Goal: Task Accomplishment & Management: Manage account settings

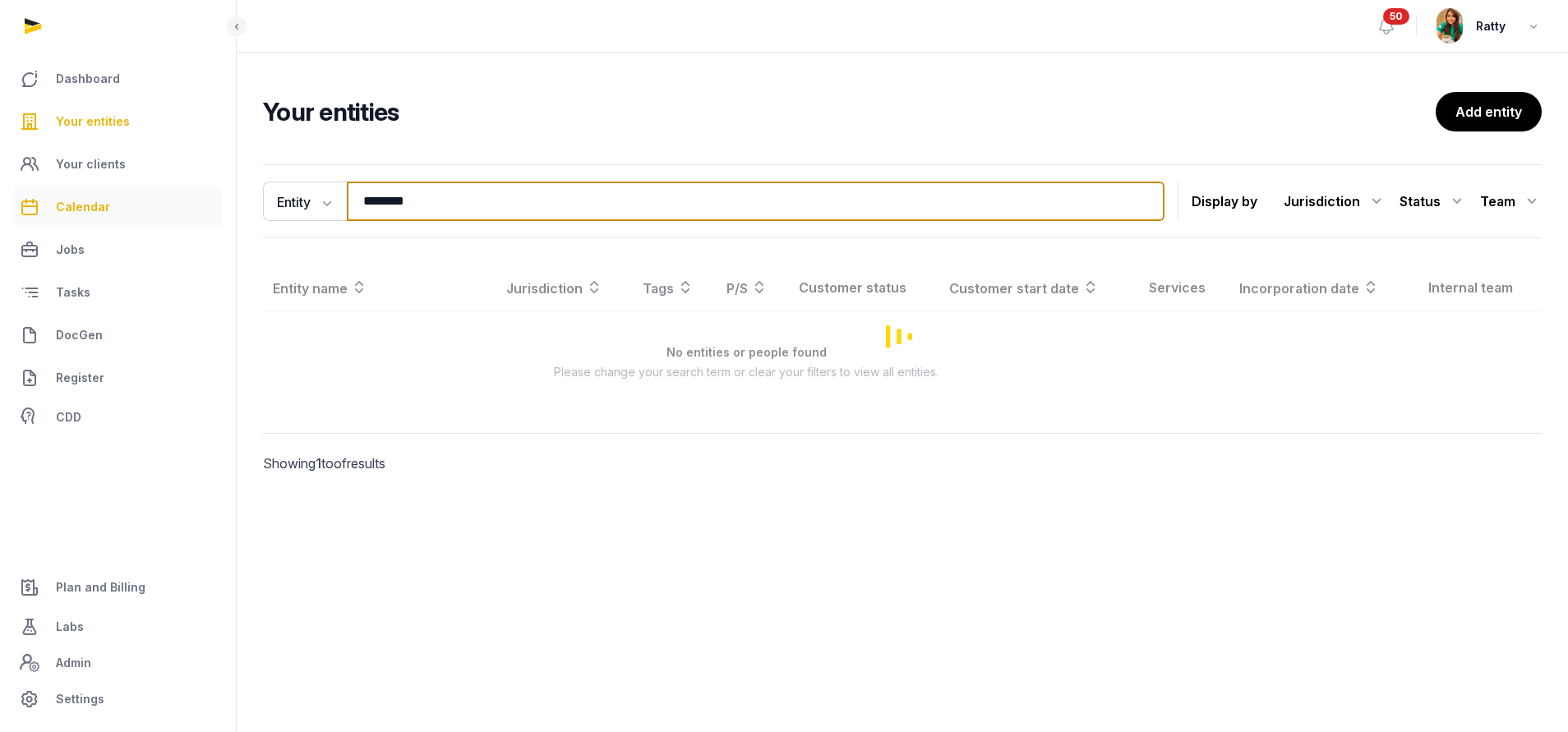
drag, startPoint x: 434, startPoint y: 207, endPoint x: 98, endPoint y: 208, distance: 336.0
click at [148, 215] on div "Dashboard Your entities Your clients Calendar Jobs Tasks DocGen Register CDD Pl…" at bounding box center [784, 366] width 1568 height 732
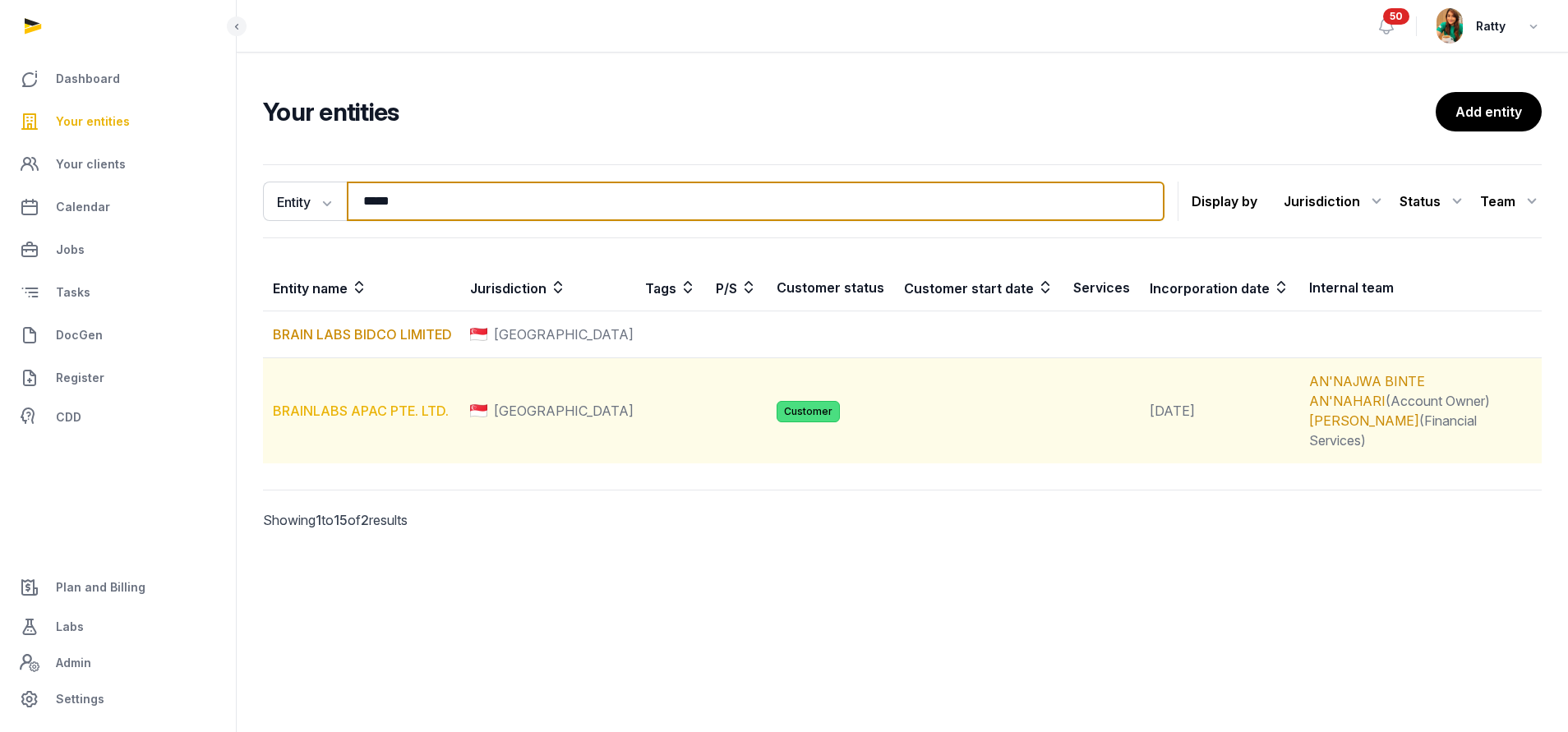
type input "*****"
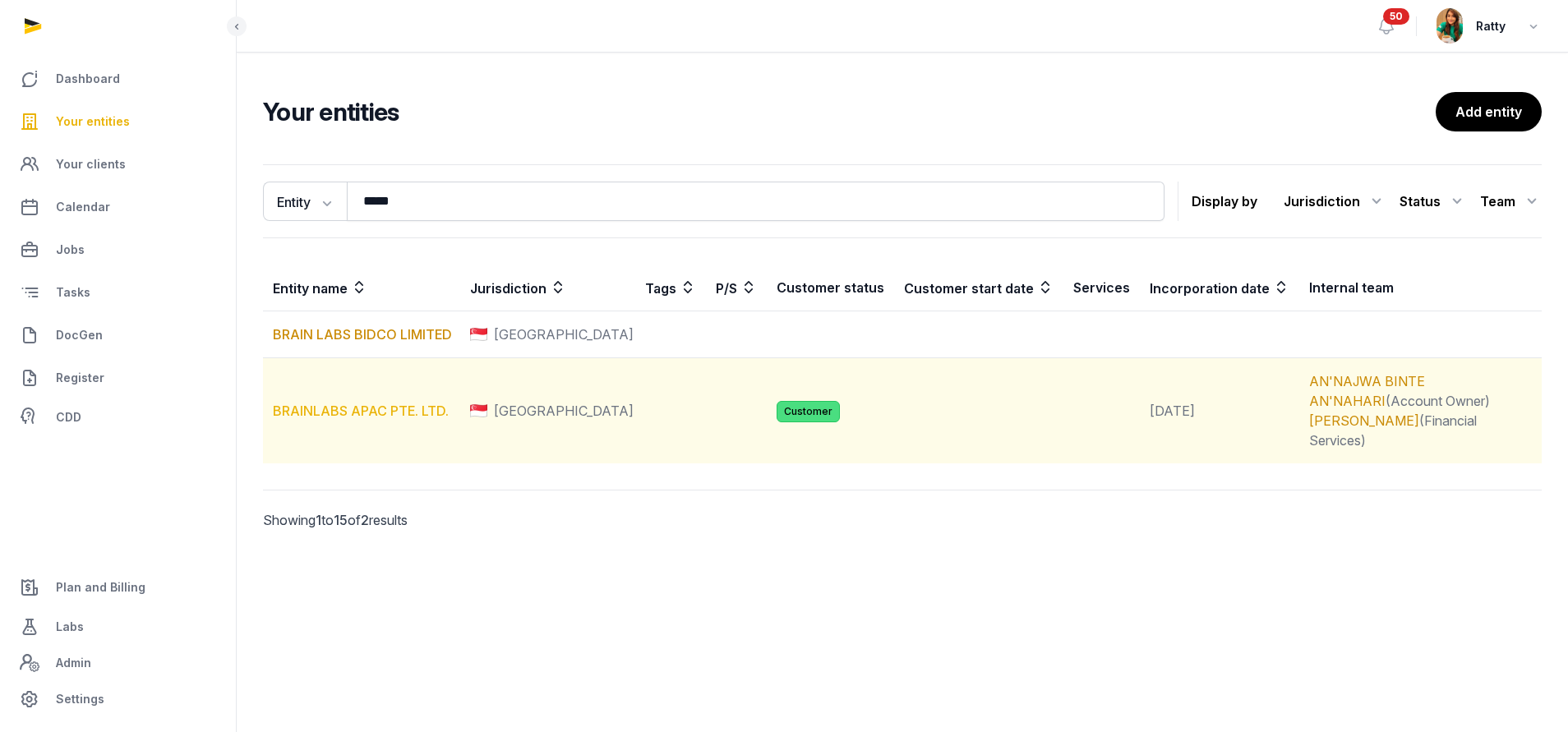
click at [347, 404] on link "BRAINLABS APAC PTE. LTD." at bounding box center [360, 411] width 176 height 17
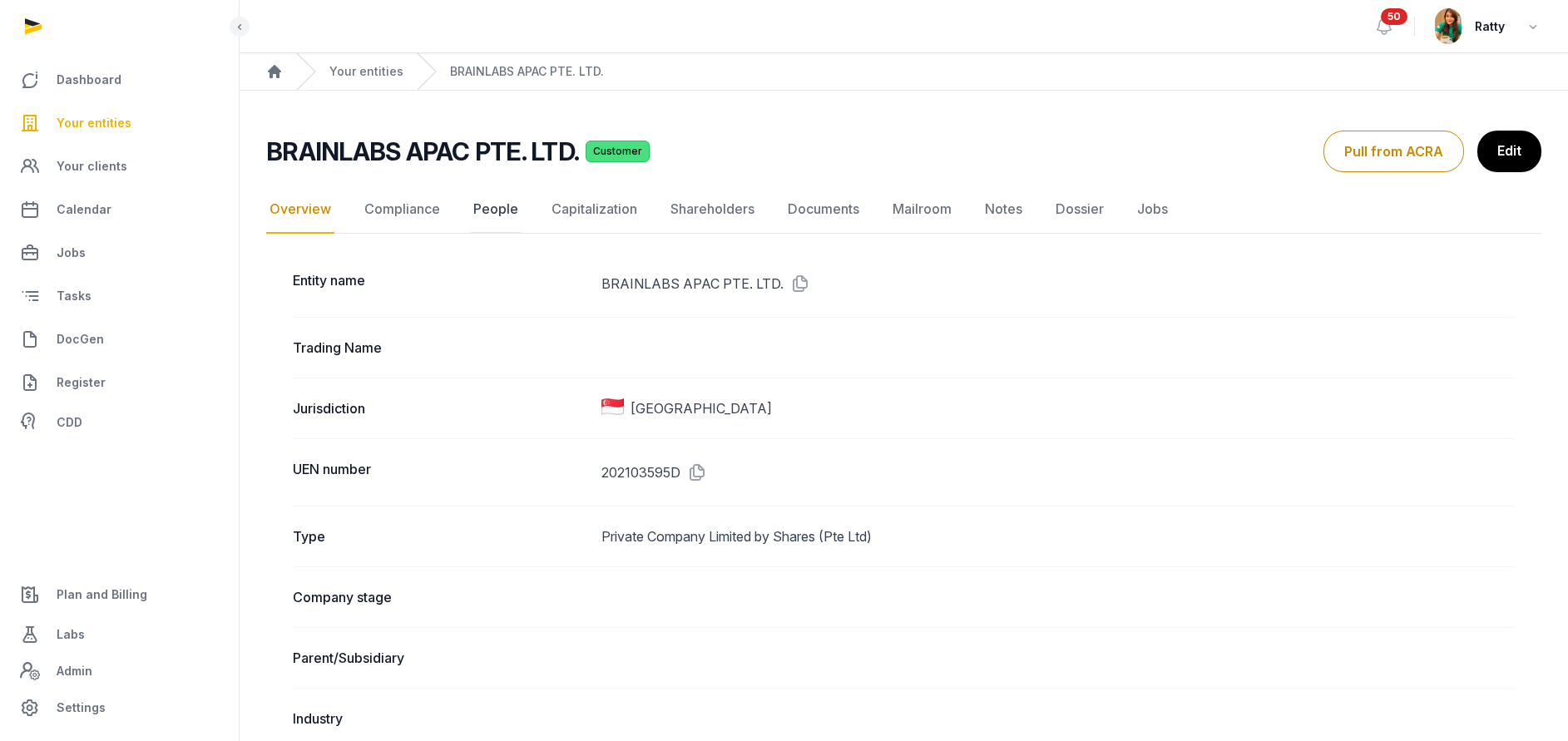
click at [504, 215] on link "People" at bounding box center [495, 209] width 52 height 48
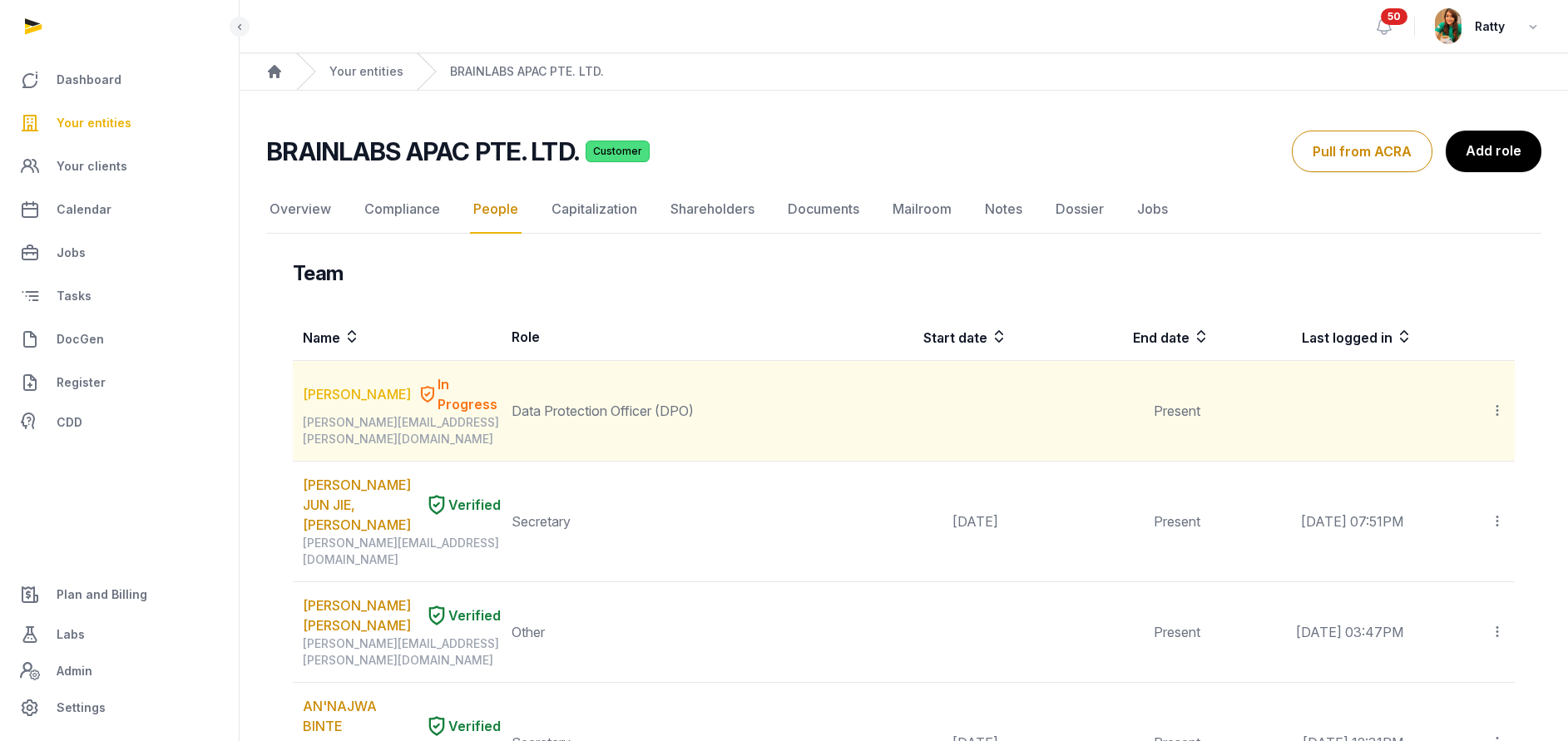
click at [355, 392] on link "[PERSON_NAME]" at bounding box center [357, 394] width 108 height 20
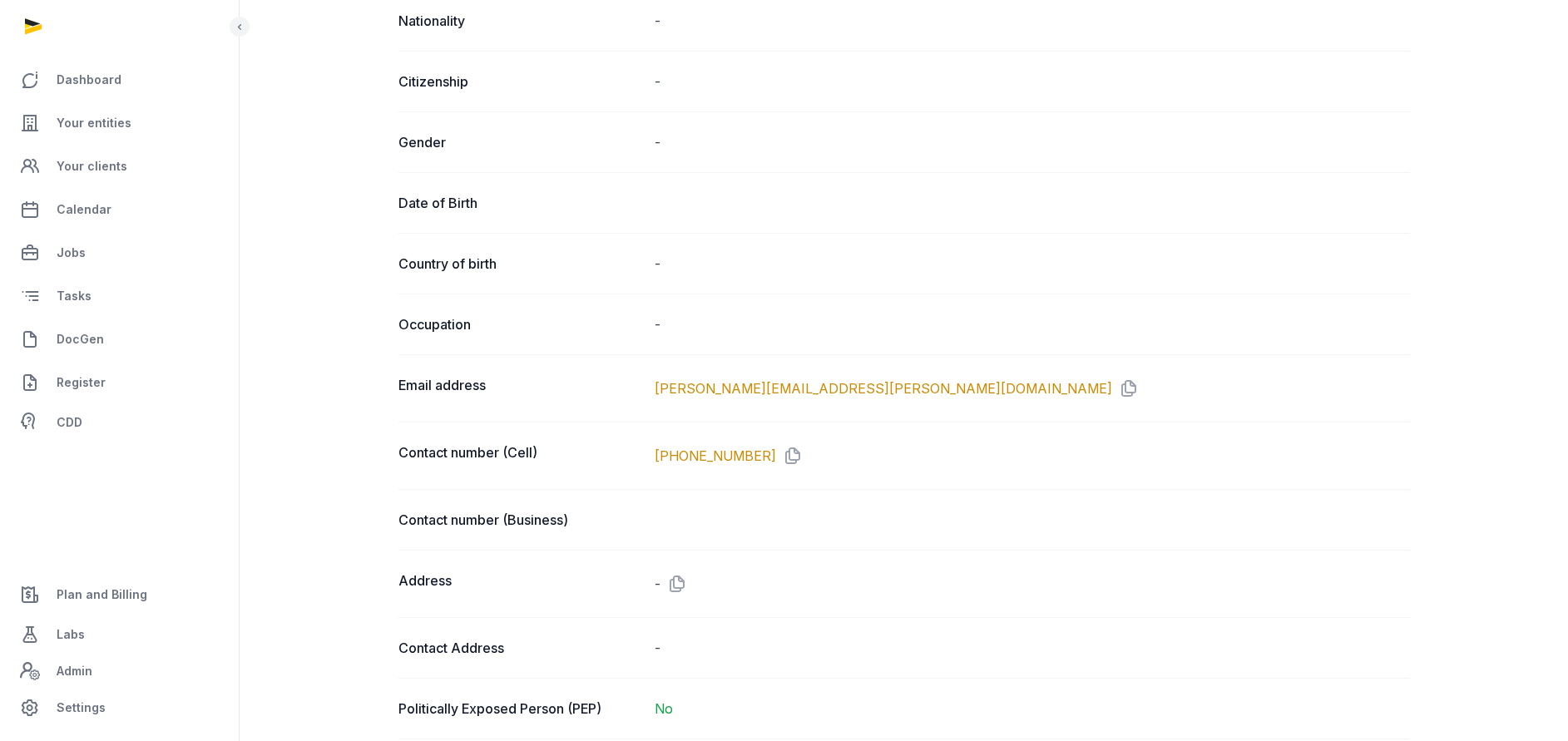
scroll to position [624, 0]
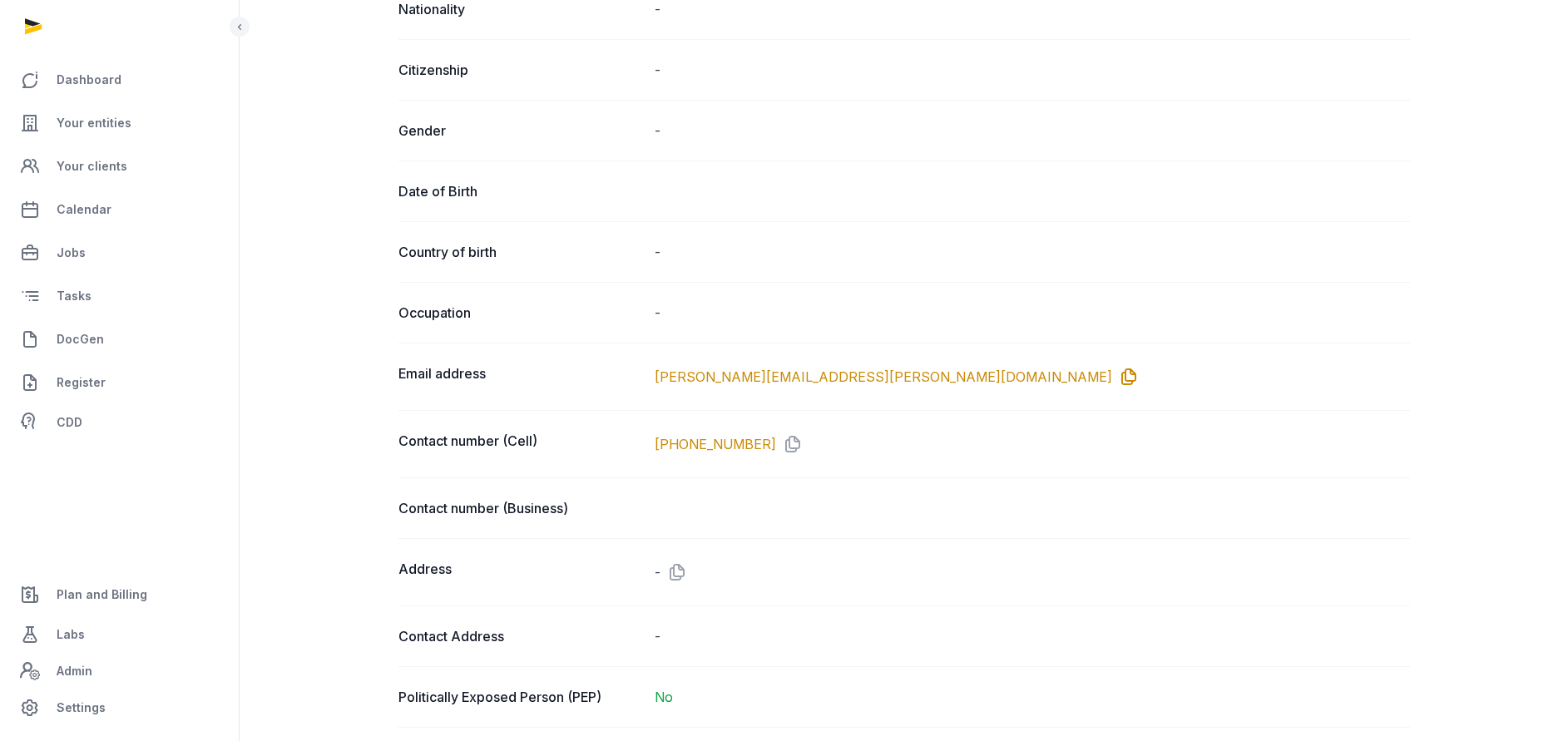
click at [1112, 374] on icon at bounding box center [1125, 377] width 27 height 27
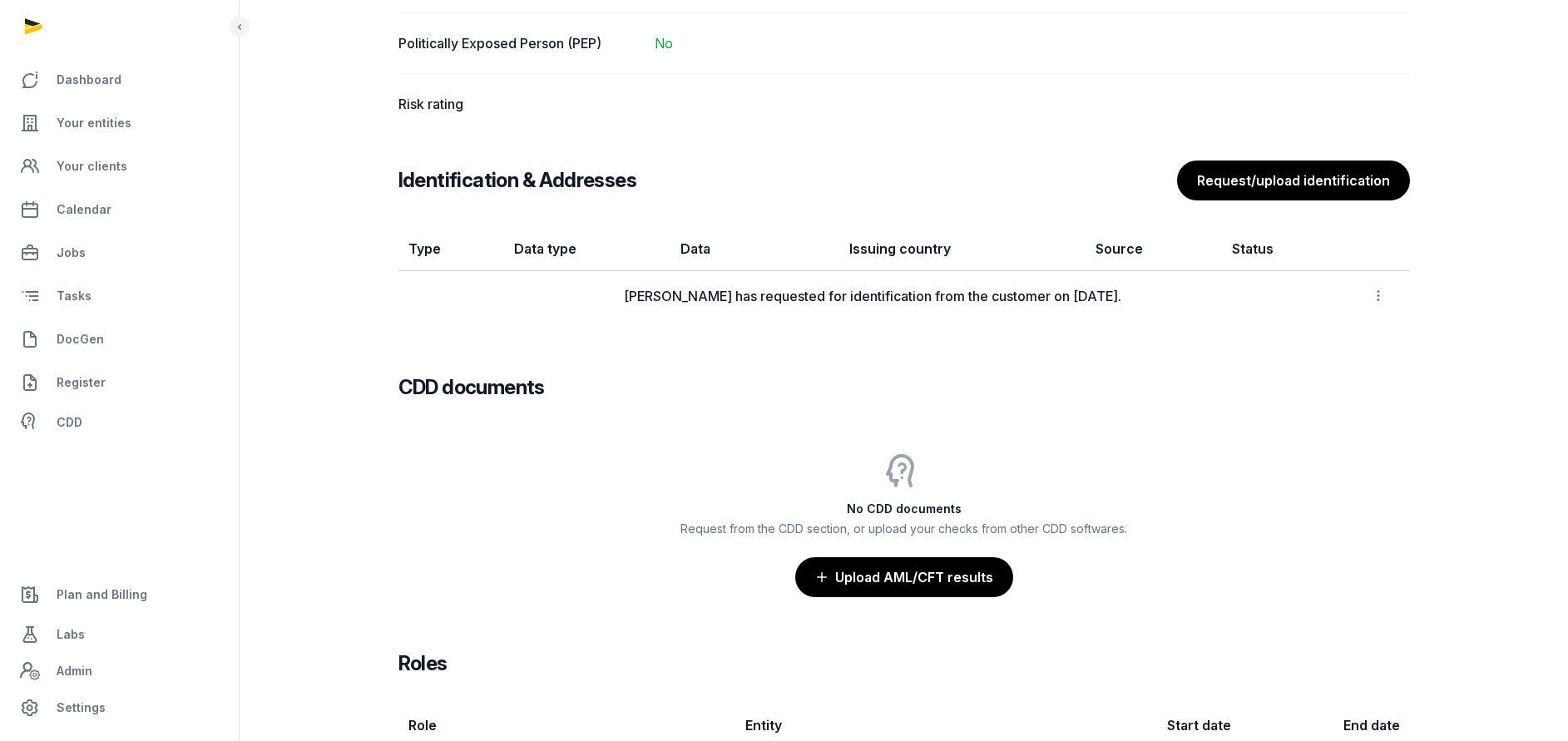
scroll to position [1371, 0]
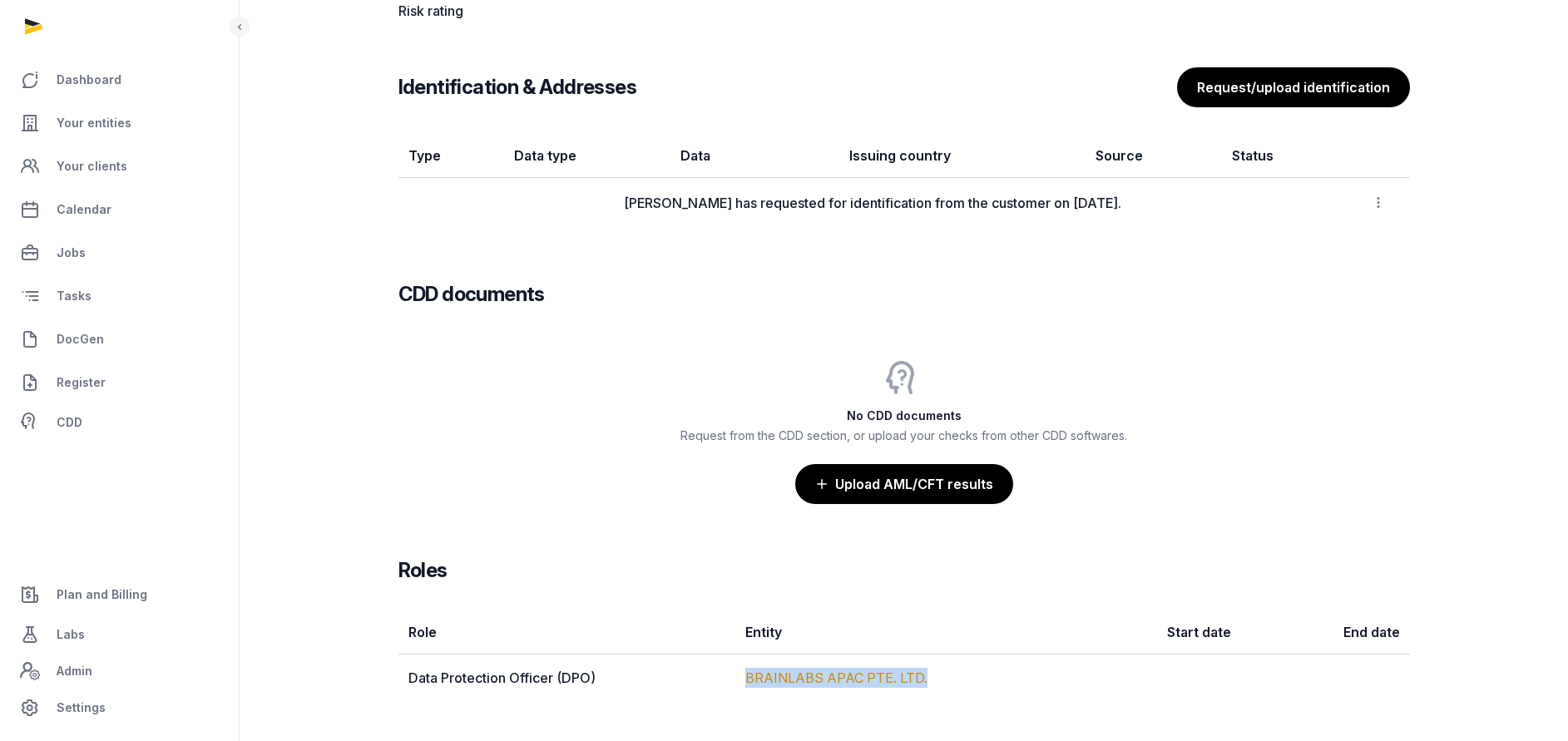
drag, startPoint x: 743, startPoint y: 671, endPoint x: 952, endPoint y: 676, distance: 209.1
click at [952, 676] on td "BRAINLABS APAC PTE. LTD." at bounding box center [904, 679] width 337 height 48
copy link "BRAINLABS APAC PTE. LTD."
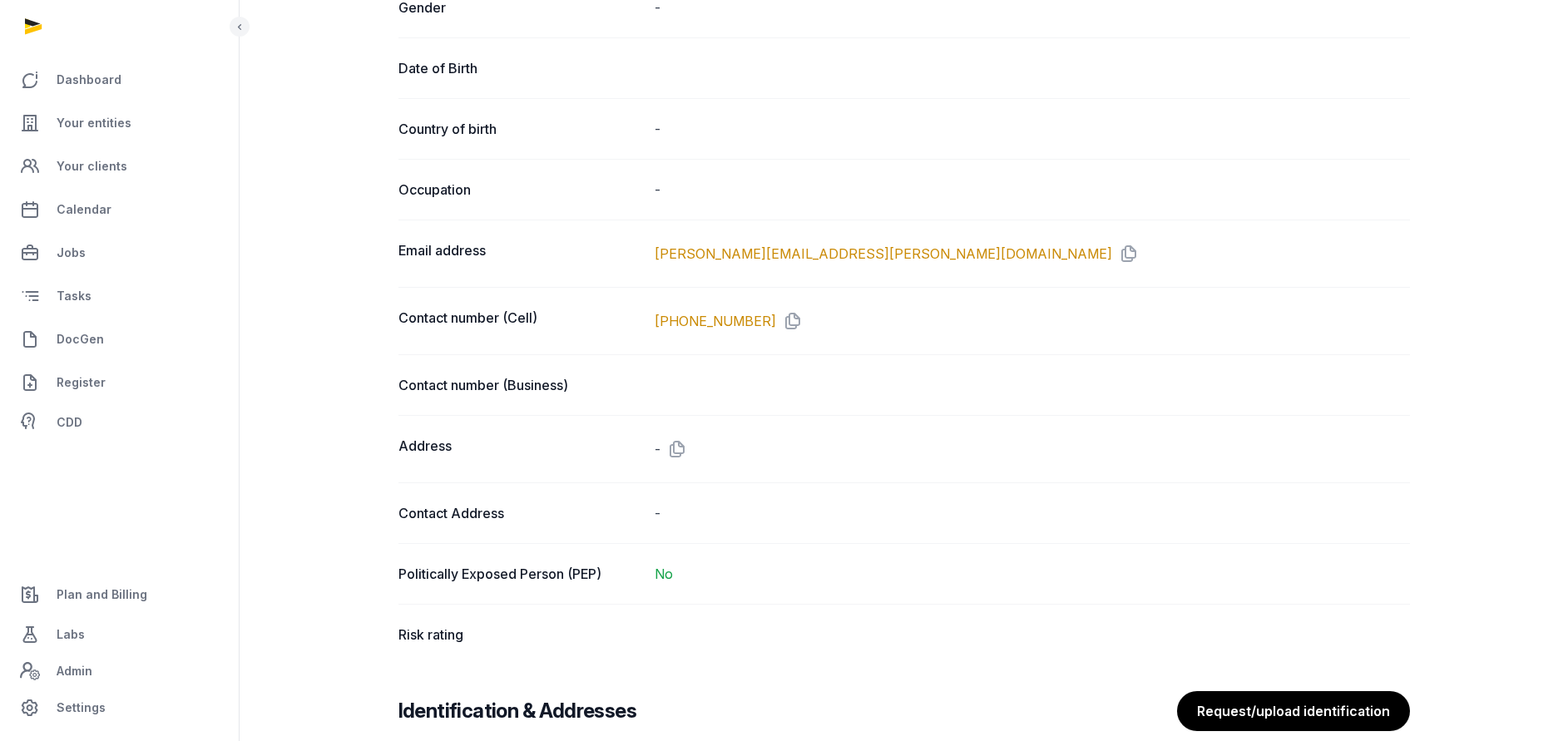
scroll to position [0, 0]
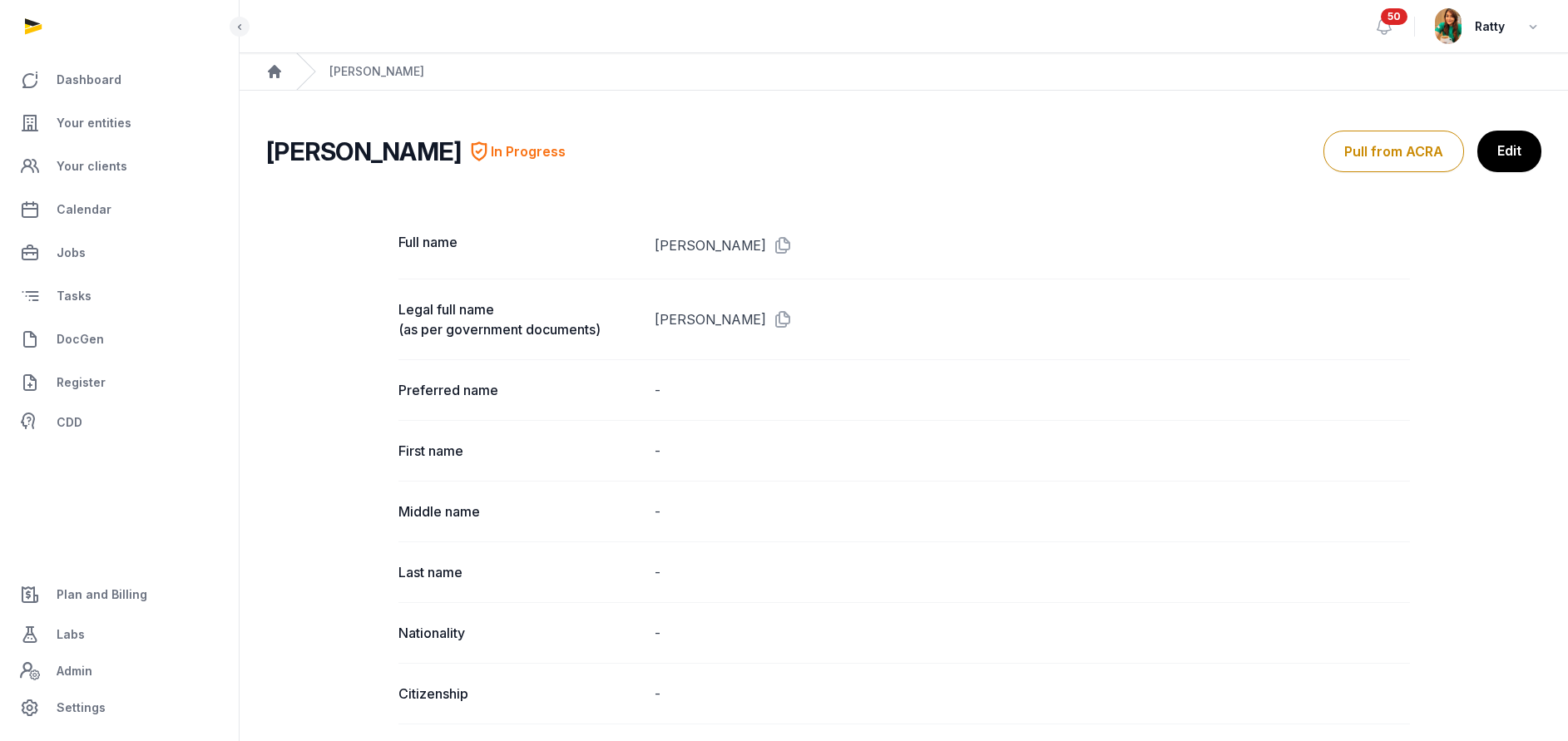
drag, startPoint x: 764, startPoint y: 248, endPoint x: 836, endPoint y: 309, distance: 94.4
click at [766, 247] on icon at bounding box center [779, 245] width 27 height 27
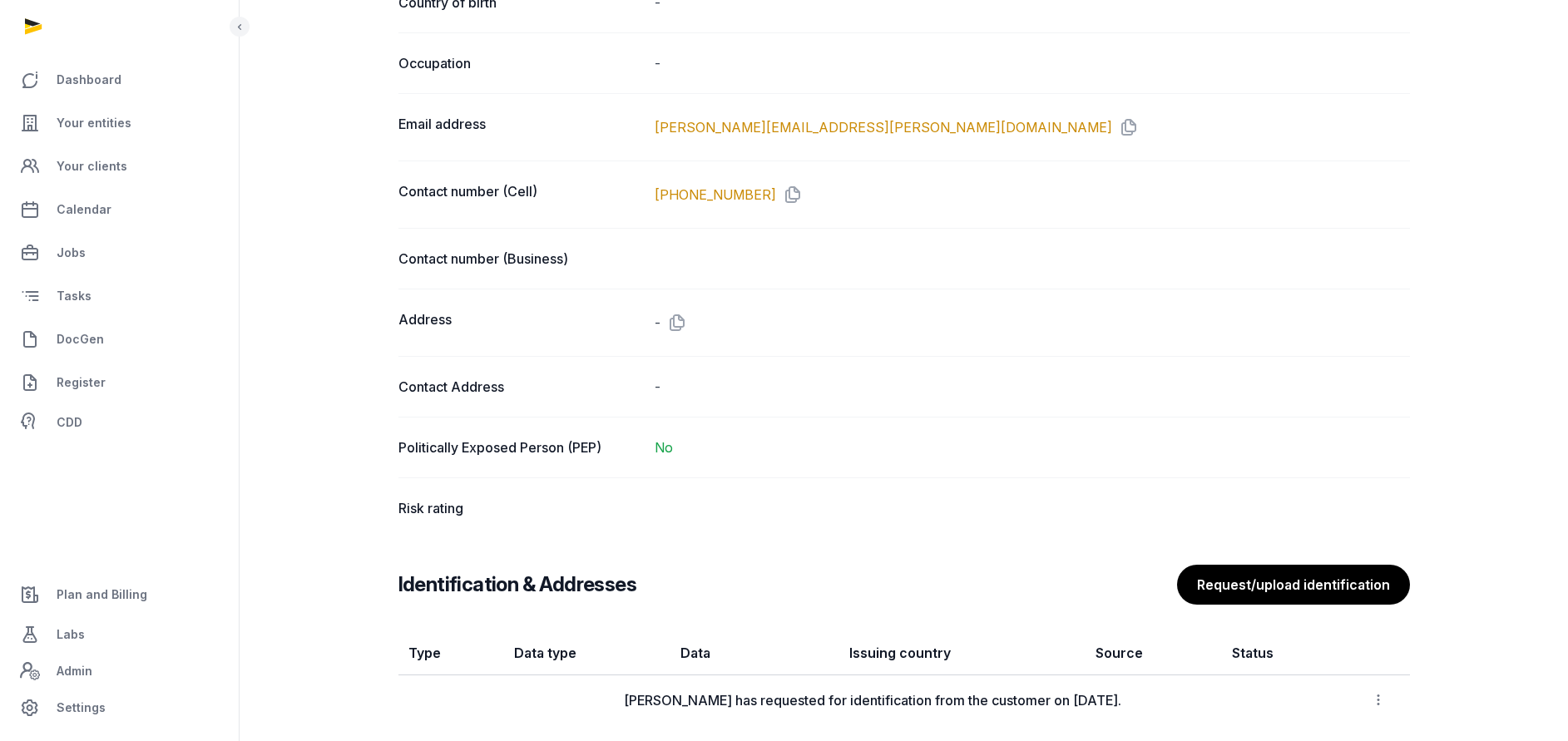
scroll to position [1371, 0]
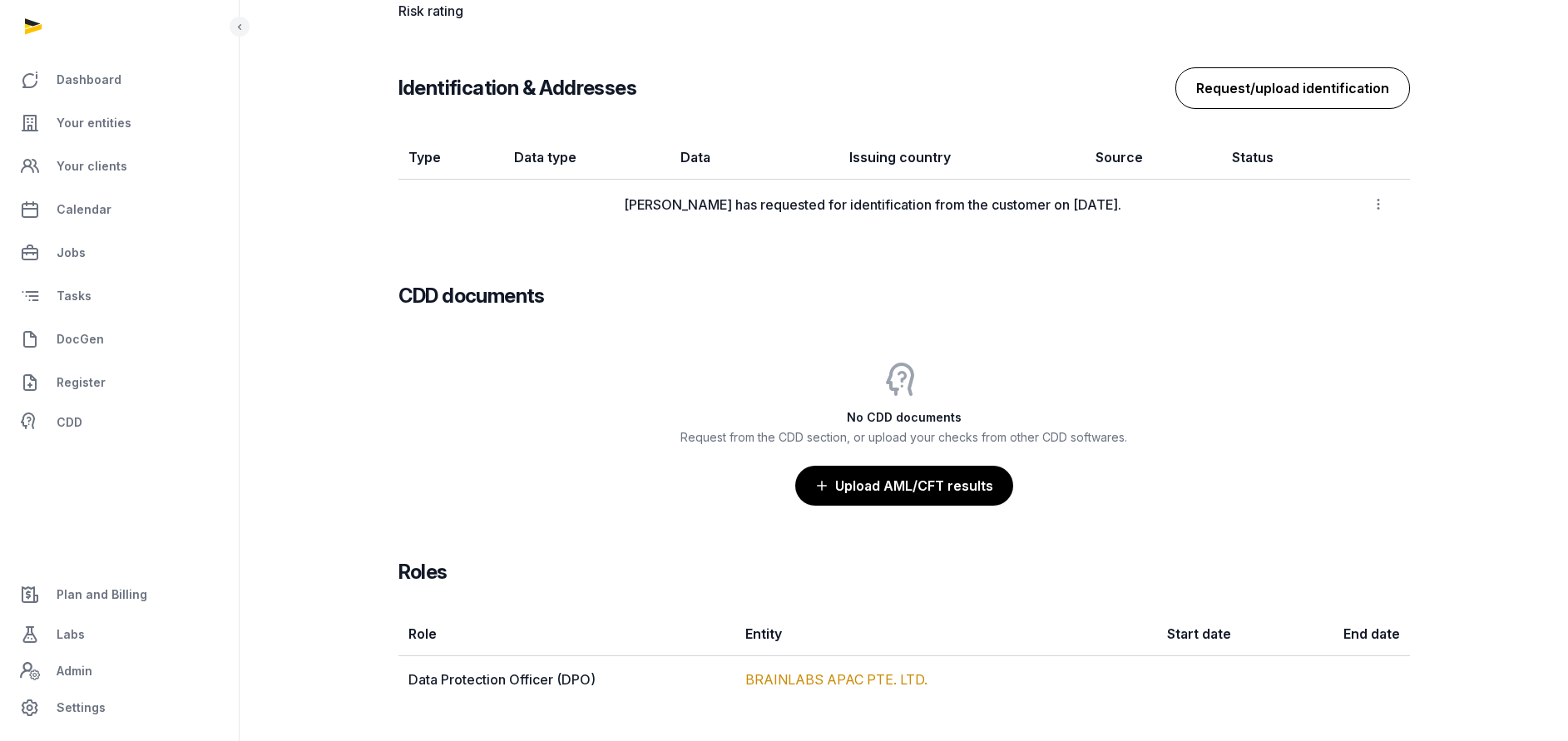
click at [1295, 87] on button "Request/upload identification" at bounding box center [1292, 89] width 234 height 42
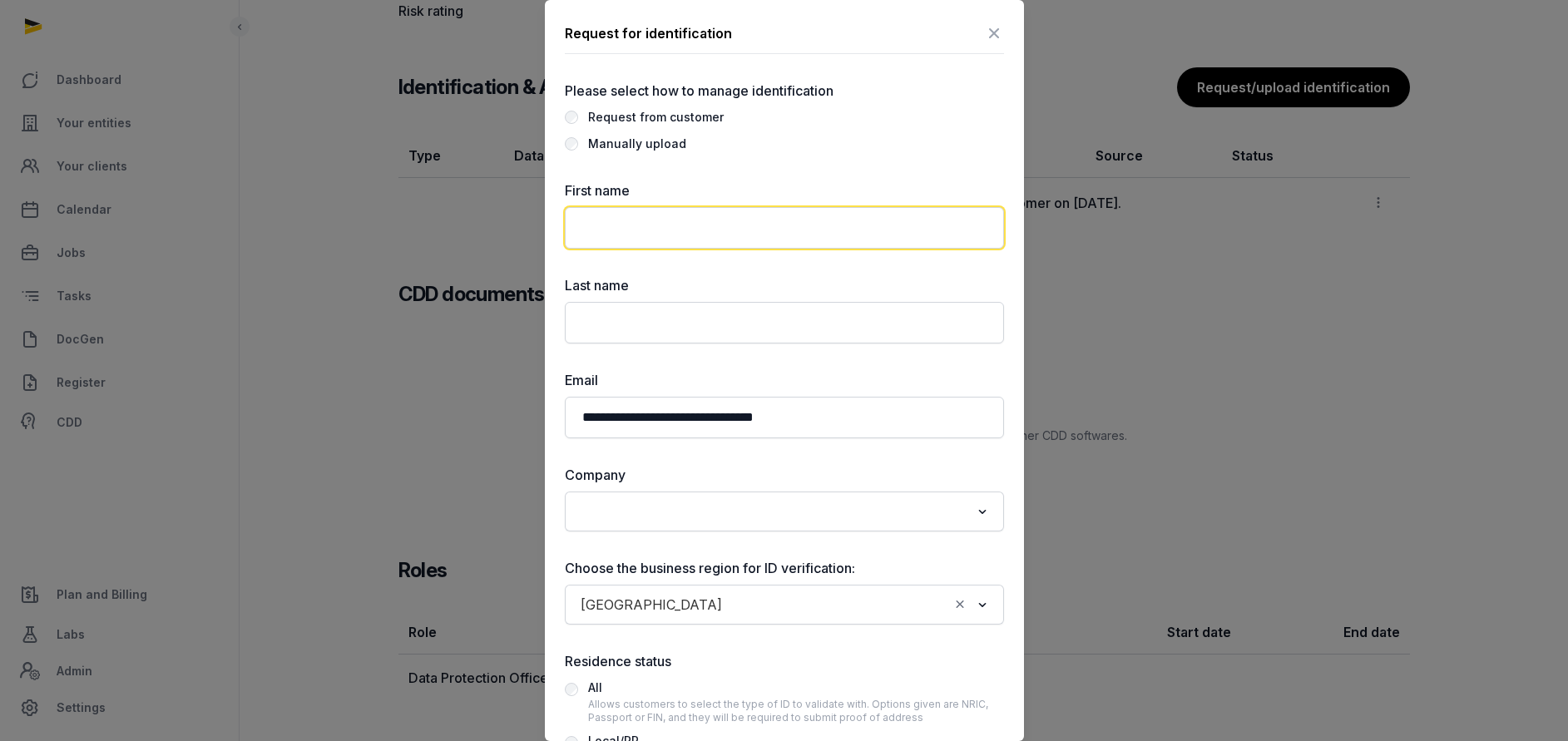
click at [670, 221] on input "text" at bounding box center [784, 228] width 440 height 42
paste input "**********"
type input "**********"
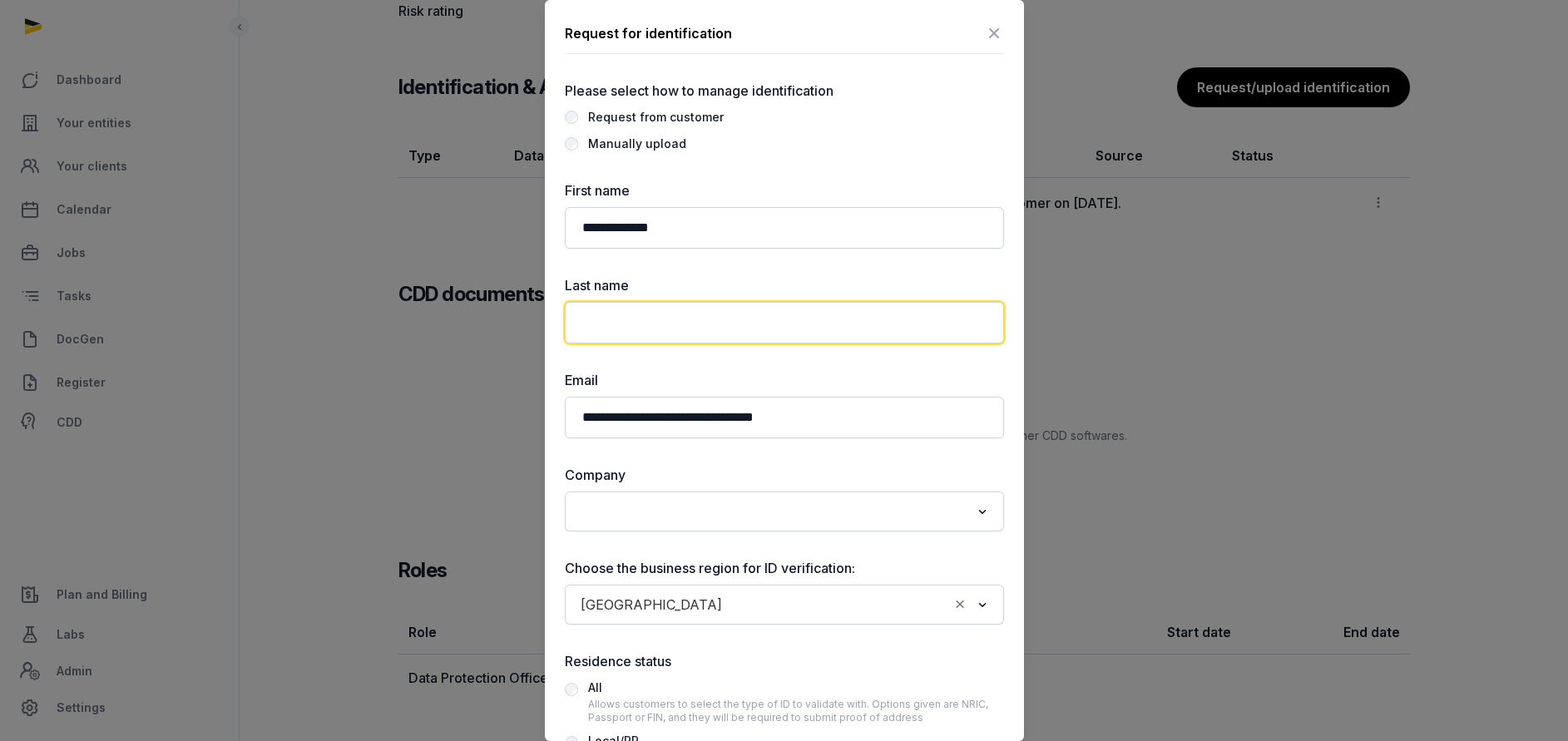
click at [602, 317] on input "text" at bounding box center [784, 323] width 440 height 42
paste input "**********"
drag, startPoint x: 619, startPoint y: 324, endPoint x: 434, endPoint y: 306, distance: 185.9
type input "*******"
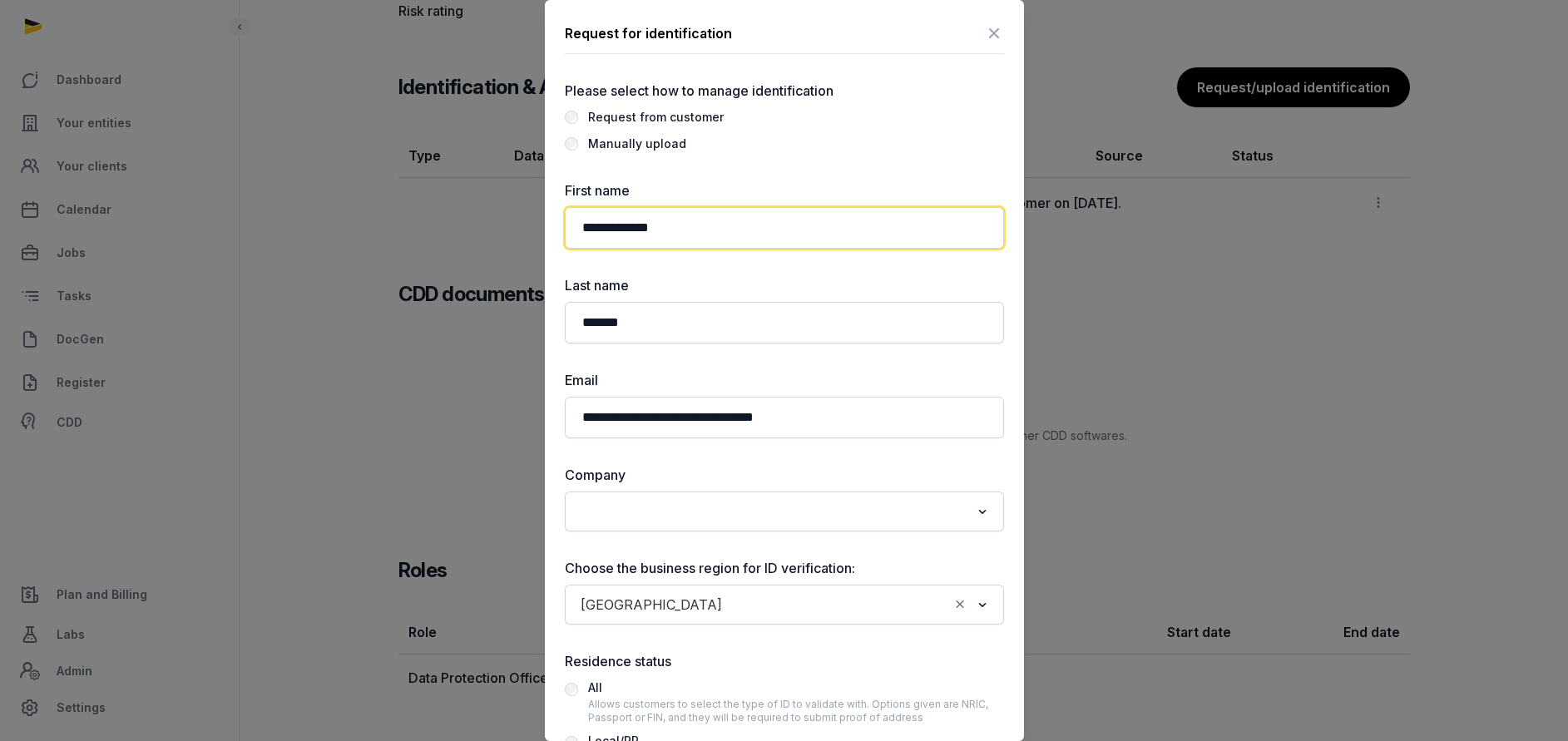
click at [691, 229] on input "**********" at bounding box center [784, 228] width 440 height 42
type input "*****"
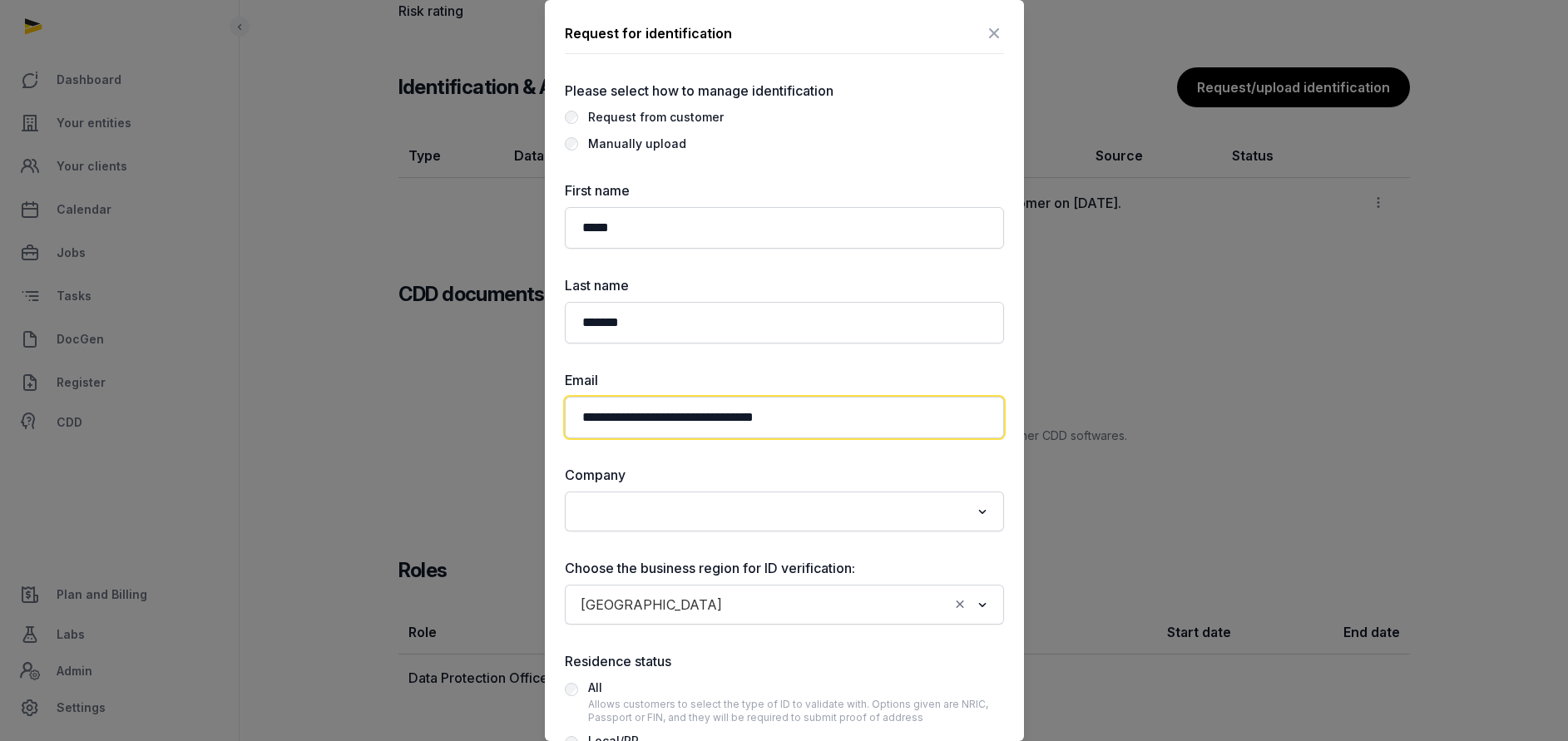
click at [587, 414] on input "**********" at bounding box center [784, 418] width 440 height 42
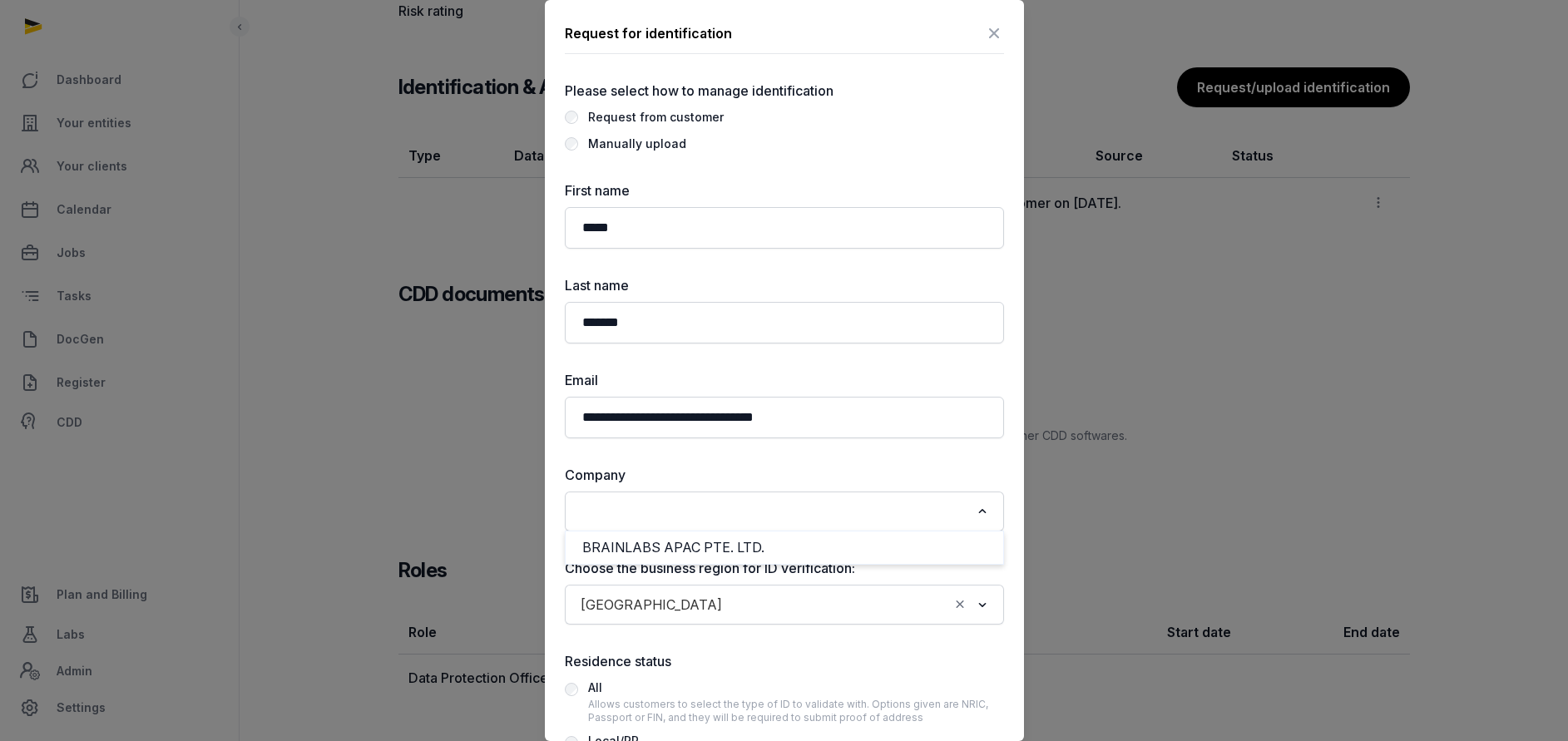
click at [605, 510] on input "Search for option" at bounding box center [773, 511] width 395 height 23
click at [653, 552] on li "BRAINLABS APAC PTE. LTD." at bounding box center [784, 548] width 438 height 24
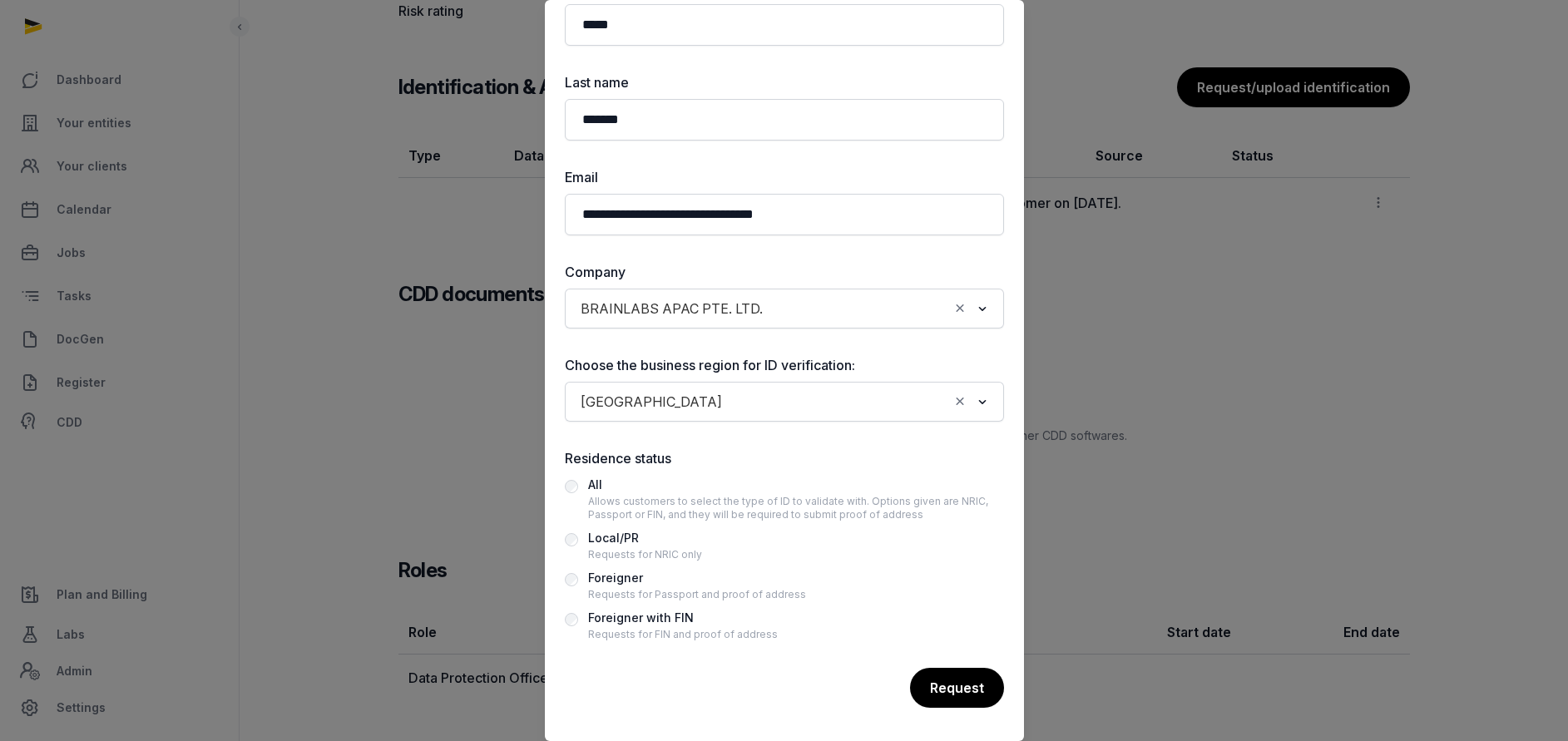
click at [623, 585] on div "Foreigner" at bounding box center [697, 578] width 218 height 20
click at [926, 676] on div "Request" at bounding box center [956, 689] width 96 height 42
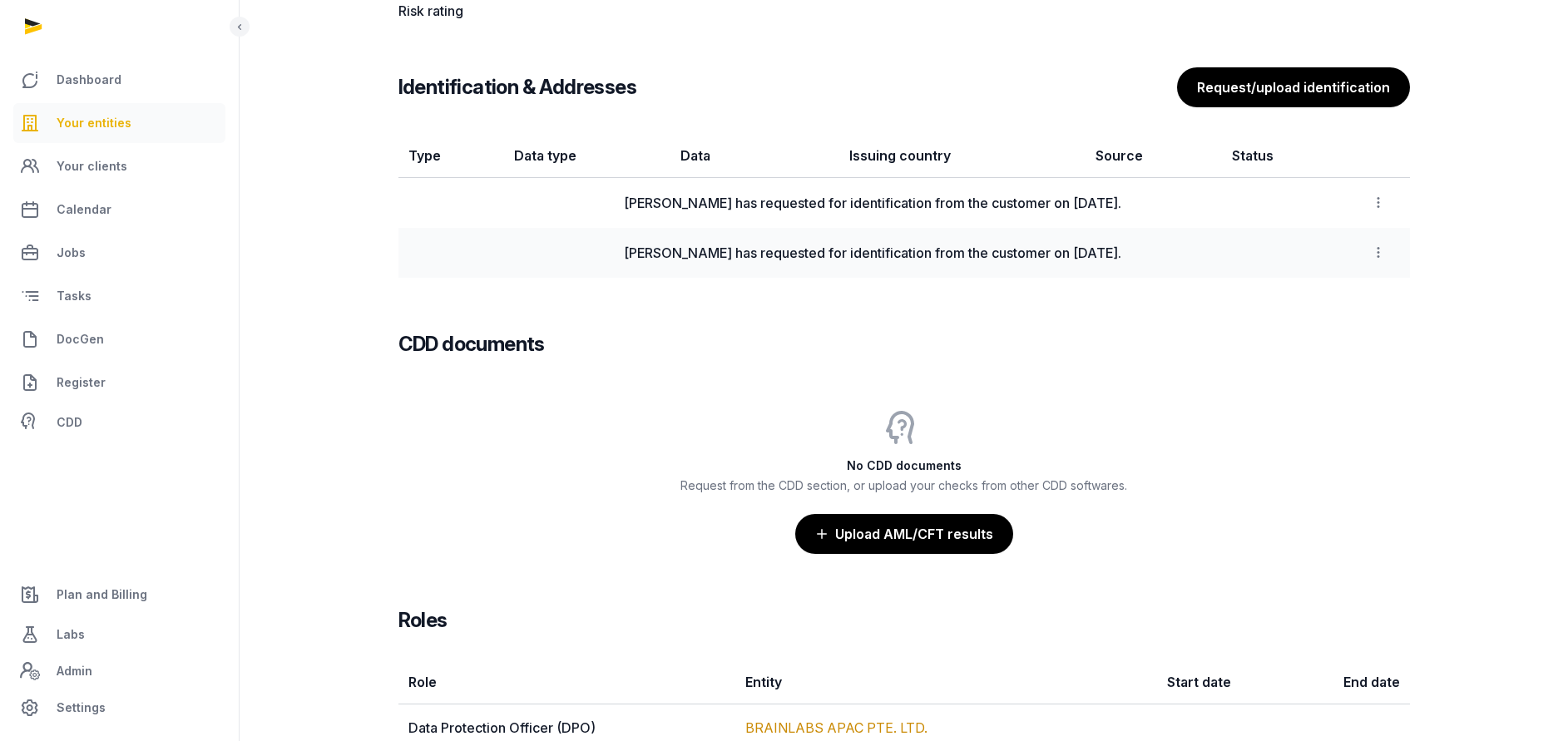
click at [139, 125] on link "Your entities" at bounding box center [119, 123] width 212 height 40
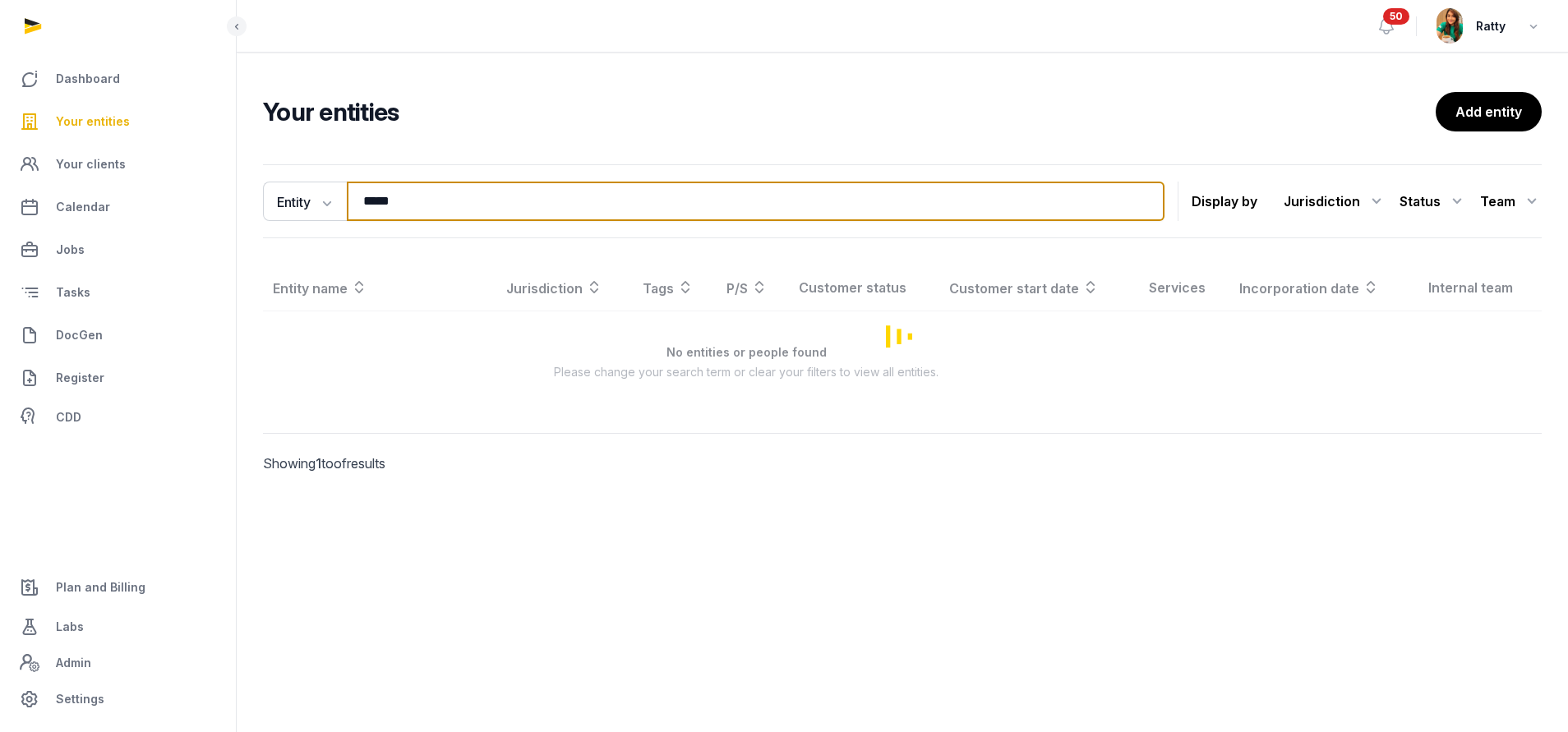
click at [572, 200] on input "*****" at bounding box center [755, 201] width 817 height 39
drag, startPoint x: 566, startPoint y: 197, endPoint x: 0, endPoint y: 185, distance: 566.1
click at [0, 197] on html "Dashboard Your entities Your clients Calendar Jobs Tasks DocGen Register CDD Pl…" at bounding box center [784, 366] width 1568 height 732
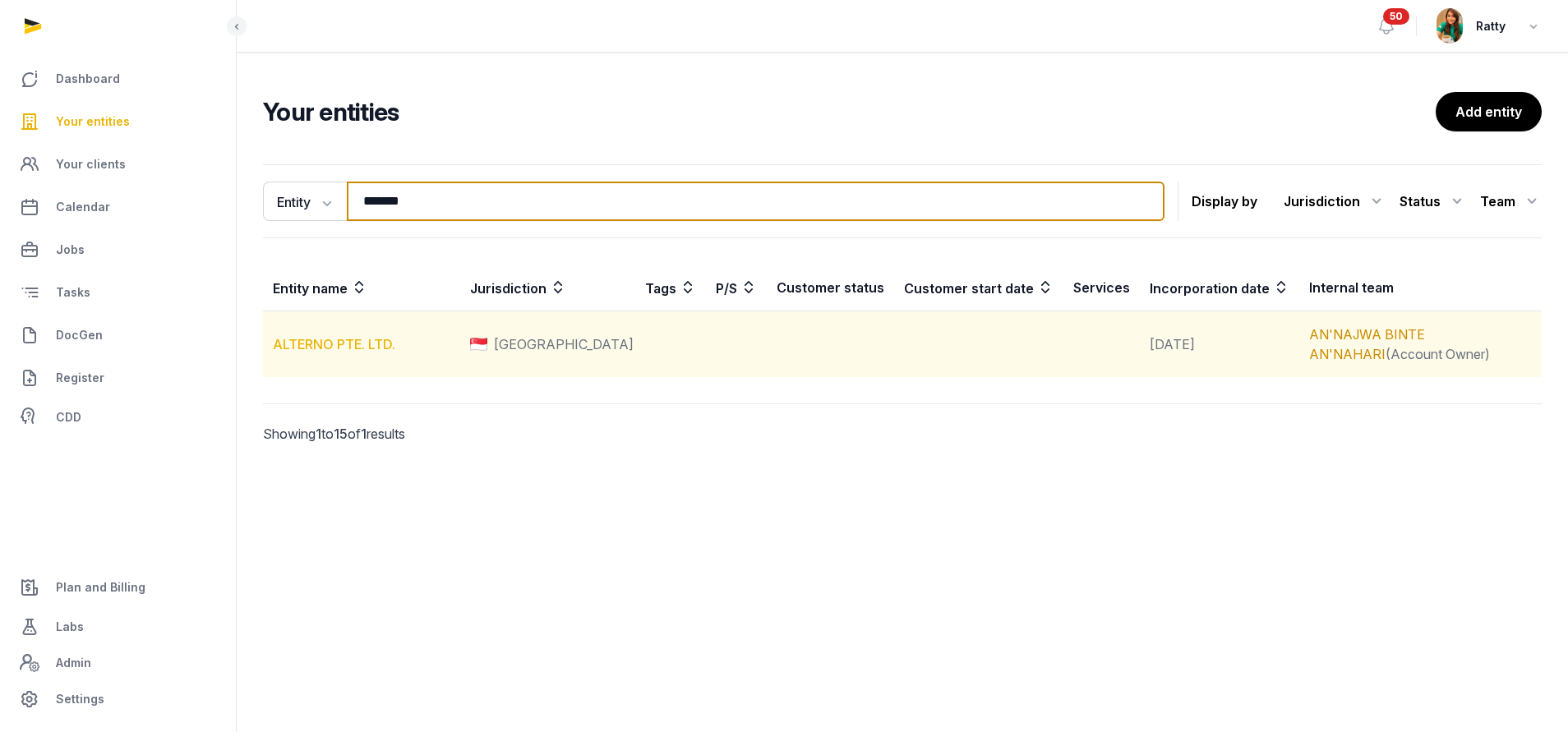
type input "*******"
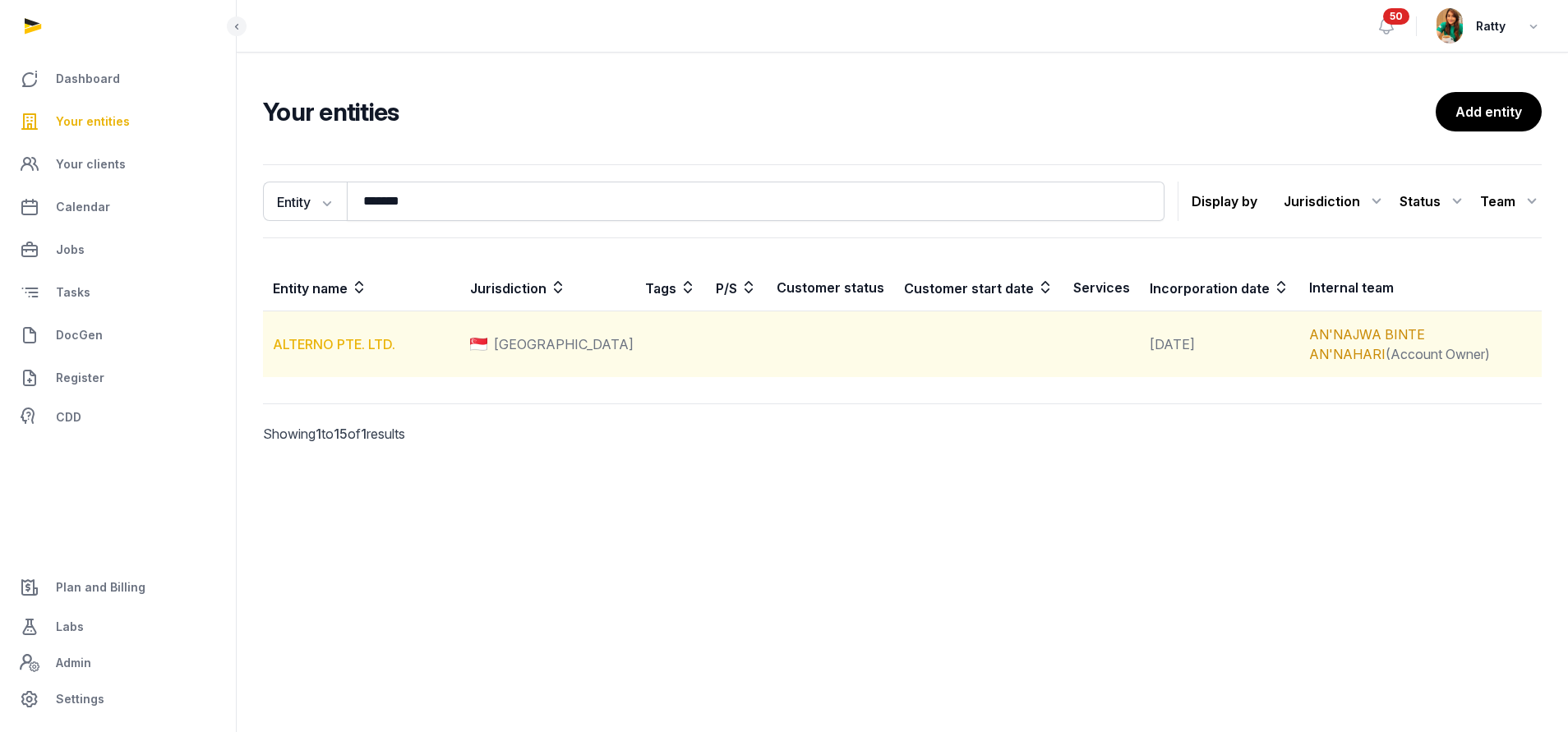
click at [334, 345] on link "ALTERNO PTE. LTD." at bounding box center [334, 344] width 122 height 17
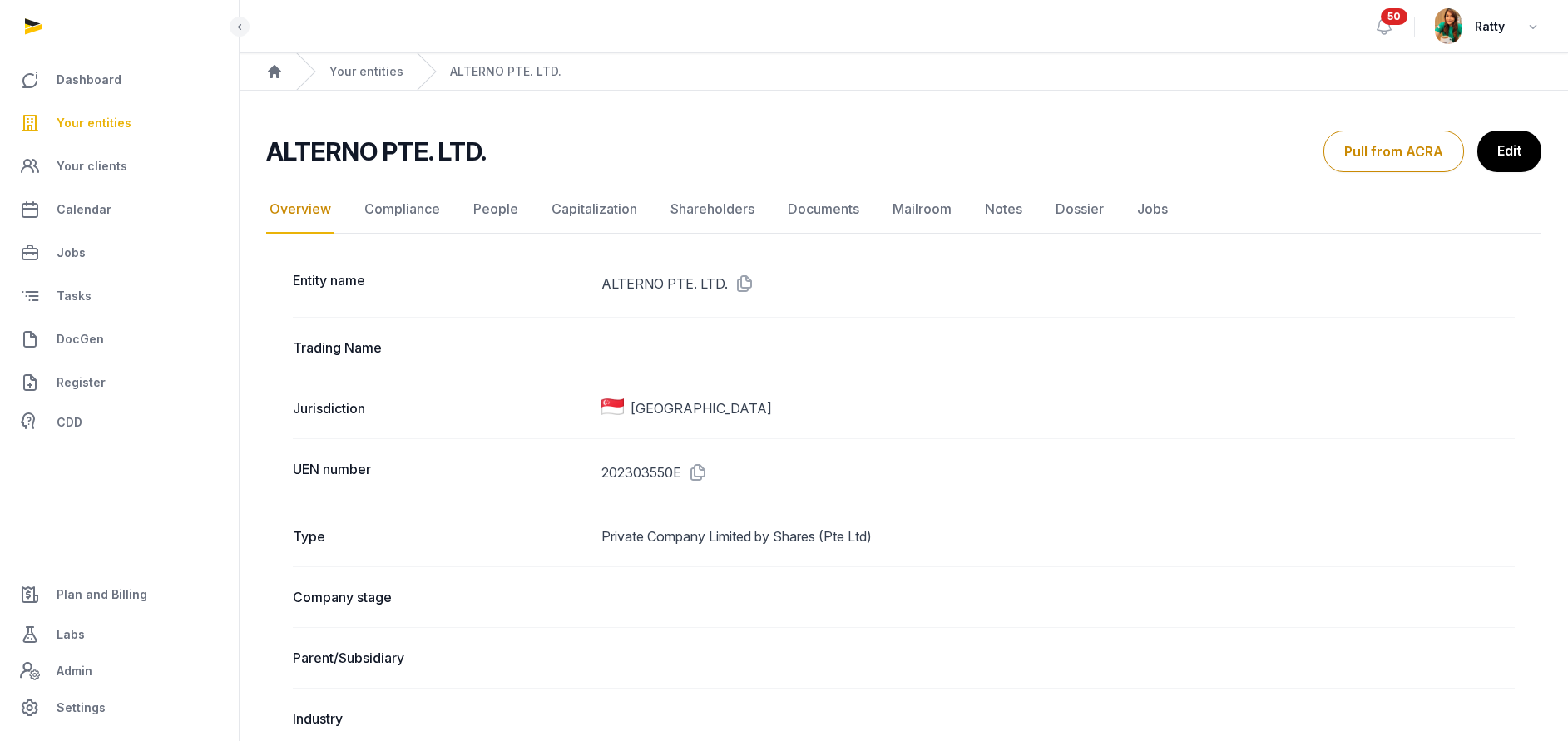
click at [498, 209] on link "People" at bounding box center [495, 209] width 52 height 48
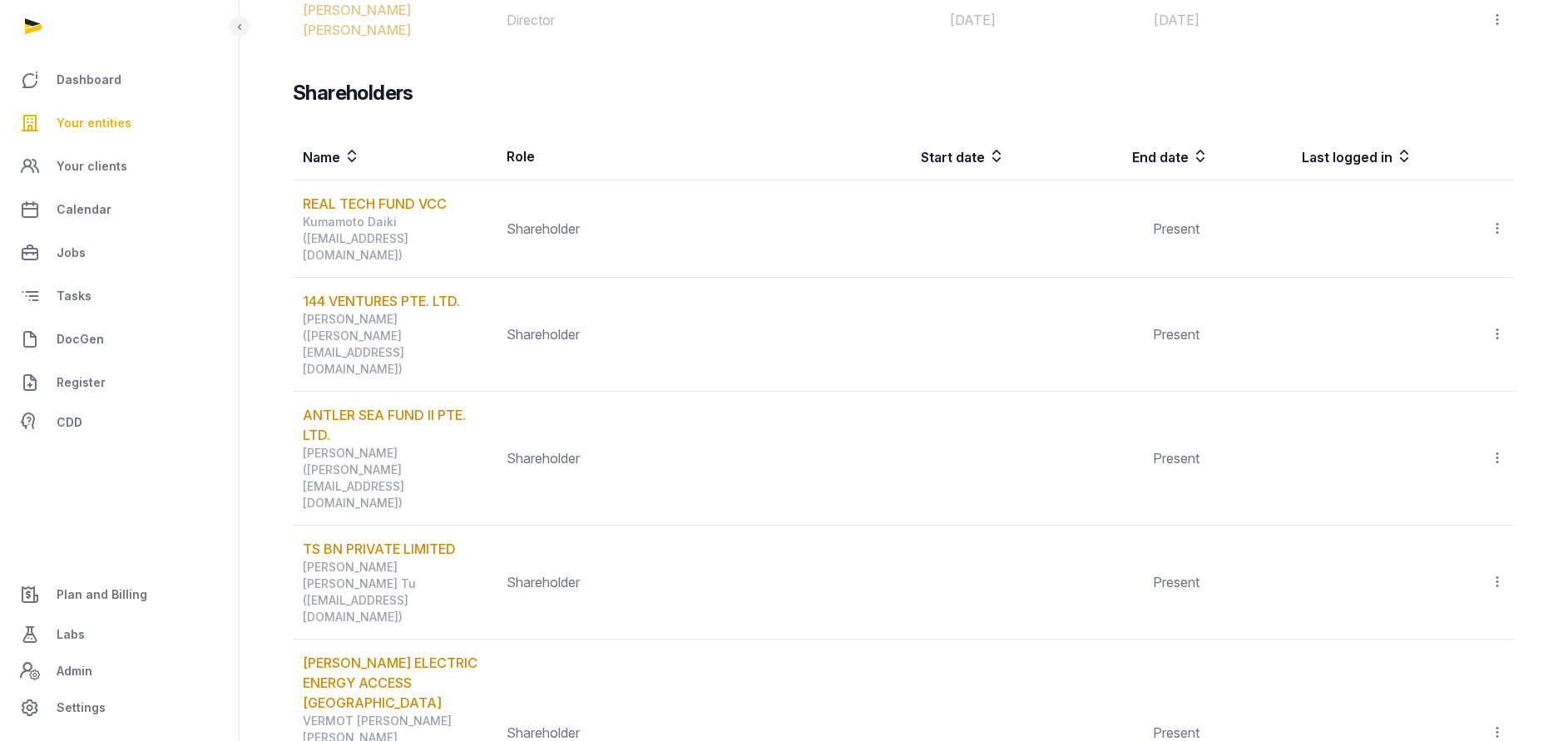
scroll to position [1946, 0]
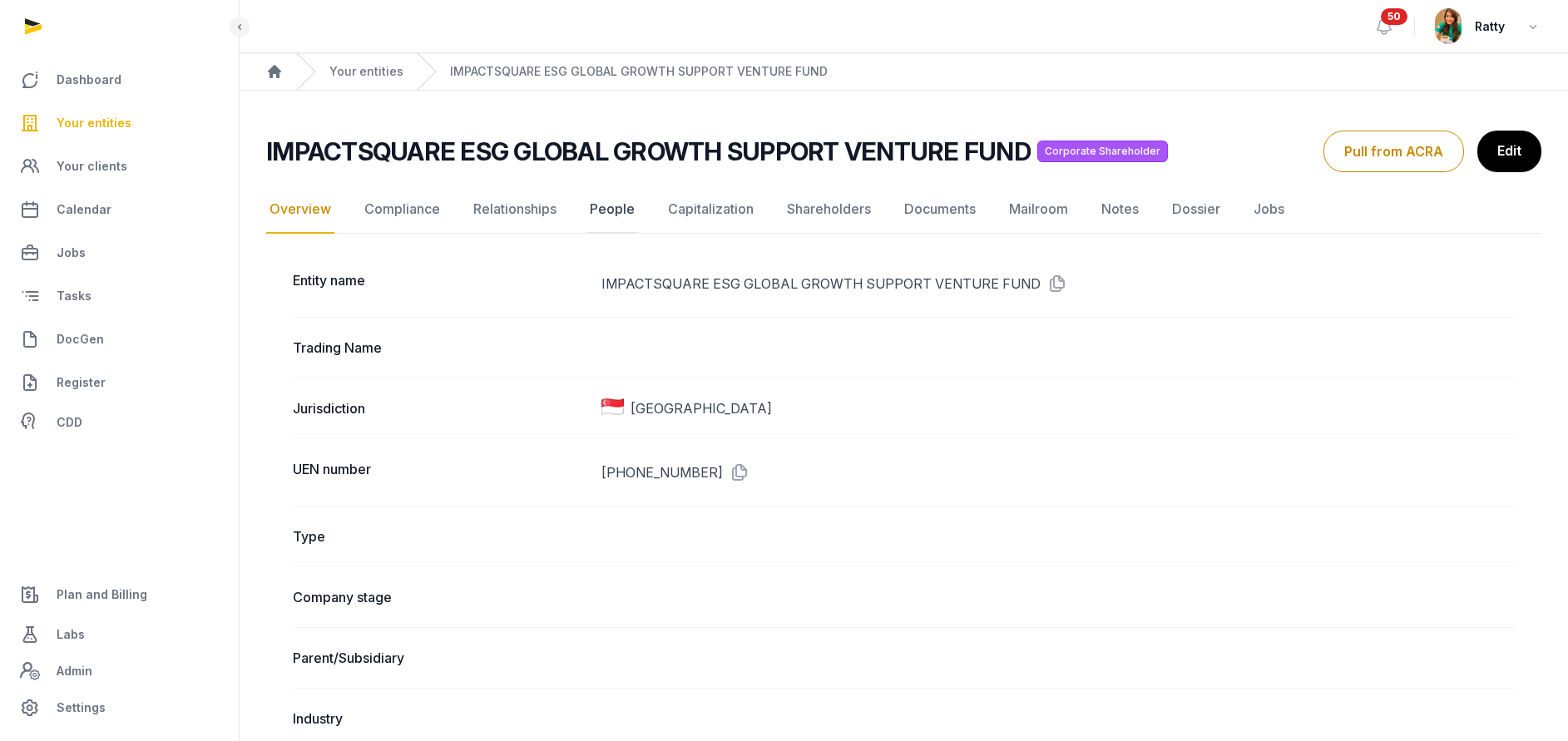
click at [607, 212] on link "People" at bounding box center [612, 209] width 52 height 48
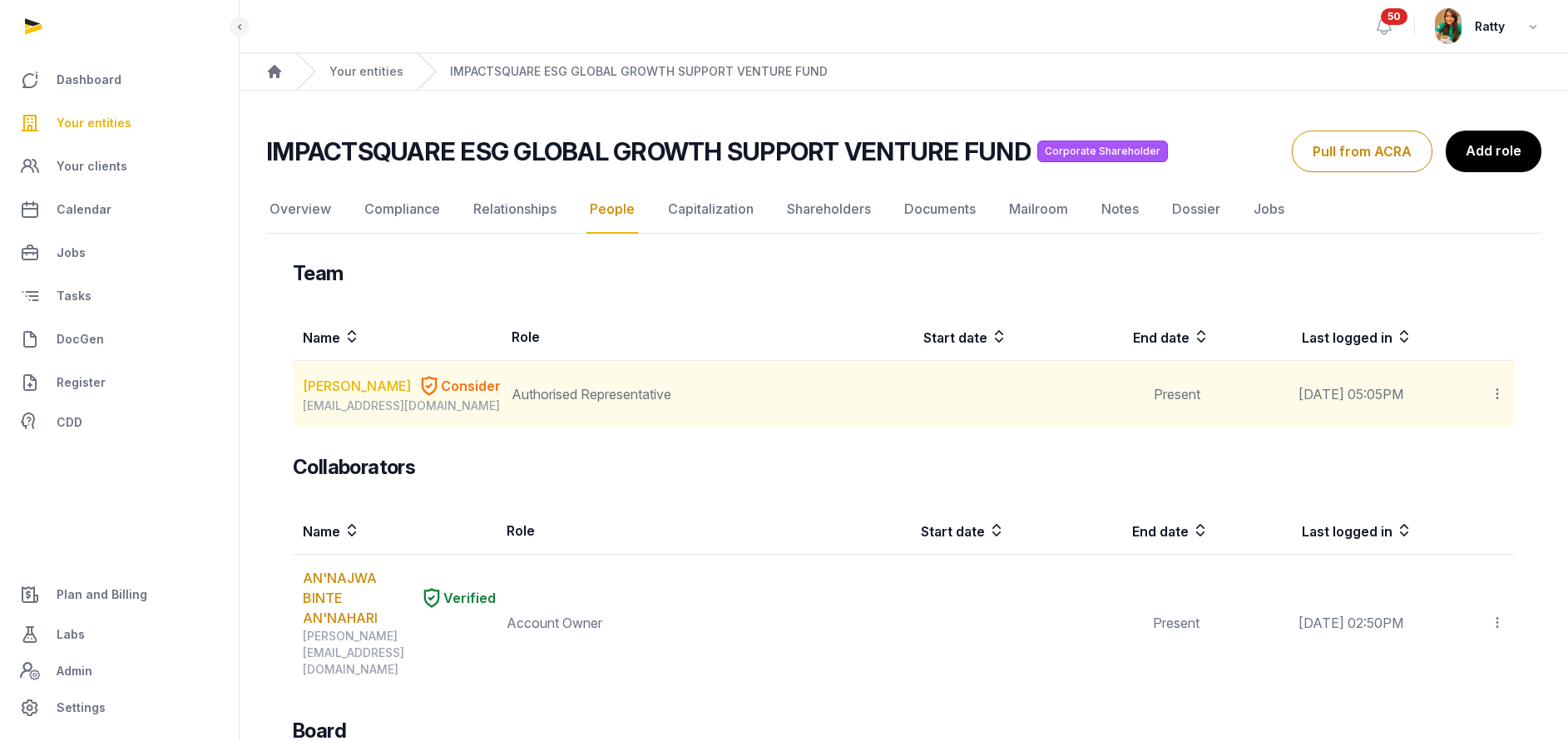
click at [338, 387] on link "[PERSON_NAME]" at bounding box center [357, 386] width 108 height 20
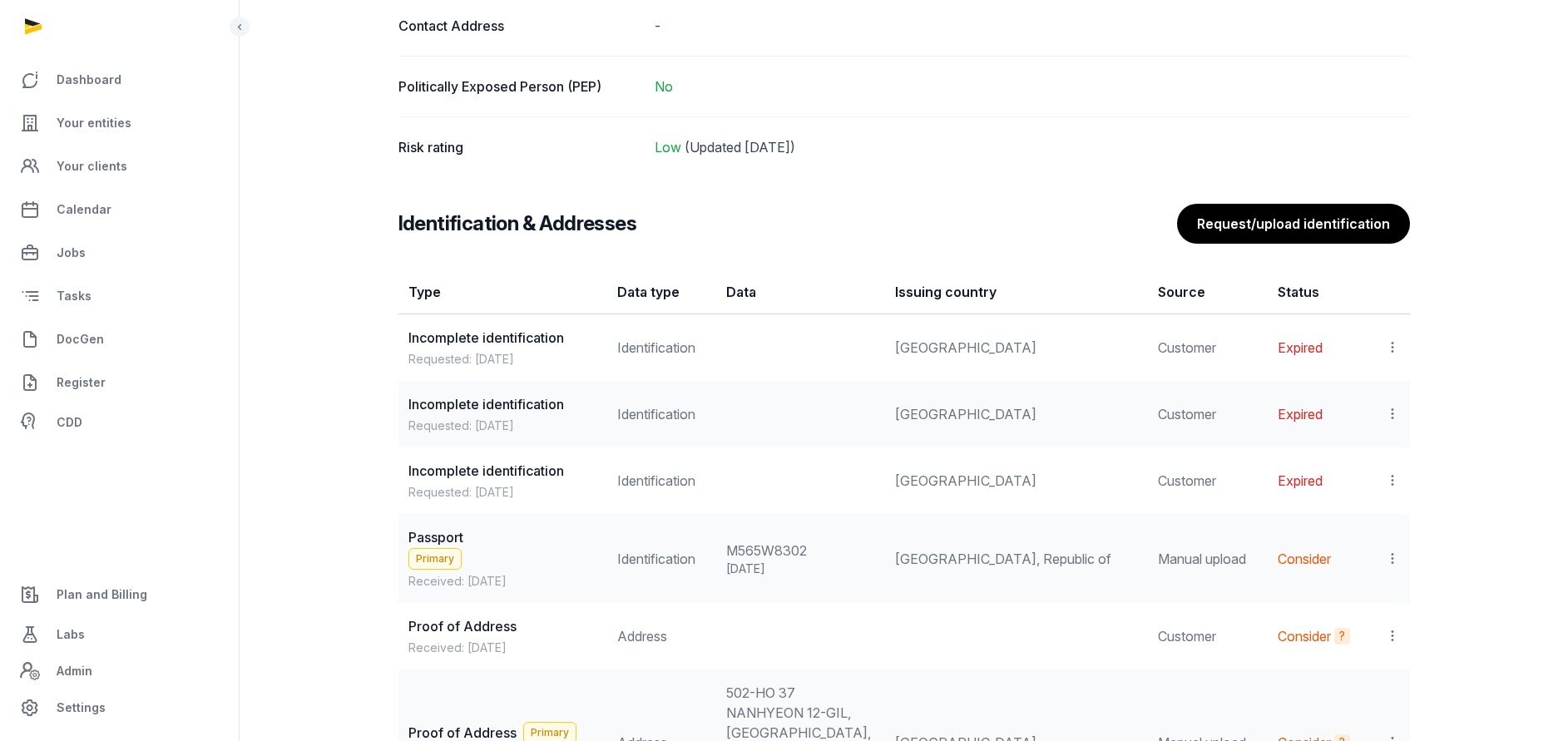
scroll to position [1954, 0]
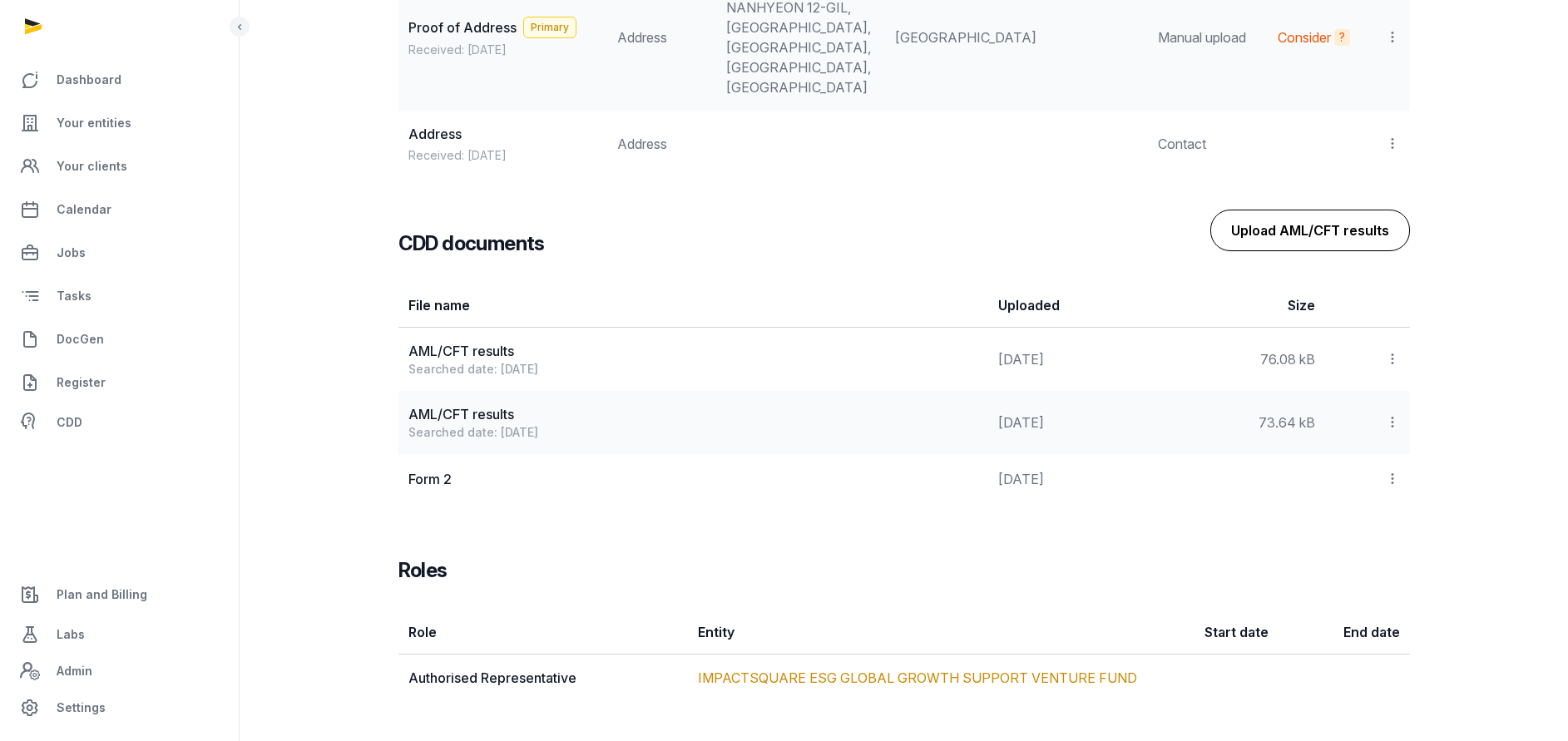
click at [1346, 229] on button "Upload AML/CFT results" at bounding box center [1310, 230] width 199 height 42
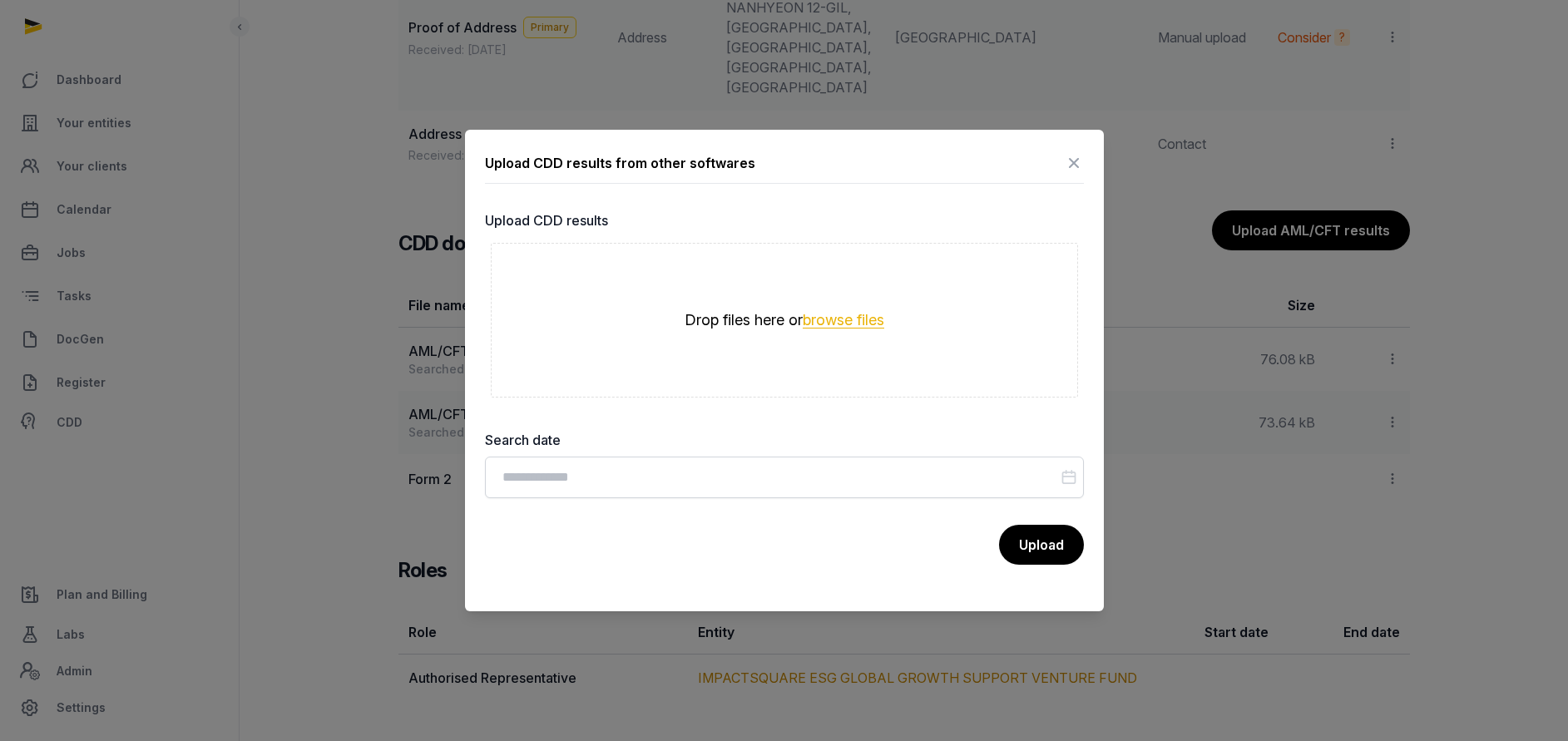
click at [825, 316] on button "browse files" at bounding box center [843, 321] width 82 height 16
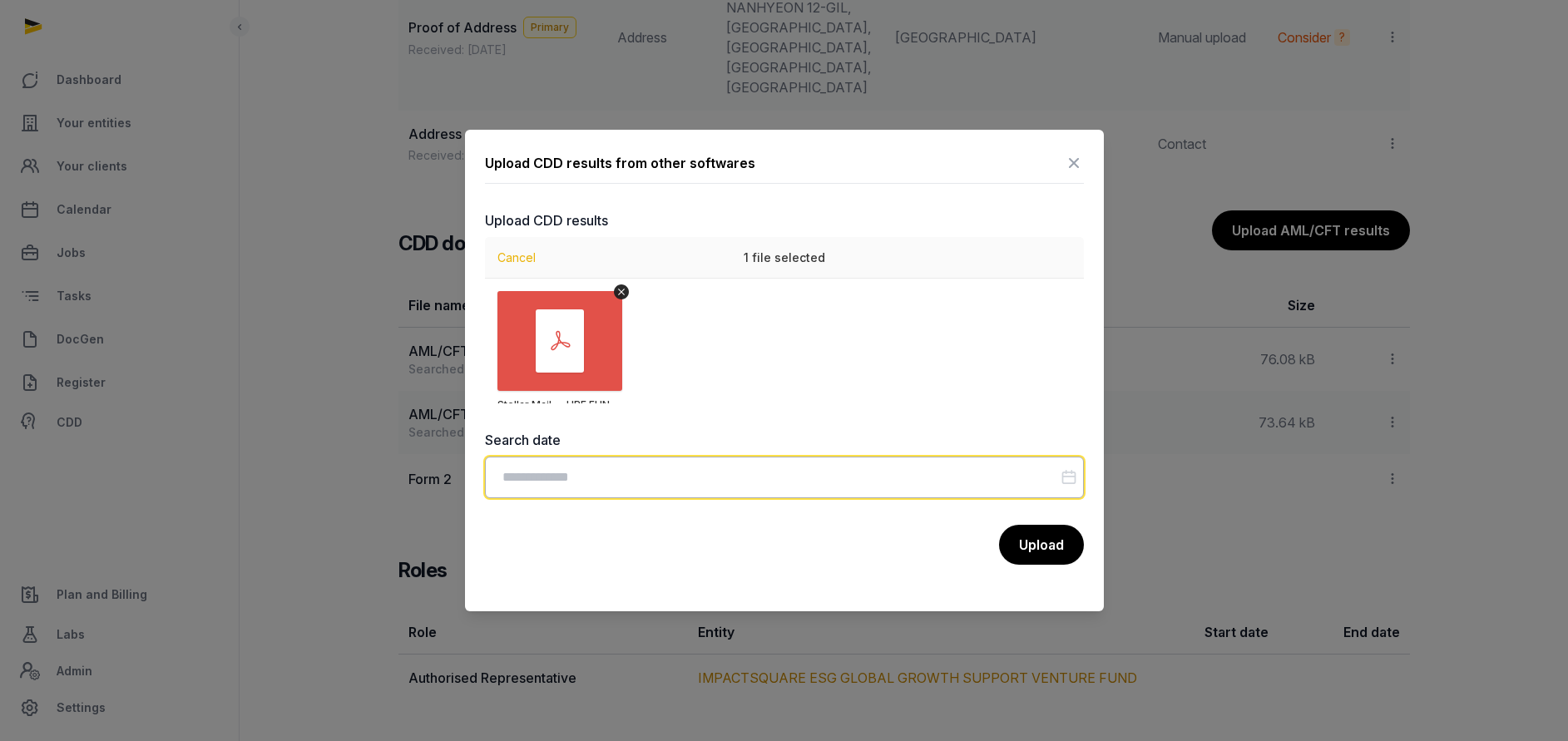
click at [562, 472] on input "Datepicker input" at bounding box center [784, 478] width 599 height 42
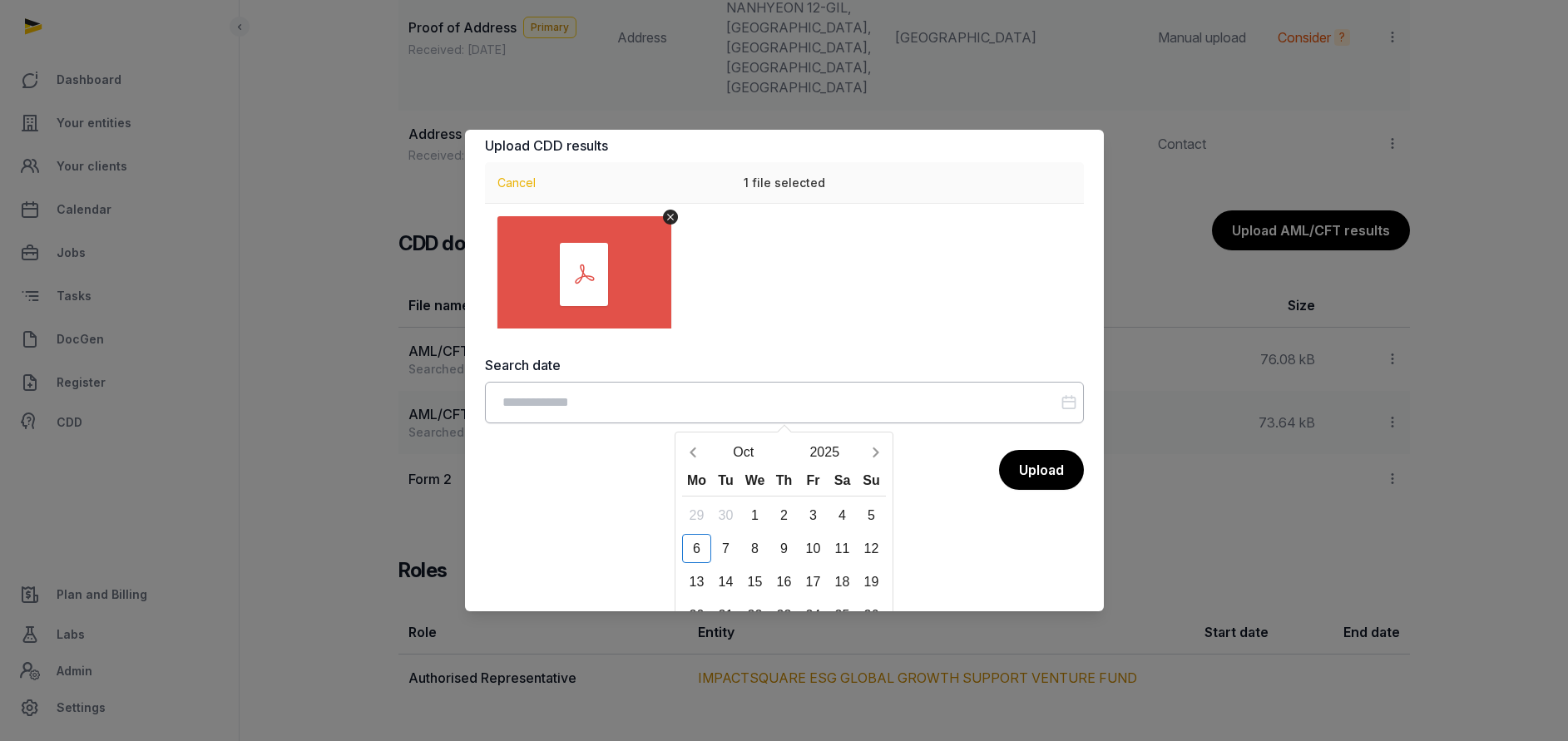
scroll to position [137, 0]
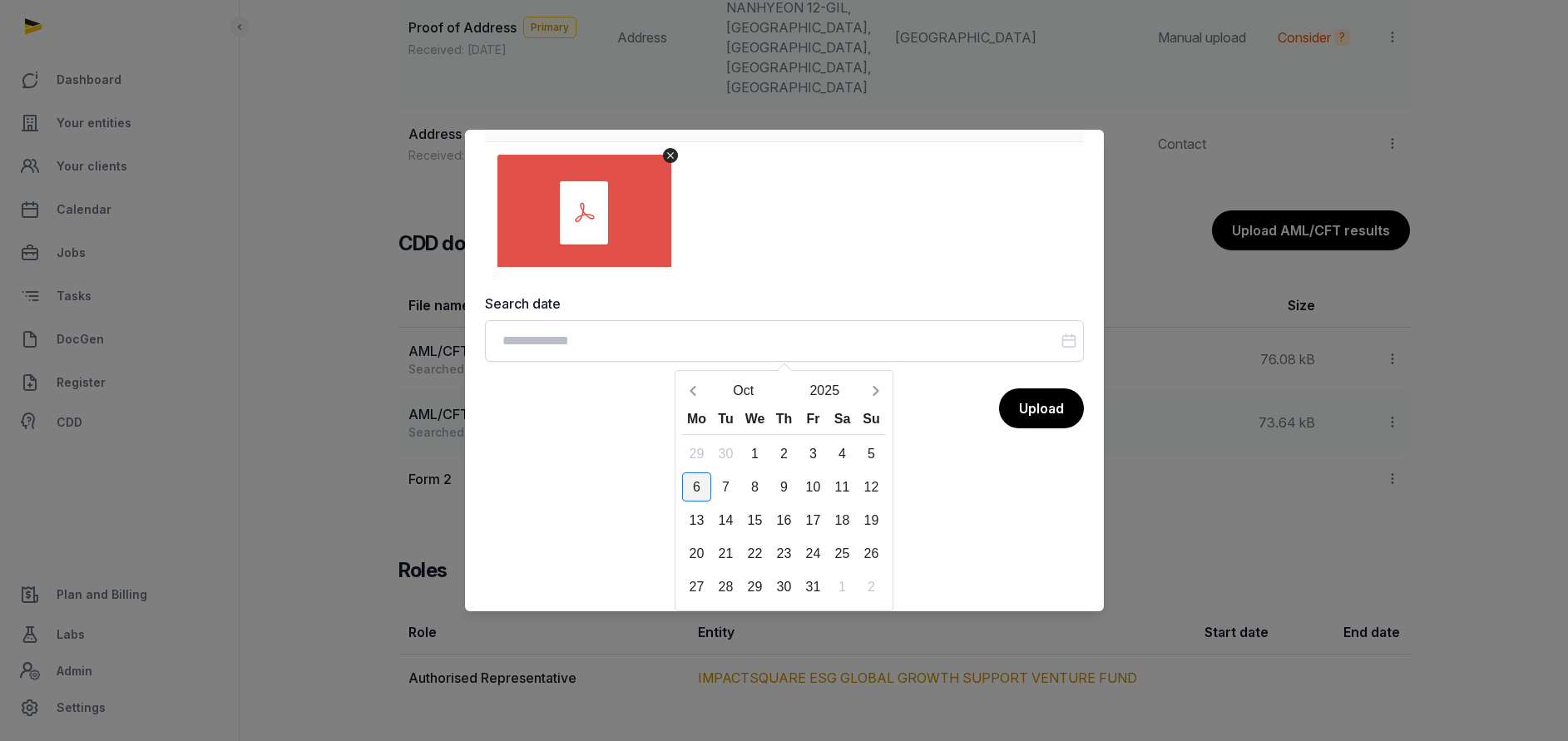
click at [695, 484] on div "6" at bounding box center [696, 487] width 29 height 29
type input "**********"
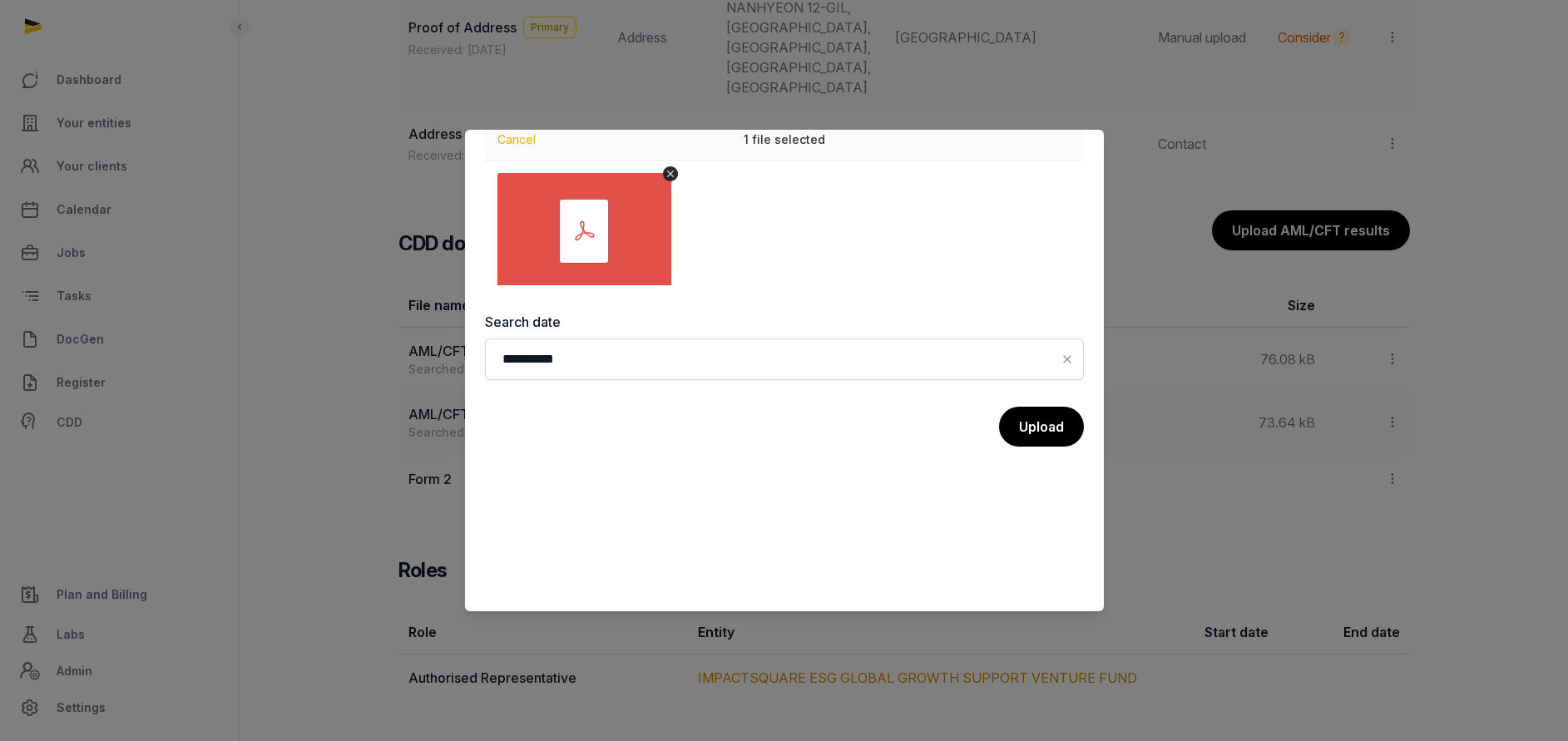
scroll to position [0, 0]
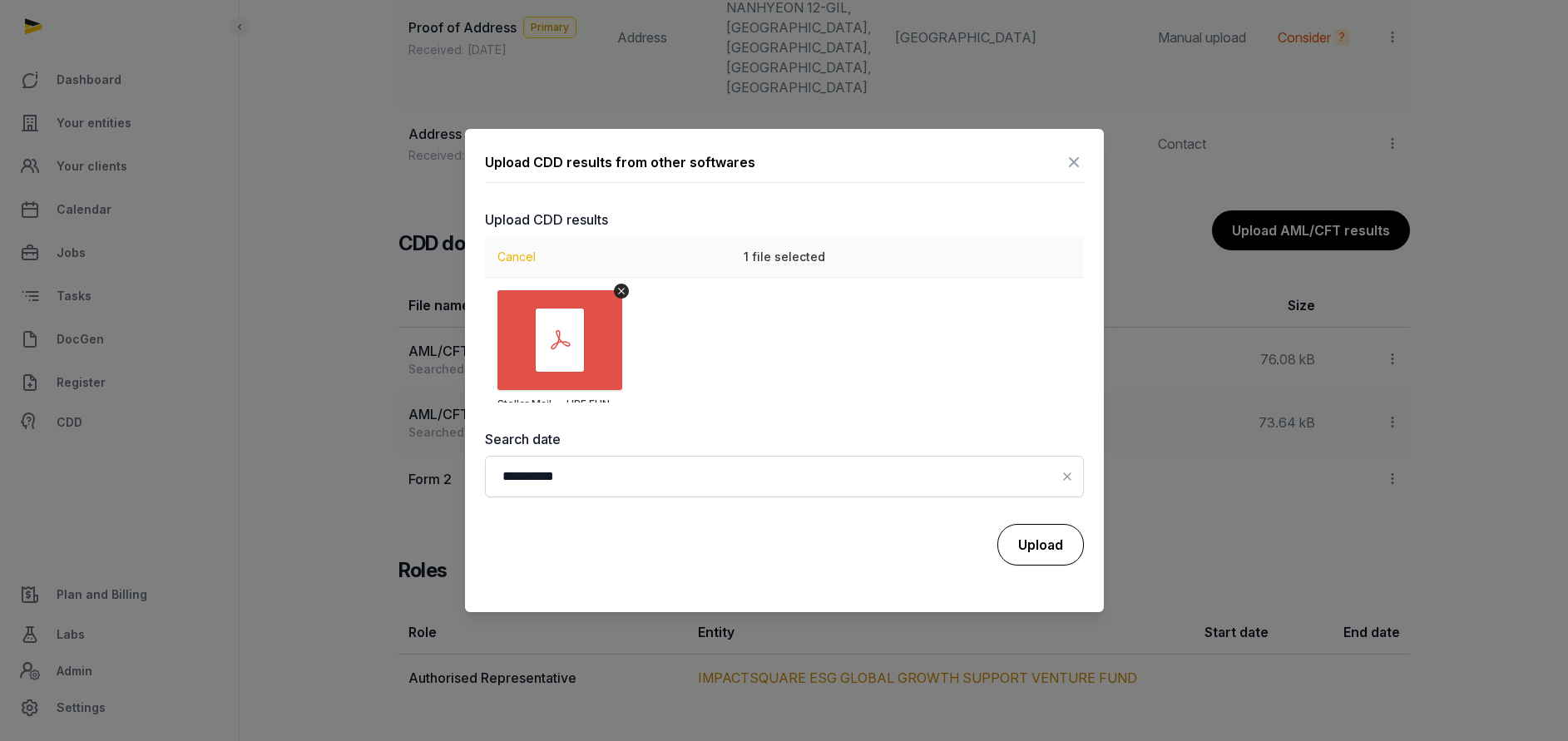
click at [1036, 548] on button "Upload" at bounding box center [1040, 546] width 87 height 42
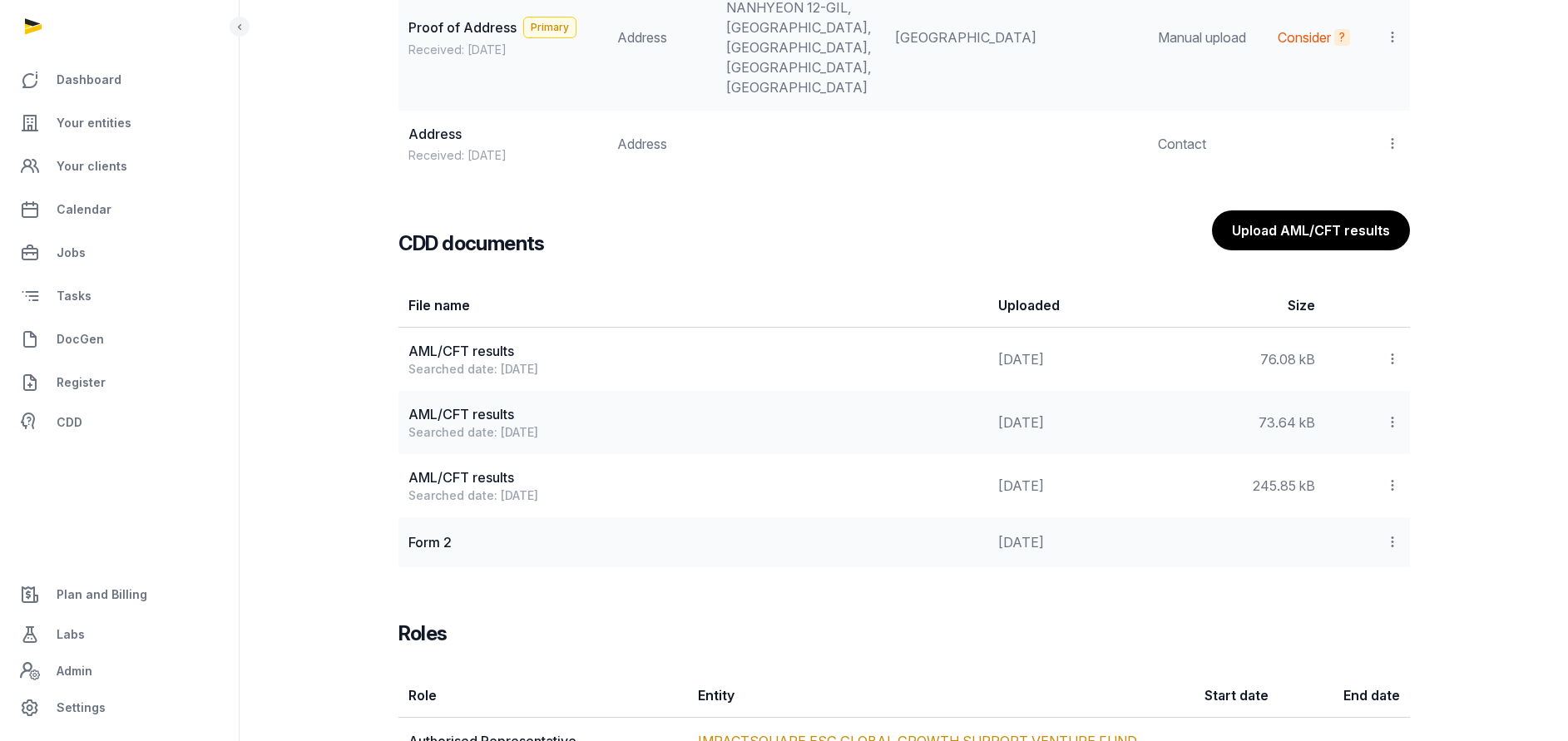
click at [1389, 482] on icon at bounding box center [1392, 486] width 15 height 18
click at [80, 123] on span "Your entities" at bounding box center [94, 123] width 75 height 20
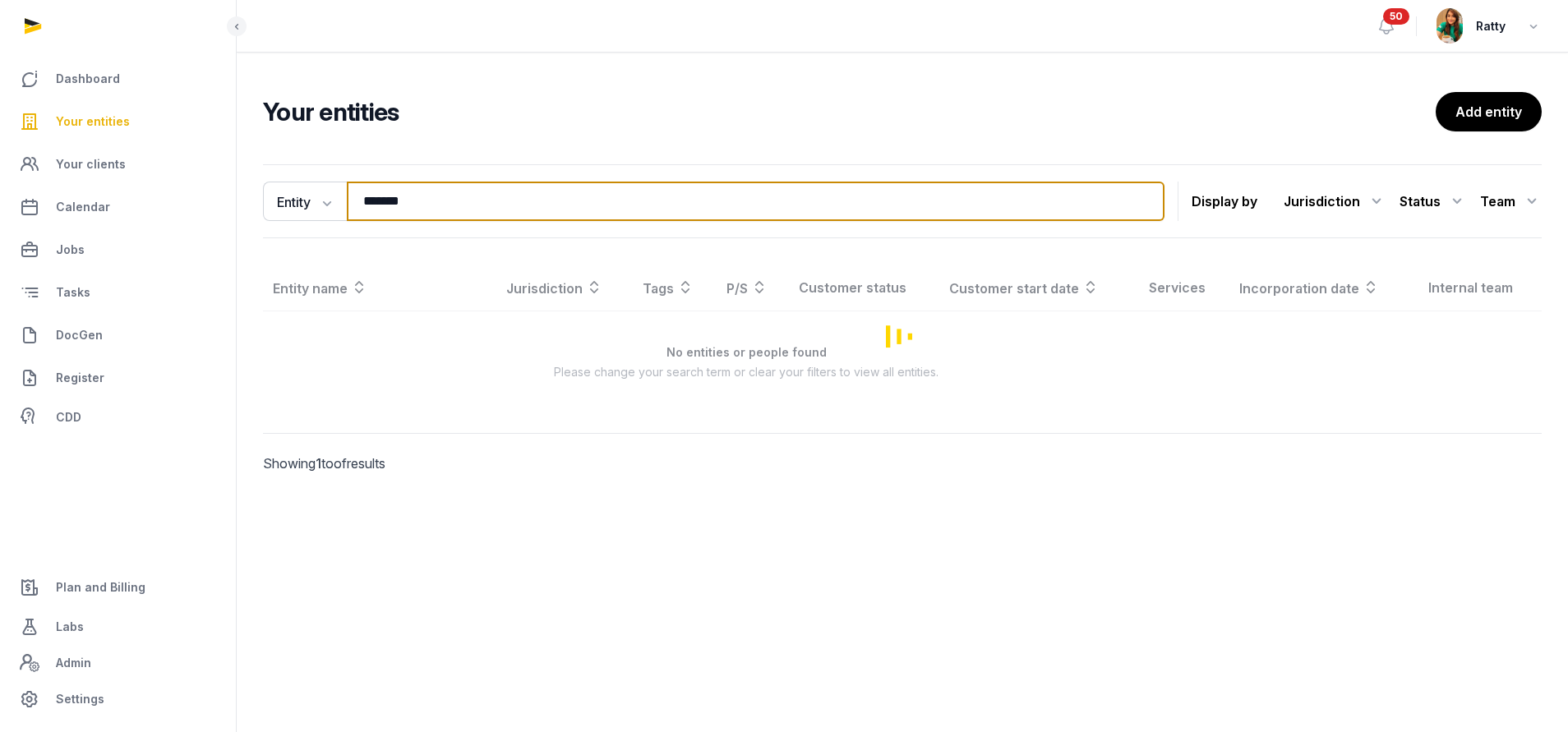
drag, startPoint x: 445, startPoint y: 207, endPoint x: 0, endPoint y: 192, distance: 445.3
click at [0, 202] on html "Dashboard Your entities Your clients Calendar Jobs Tasks DocGen Register CDD Pl…" at bounding box center [784, 366] width 1568 height 732
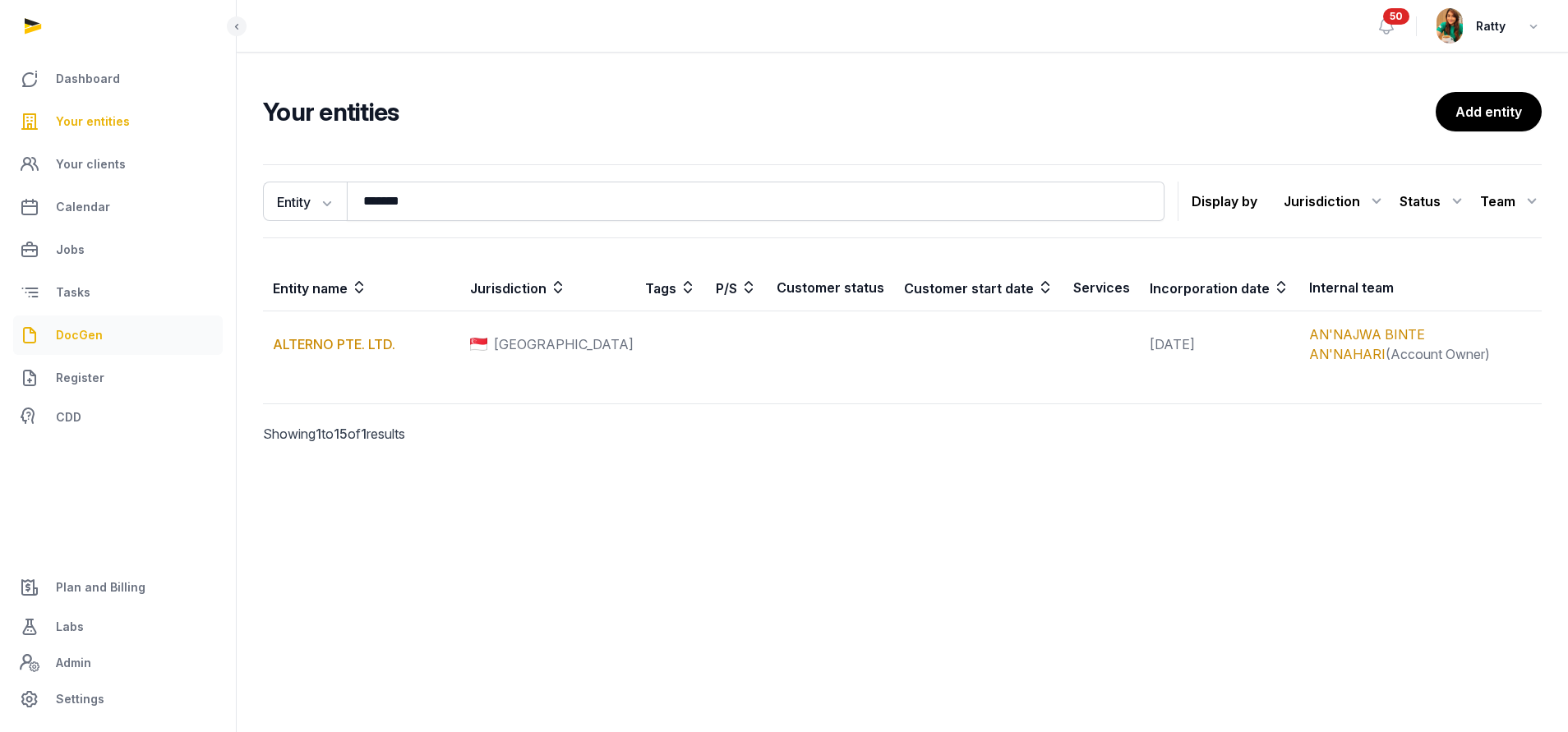
click at [93, 329] on span "DocGen" at bounding box center [80, 335] width 47 height 20
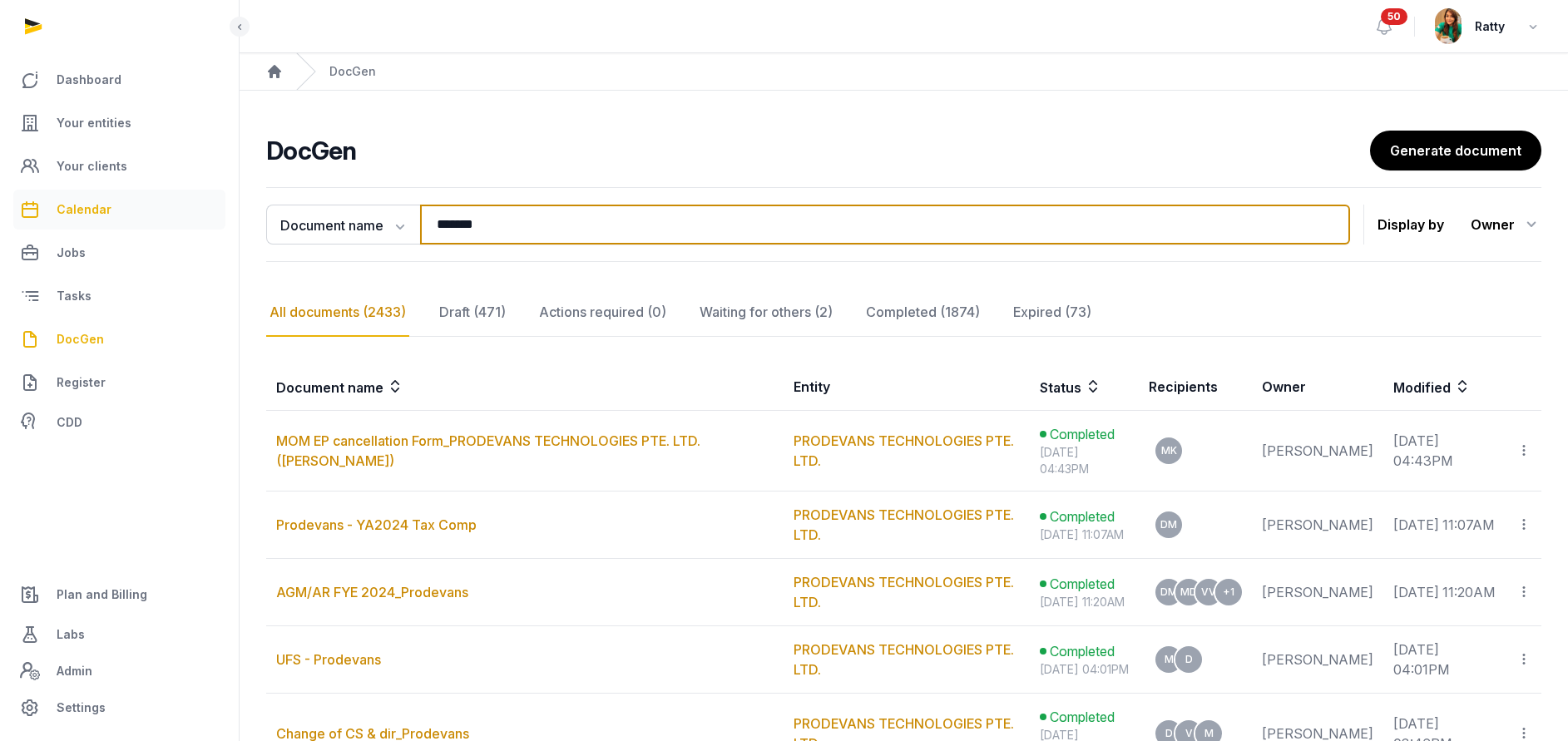
drag, startPoint x: 518, startPoint y: 219, endPoint x: 181, endPoint y: 223, distance: 337.0
click at [181, 223] on div "**********" at bounding box center [784, 535] width 1568 height 1069
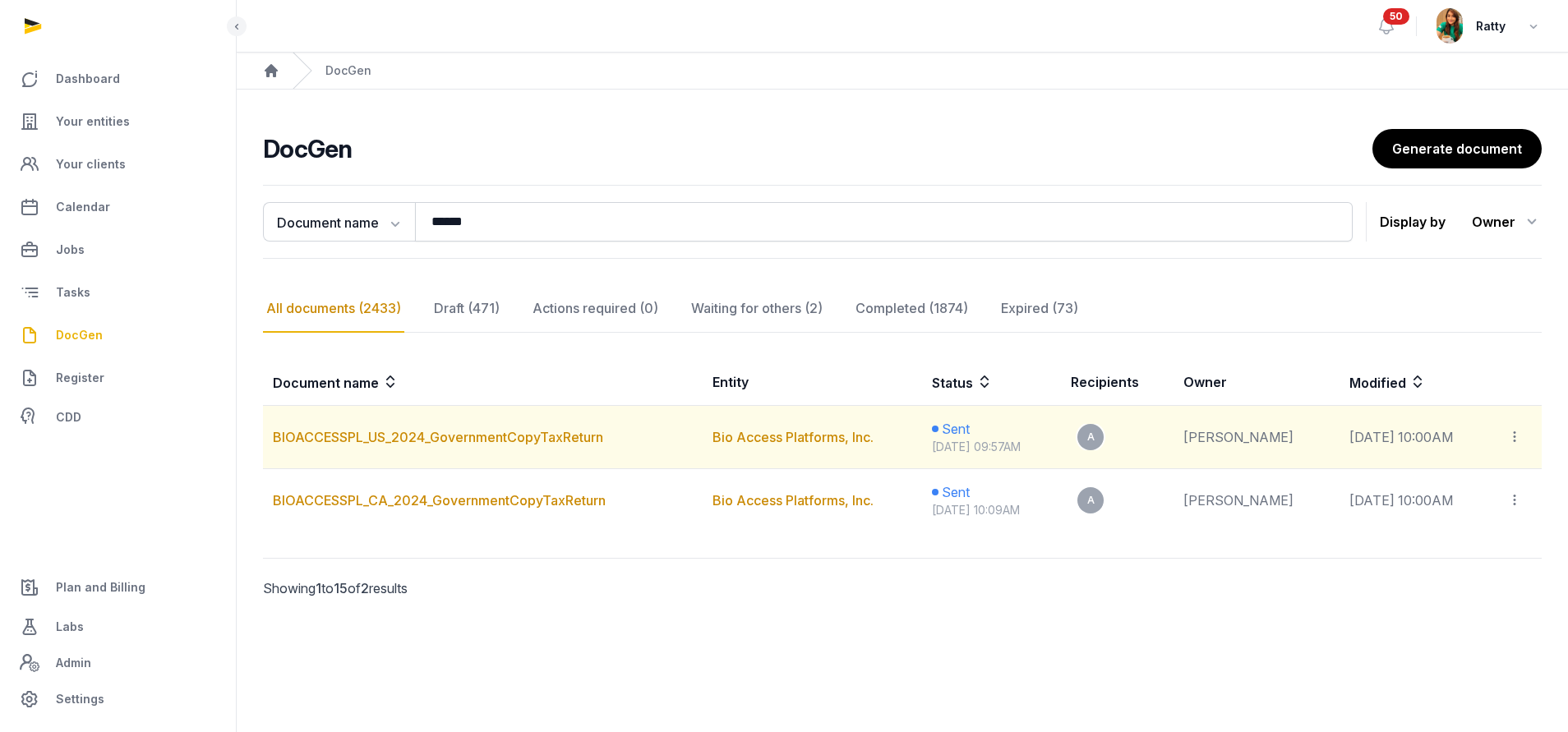
click at [1516, 433] on icon at bounding box center [1514, 437] width 15 height 18
click at [1472, 480] on div "Copy links" at bounding box center [1458, 482] width 116 height 20
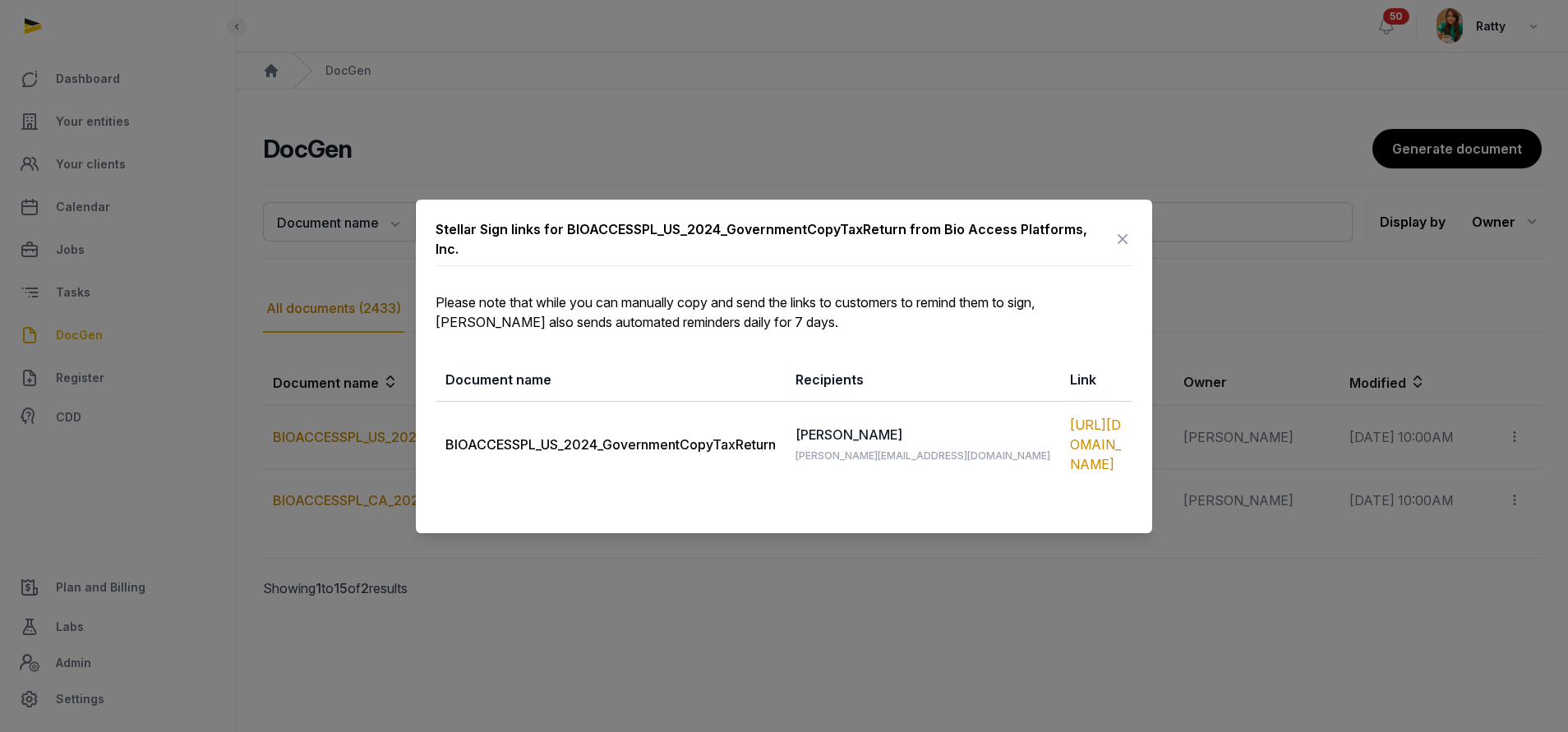
click at [1127, 235] on icon at bounding box center [1123, 238] width 20 height 27
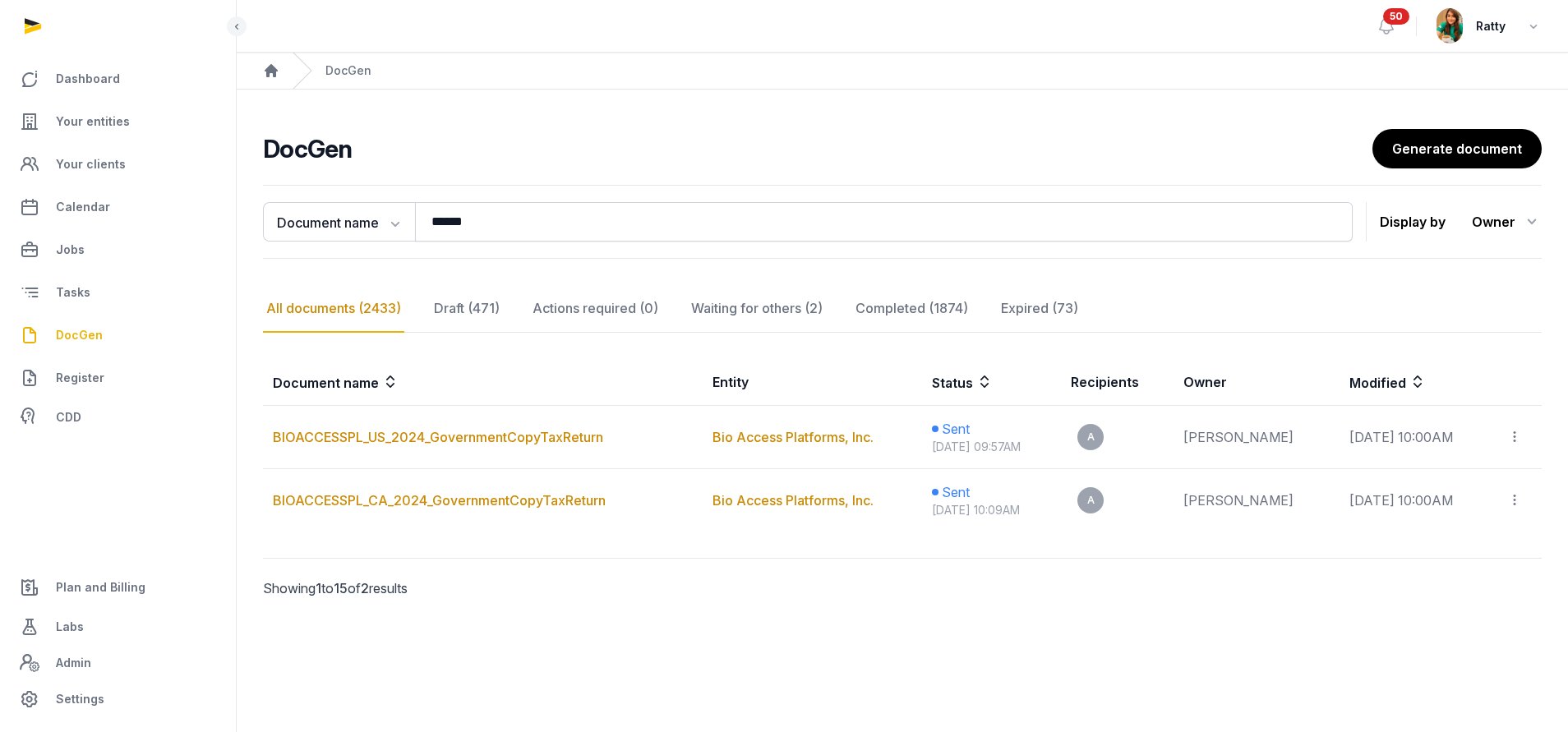
drag, startPoint x: 67, startPoint y: 339, endPoint x: 83, endPoint y: 330, distance: 18.4
click at [68, 339] on span "DocGen" at bounding box center [80, 335] width 47 height 20
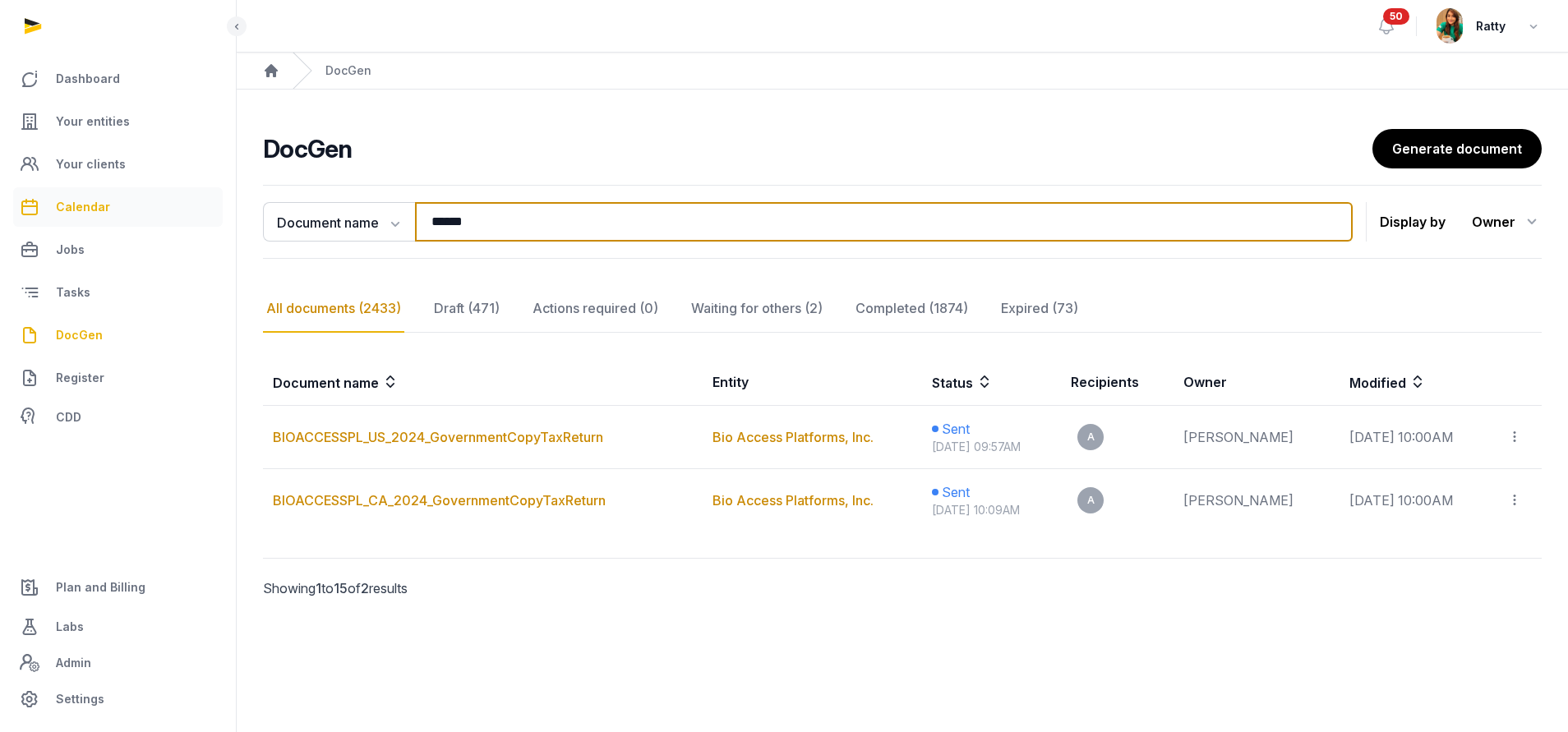
drag, startPoint x: 540, startPoint y: 227, endPoint x: 181, endPoint y: 216, distance: 359.2
click at [218, 227] on div "**********" at bounding box center [784, 366] width 1568 height 732
paste input "*******"
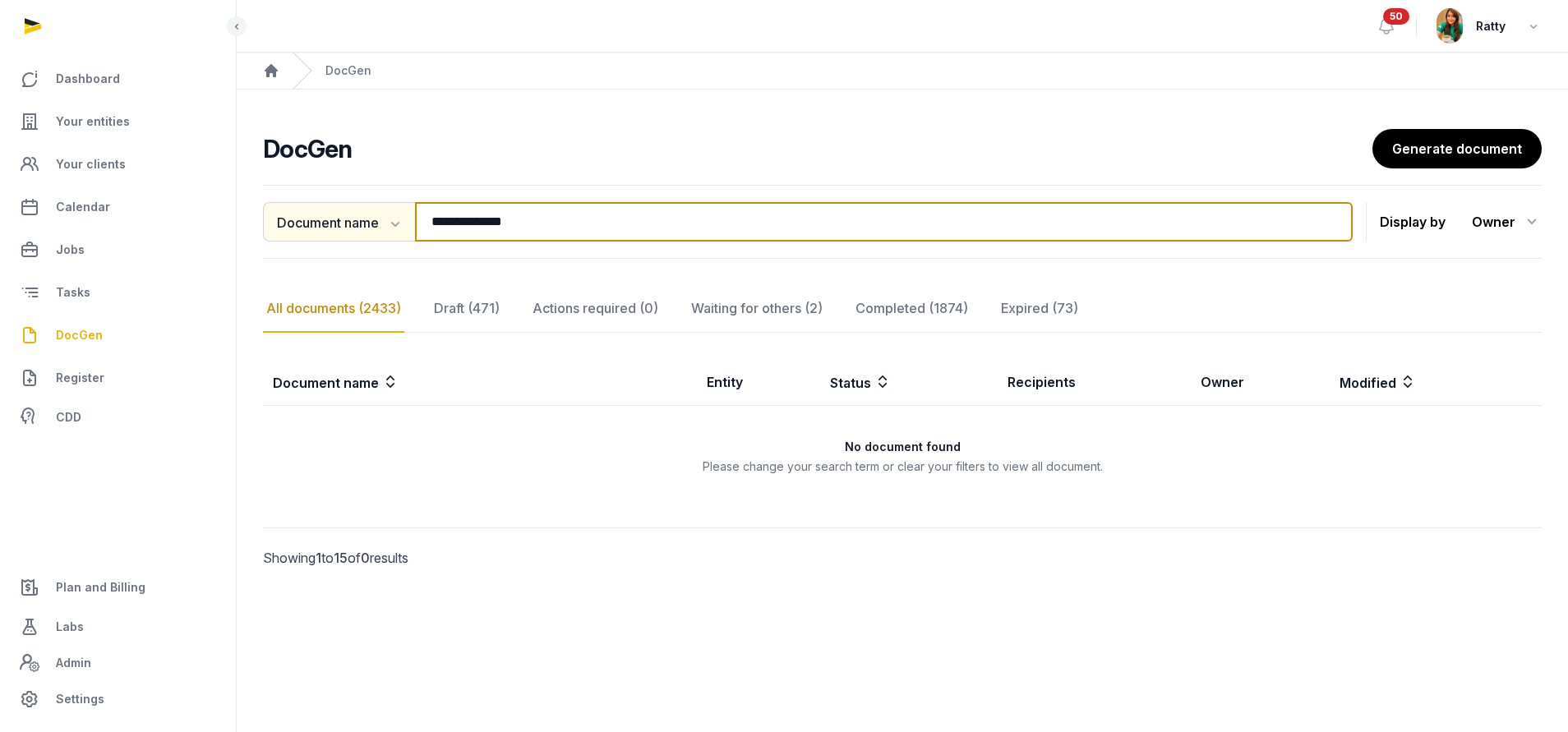
type input "**********"
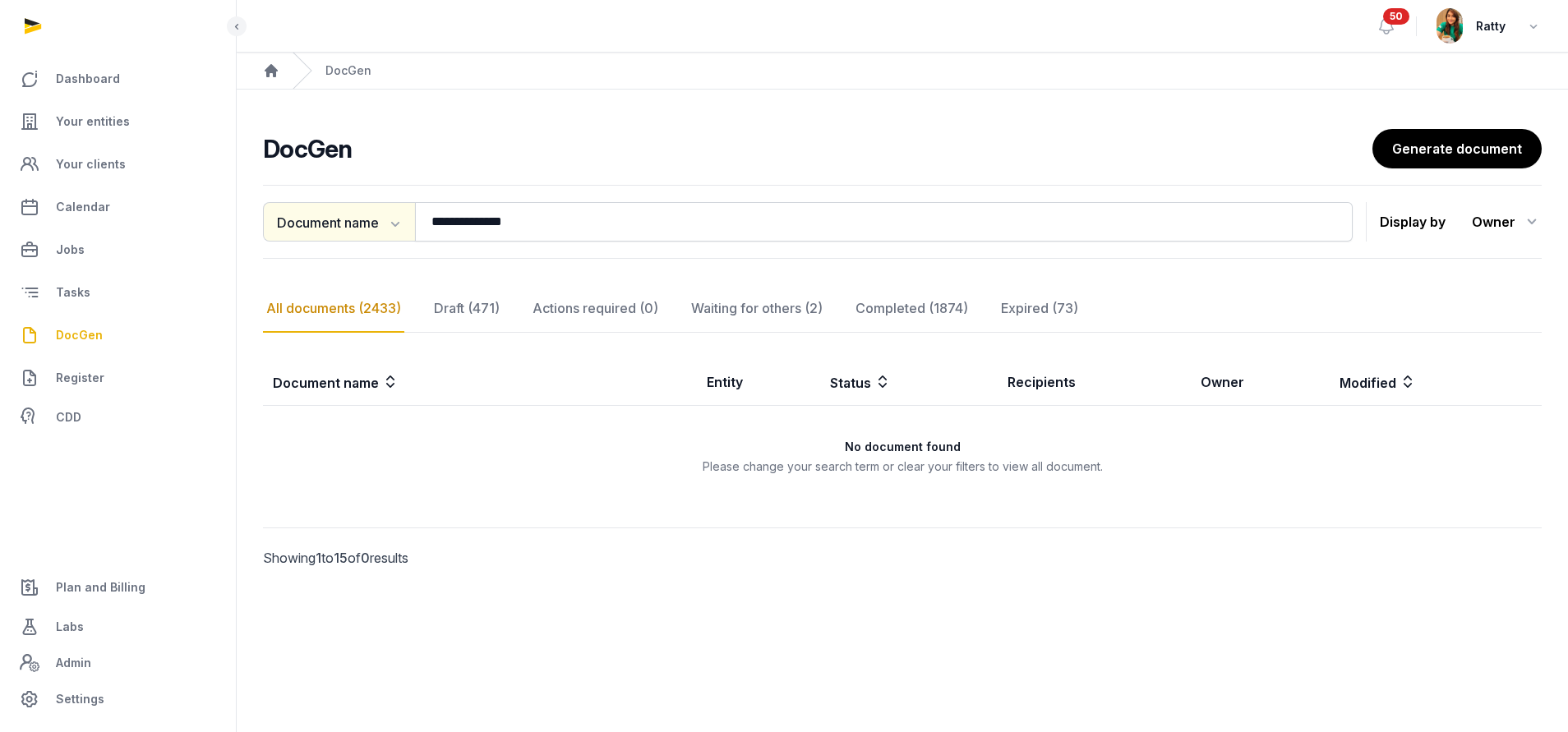
click at [339, 230] on button "Document name" at bounding box center [339, 222] width 152 height 39
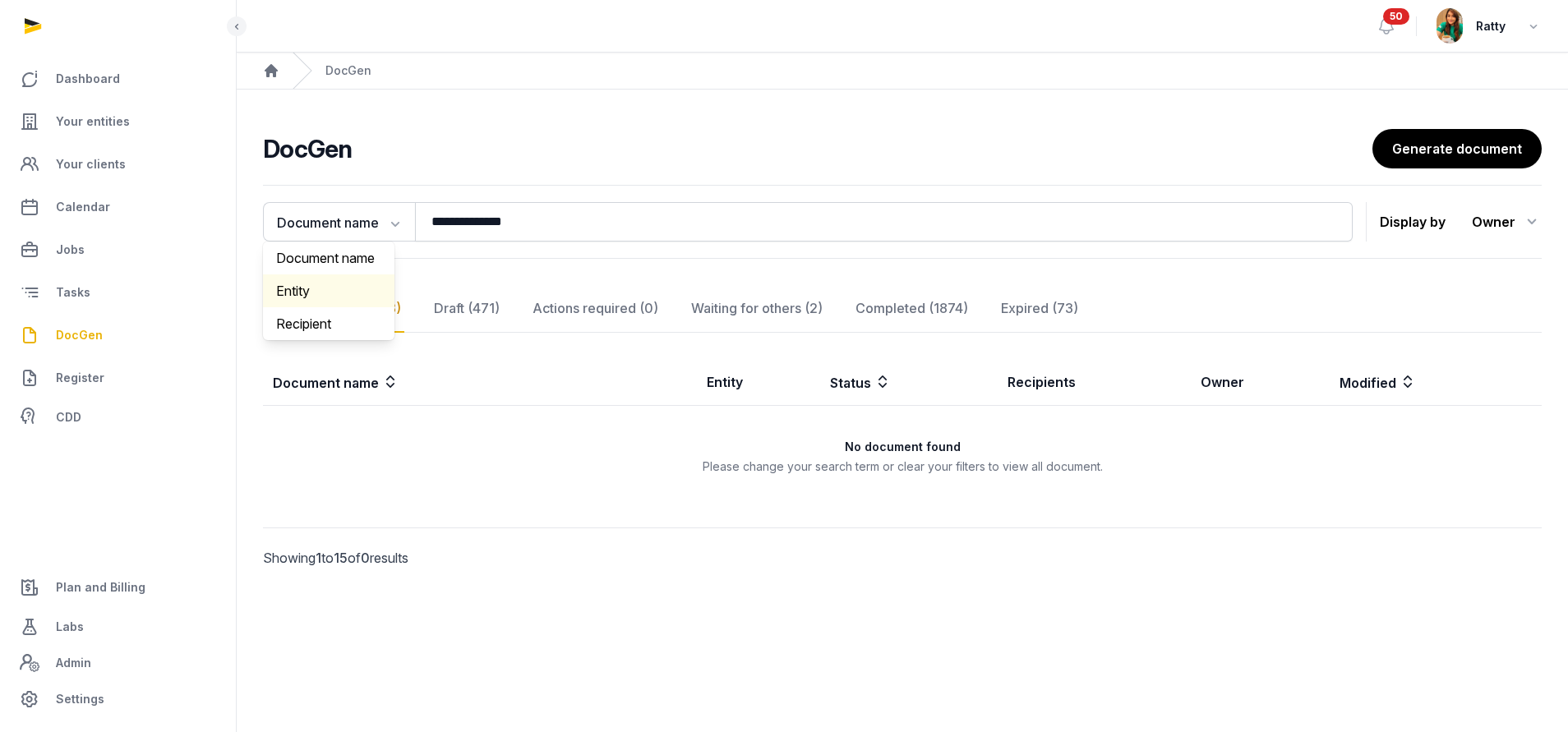
click at [322, 283] on div "Entity" at bounding box center [329, 291] width 132 height 33
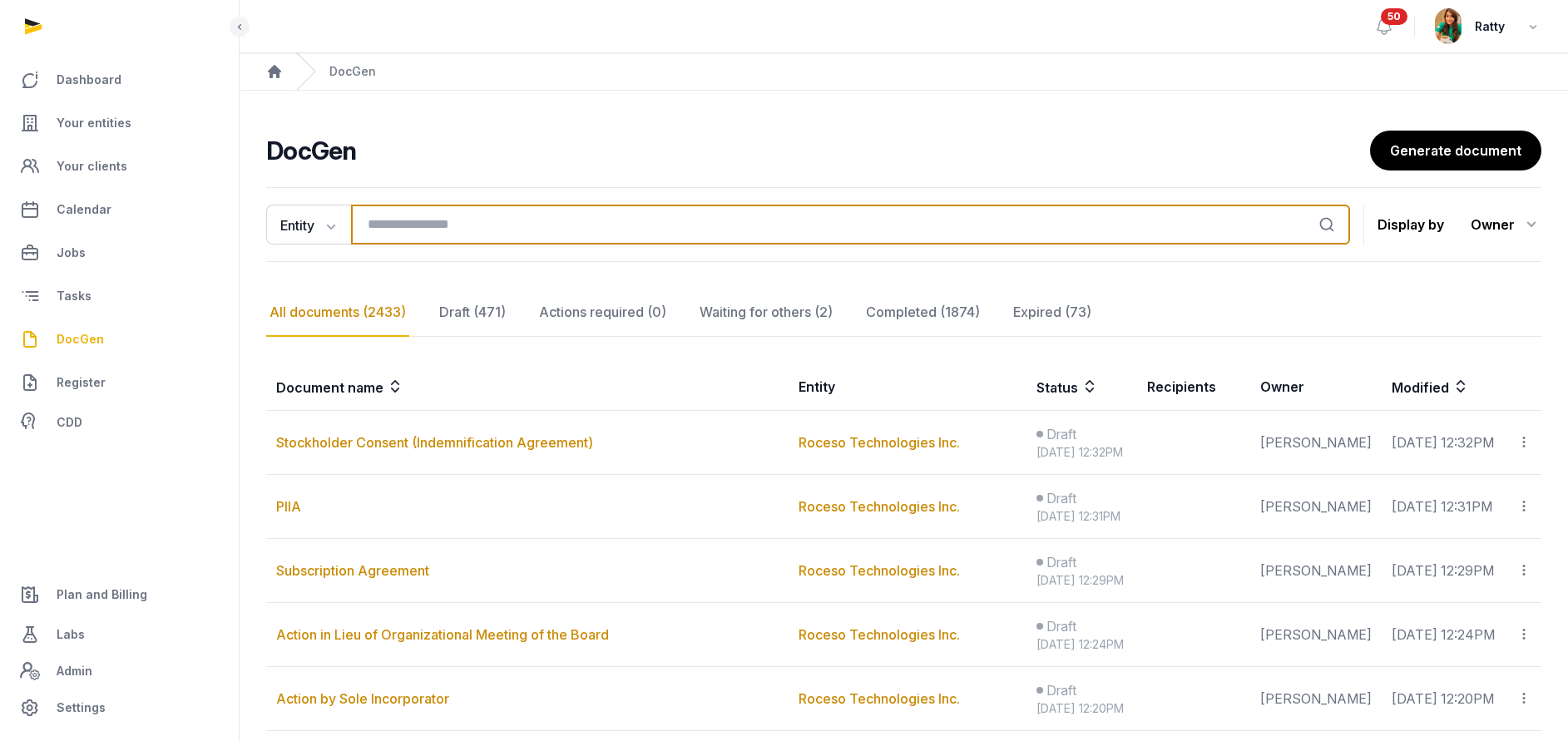
click at [503, 218] on input "search" at bounding box center [850, 224] width 999 height 40
paste input "**********"
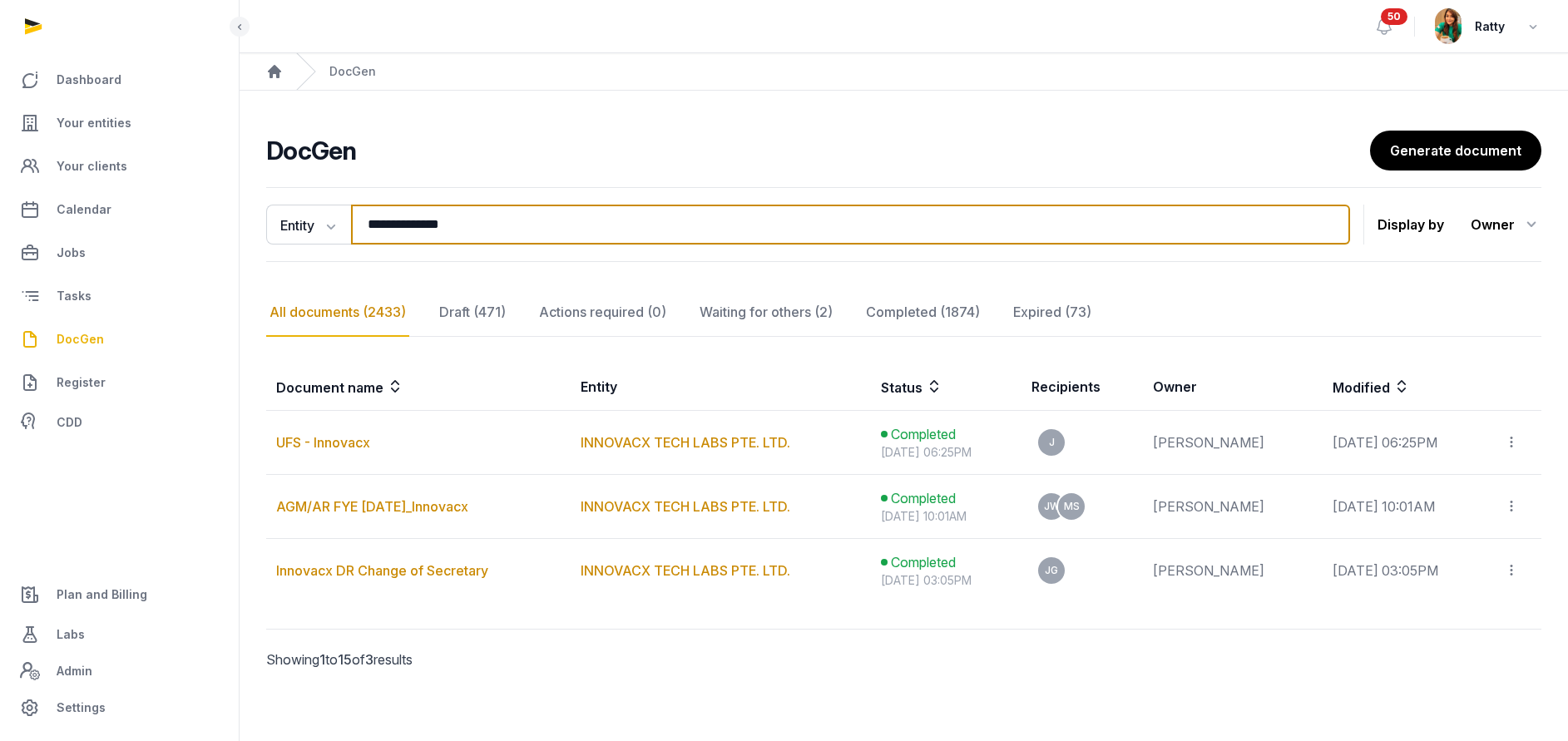
type input "**********"
drag, startPoint x: 494, startPoint y: 217, endPoint x: 413, endPoint y: 213, distance: 81.1
click at [472, 216] on input "**********" at bounding box center [850, 224] width 999 height 40
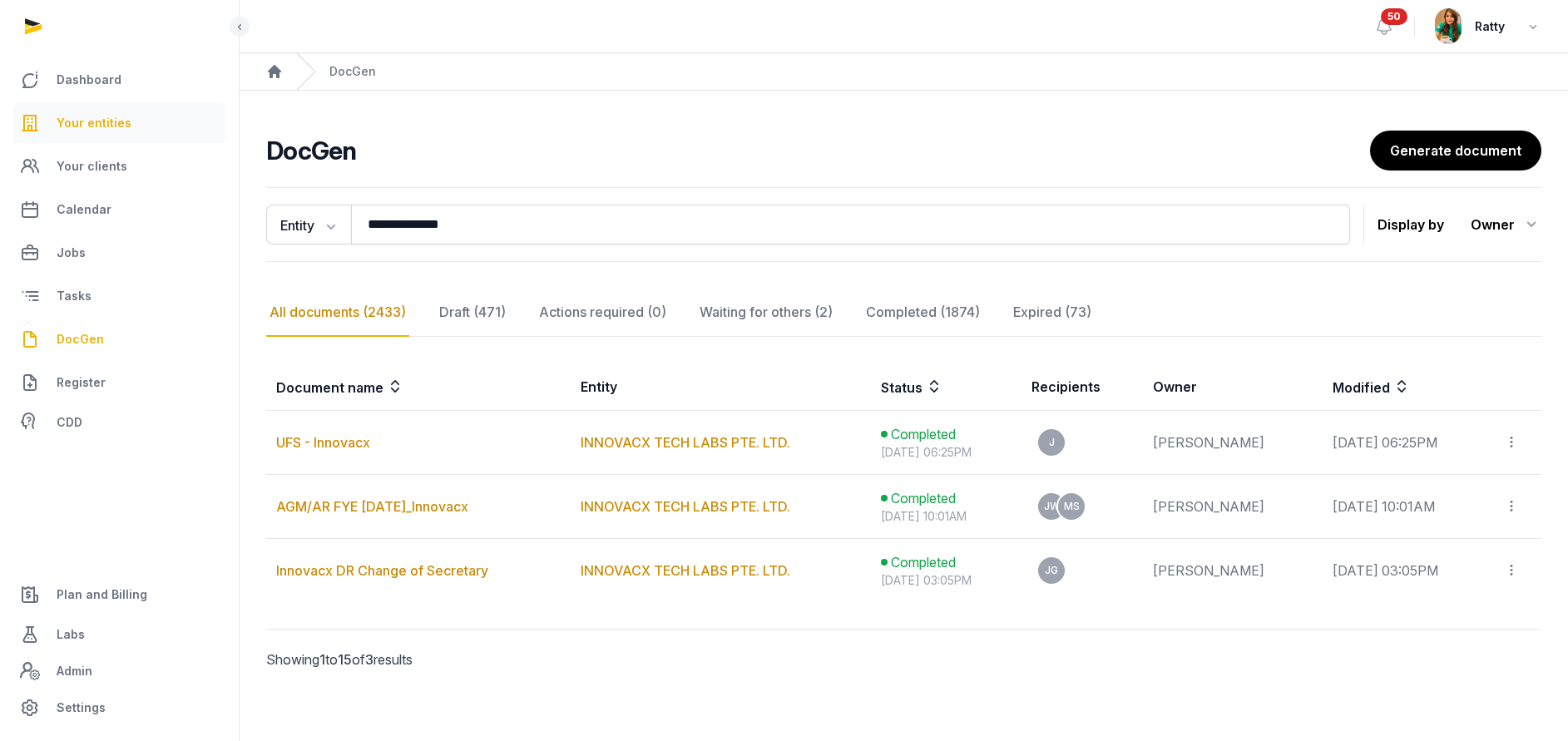
click at [128, 132] on link "Your entities" at bounding box center [119, 123] width 212 height 40
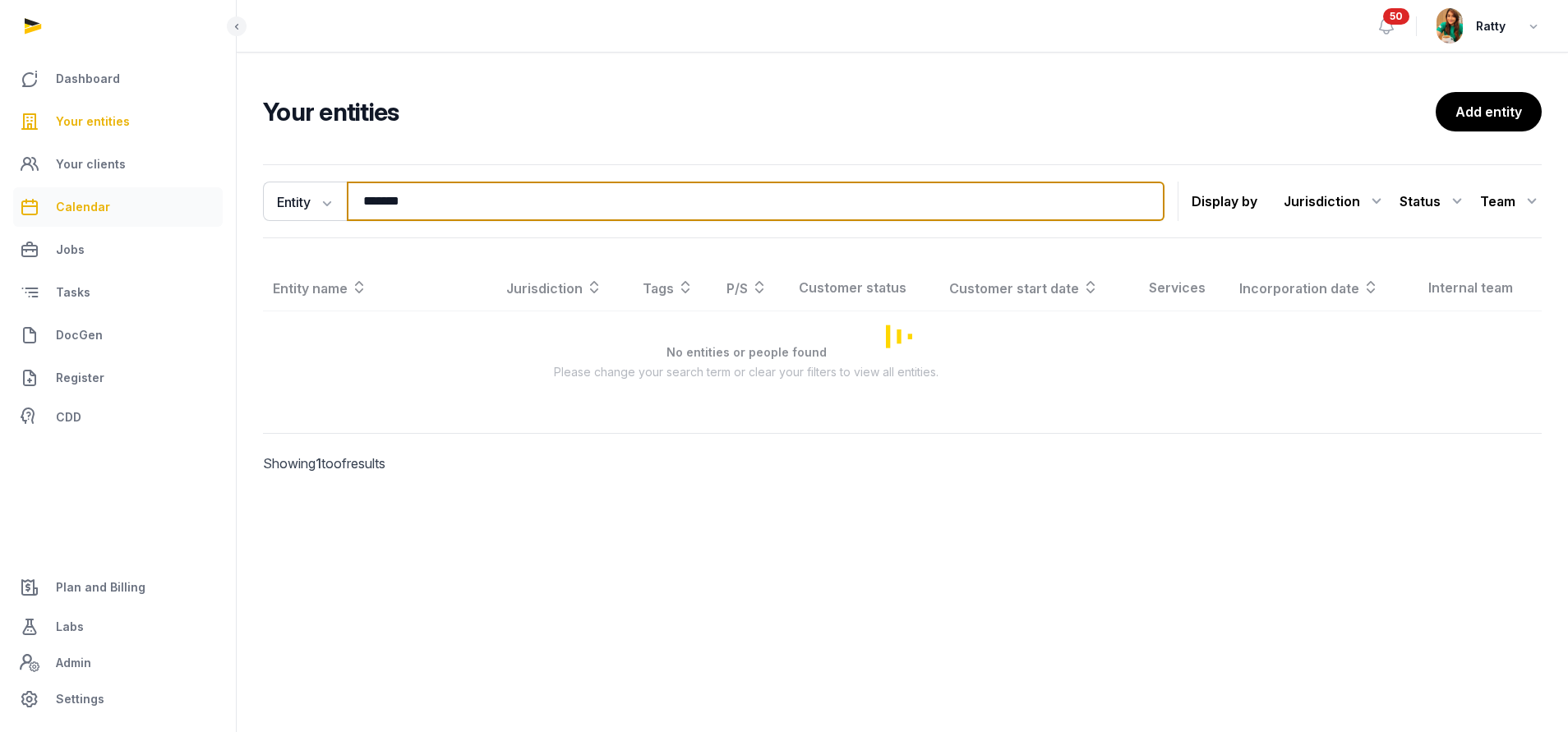
drag, startPoint x: 447, startPoint y: 200, endPoint x: 35, endPoint y: 202, distance: 412.0
click at [44, 201] on div "Dashboard Your entities Your clients Calendar Jobs Tasks DocGen Register CDD Pl…" at bounding box center [784, 366] width 1568 height 732
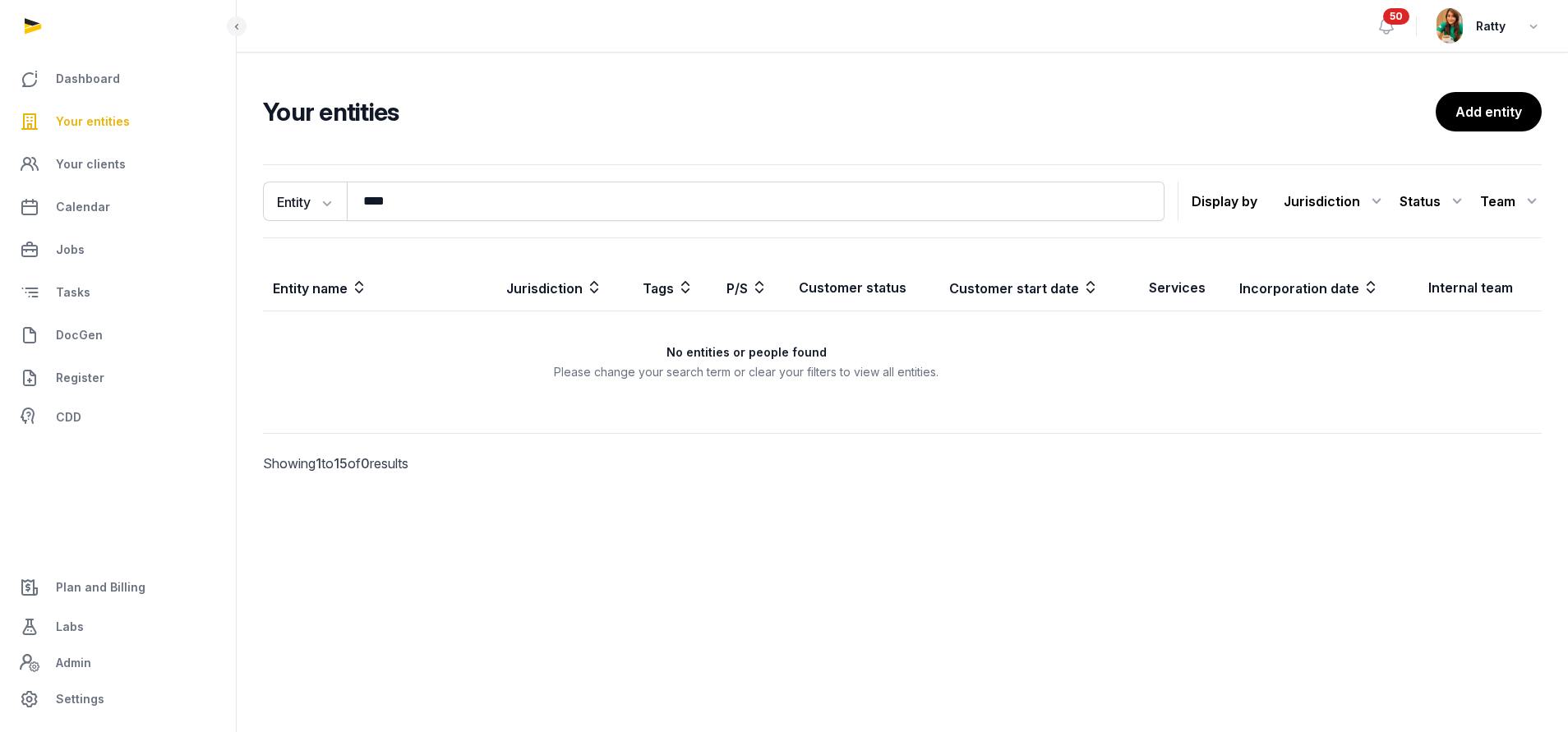
click at [111, 136] on link "Your entities" at bounding box center [117, 121] width 210 height 39
click at [115, 126] on span "Your entities" at bounding box center [93, 121] width 74 height 20
click at [98, 125] on span "Your entities" at bounding box center [93, 121] width 74 height 20
click at [54, 122] on link "Your entities" at bounding box center [117, 121] width 210 height 39
click at [97, 116] on span "Your entities" at bounding box center [93, 121] width 74 height 20
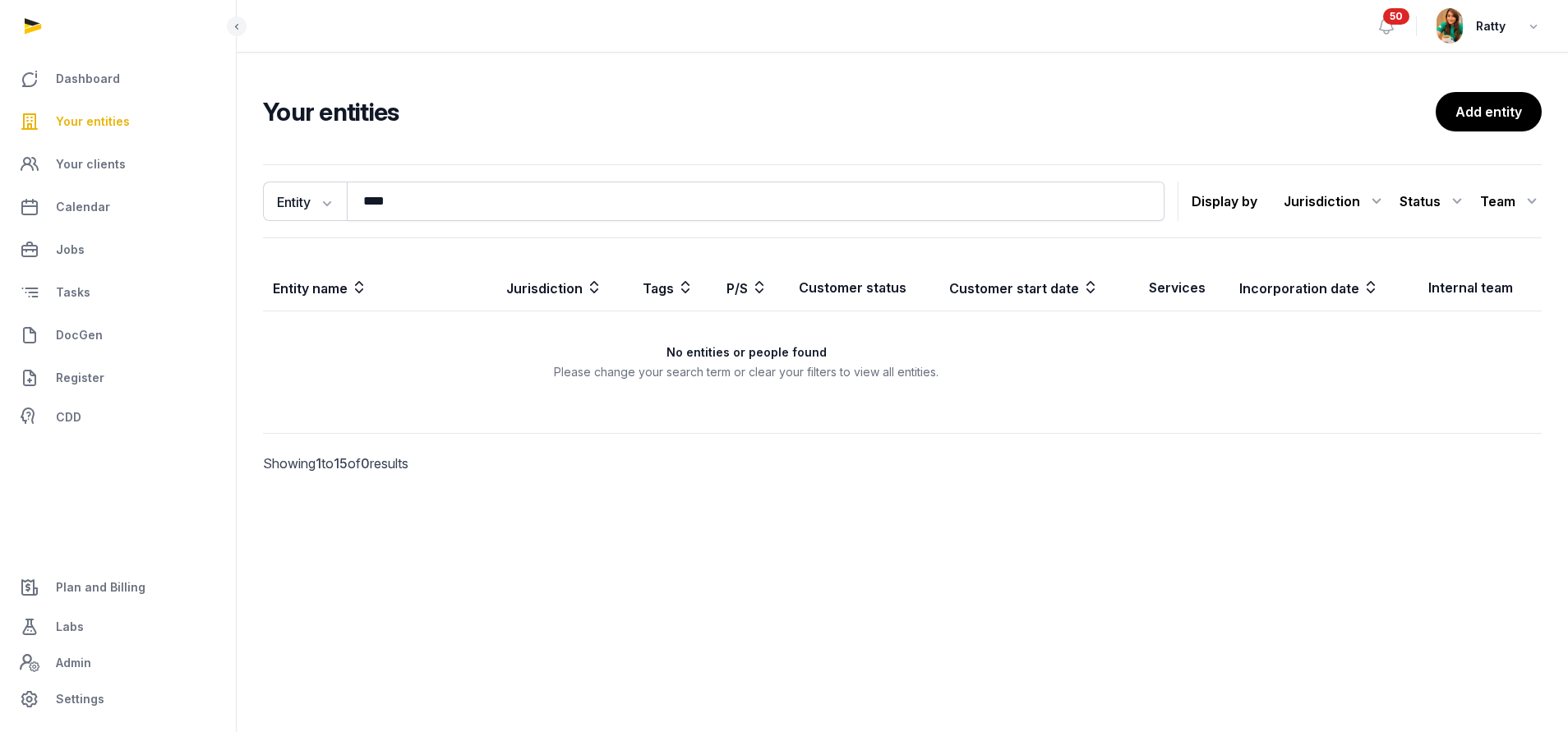
click at [101, 121] on span "Your entities" at bounding box center [93, 121] width 74 height 20
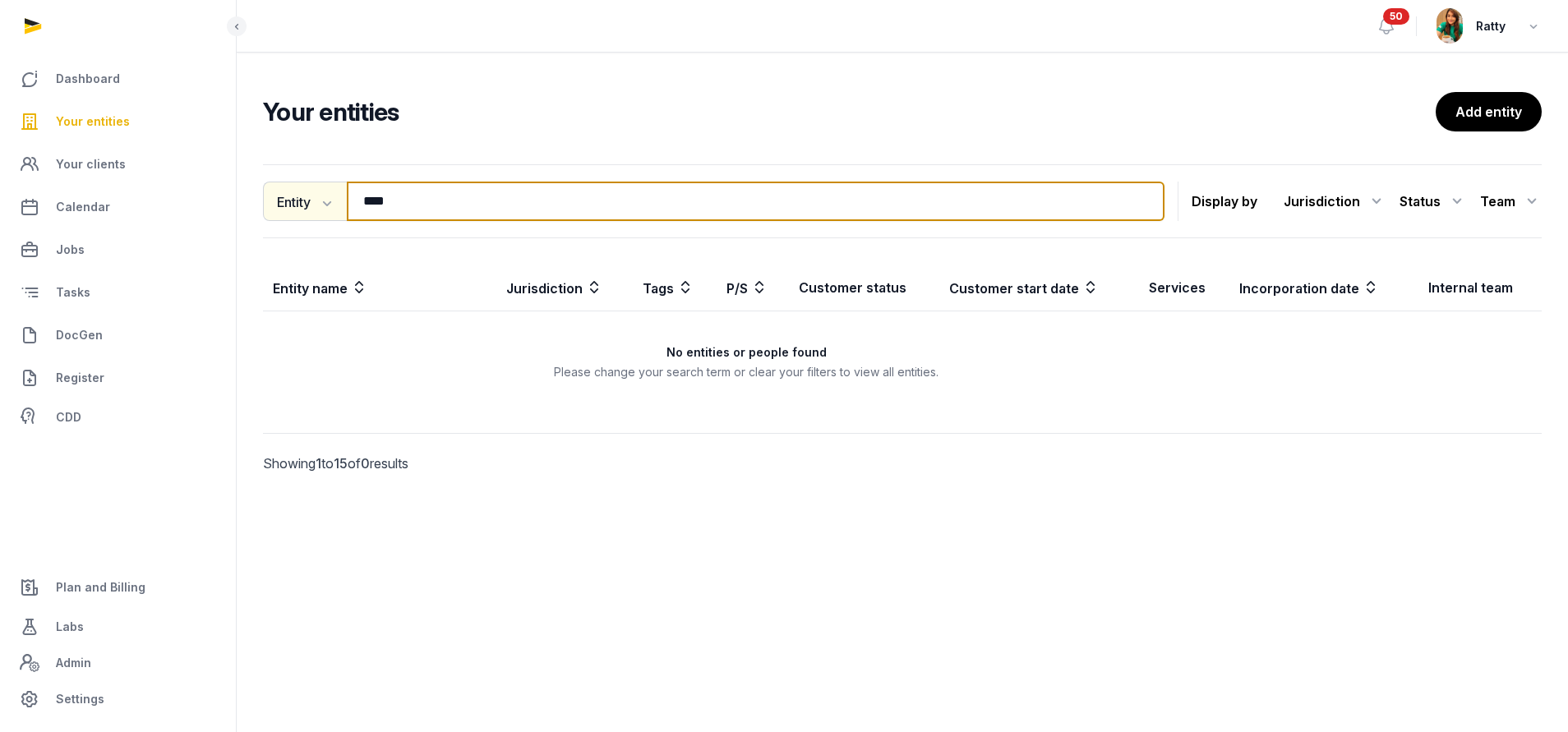
drag, startPoint x: 407, startPoint y: 204, endPoint x: 283, endPoint y: 206, distance: 124.0
click at [287, 216] on div "Entity Entity People Tags Services **** Search" at bounding box center [713, 201] width 901 height 39
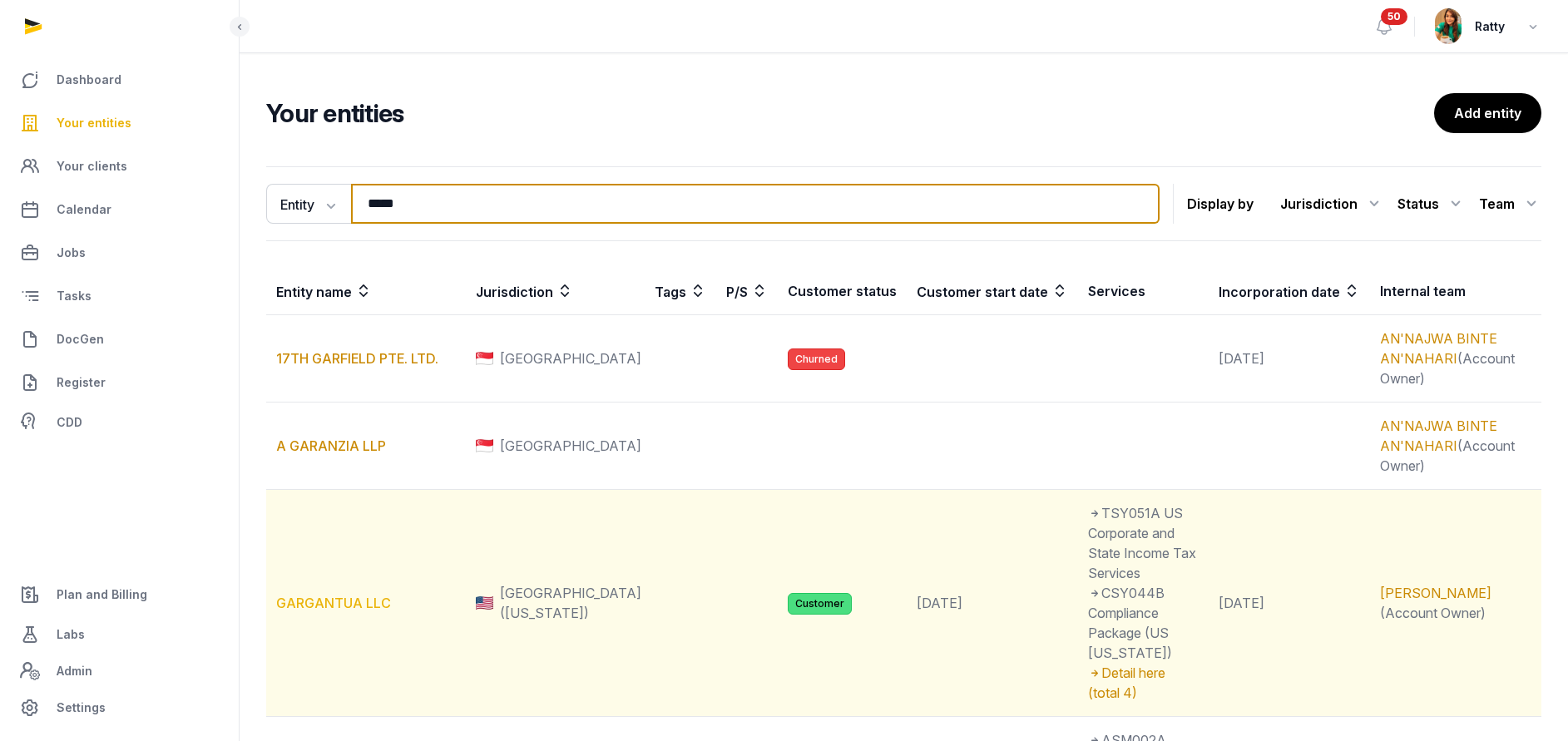
type input "*****"
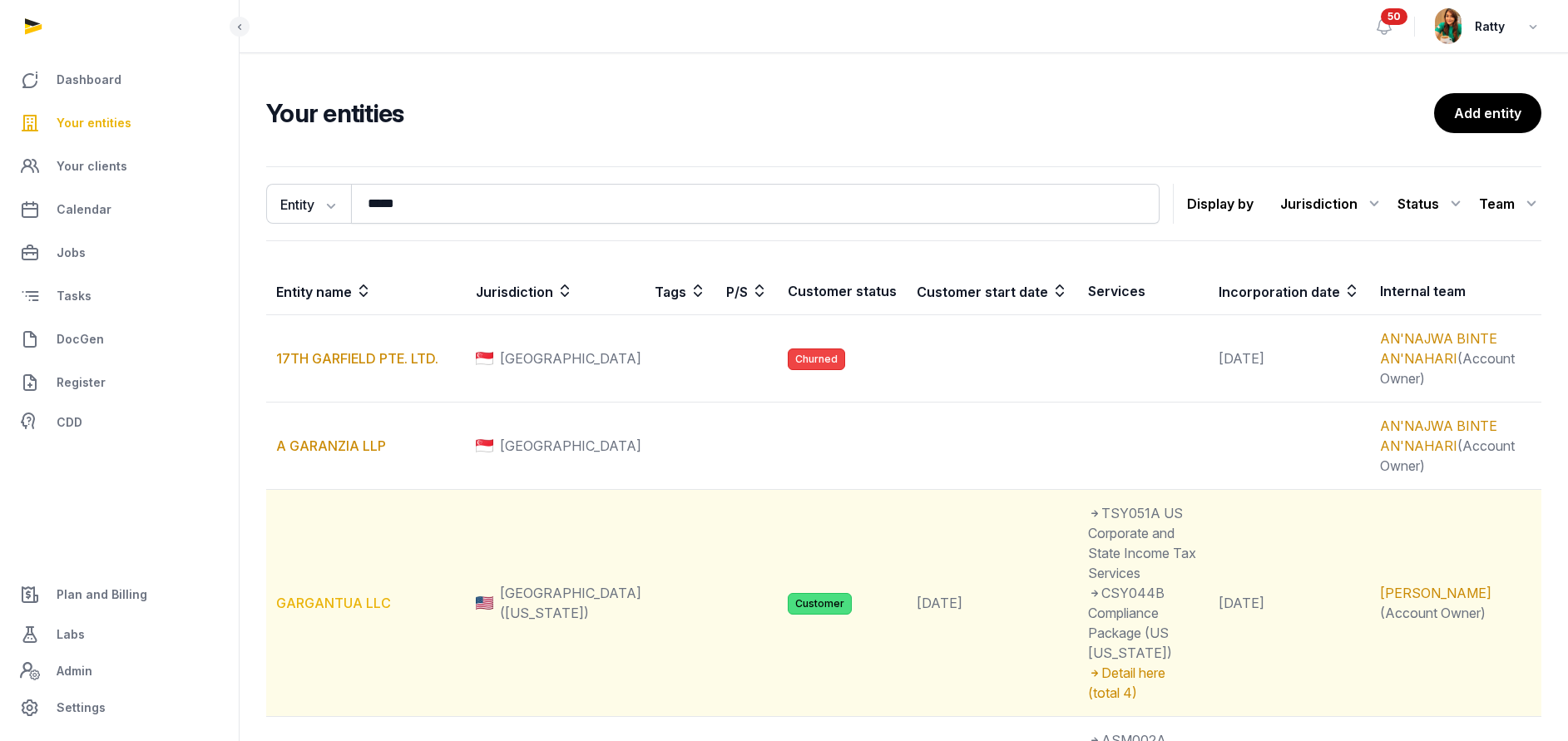
click at [328, 595] on link "GARGANTUA LLC" at bounding box center [333, 603] width 115 height 17
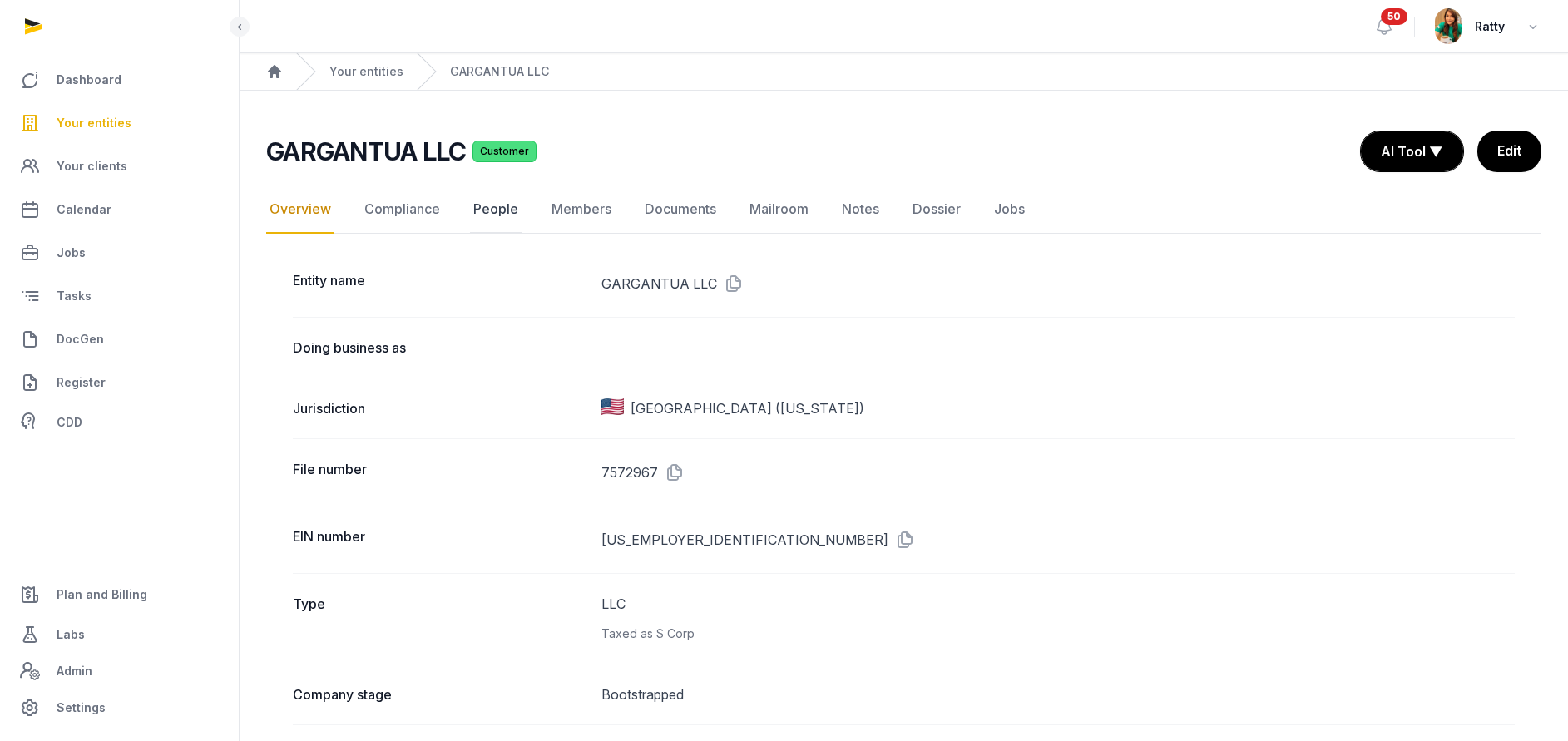
click at [488, 208] on link "People" at bounding box center [495, 209] width 52 height 48
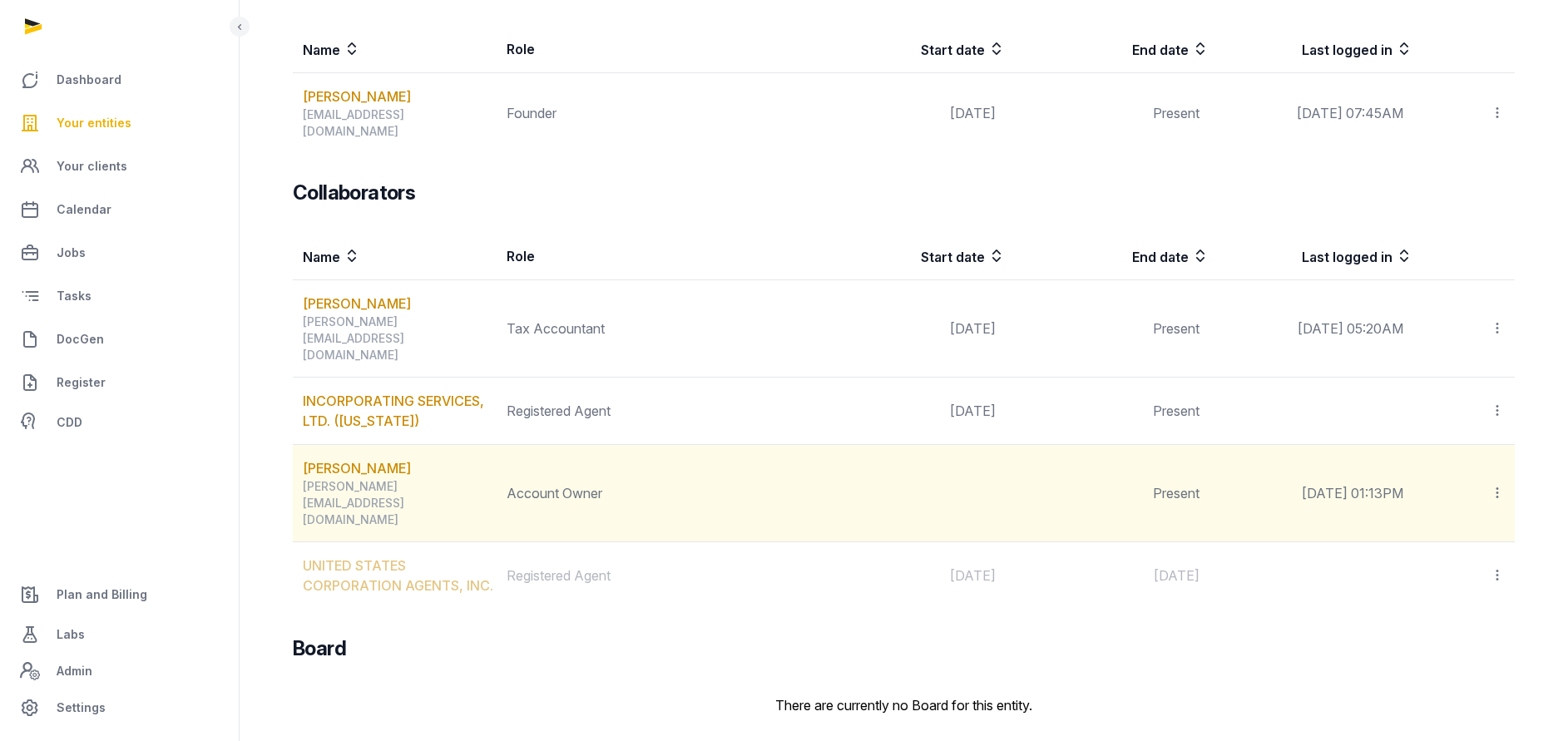
scroll to position [162, 0]
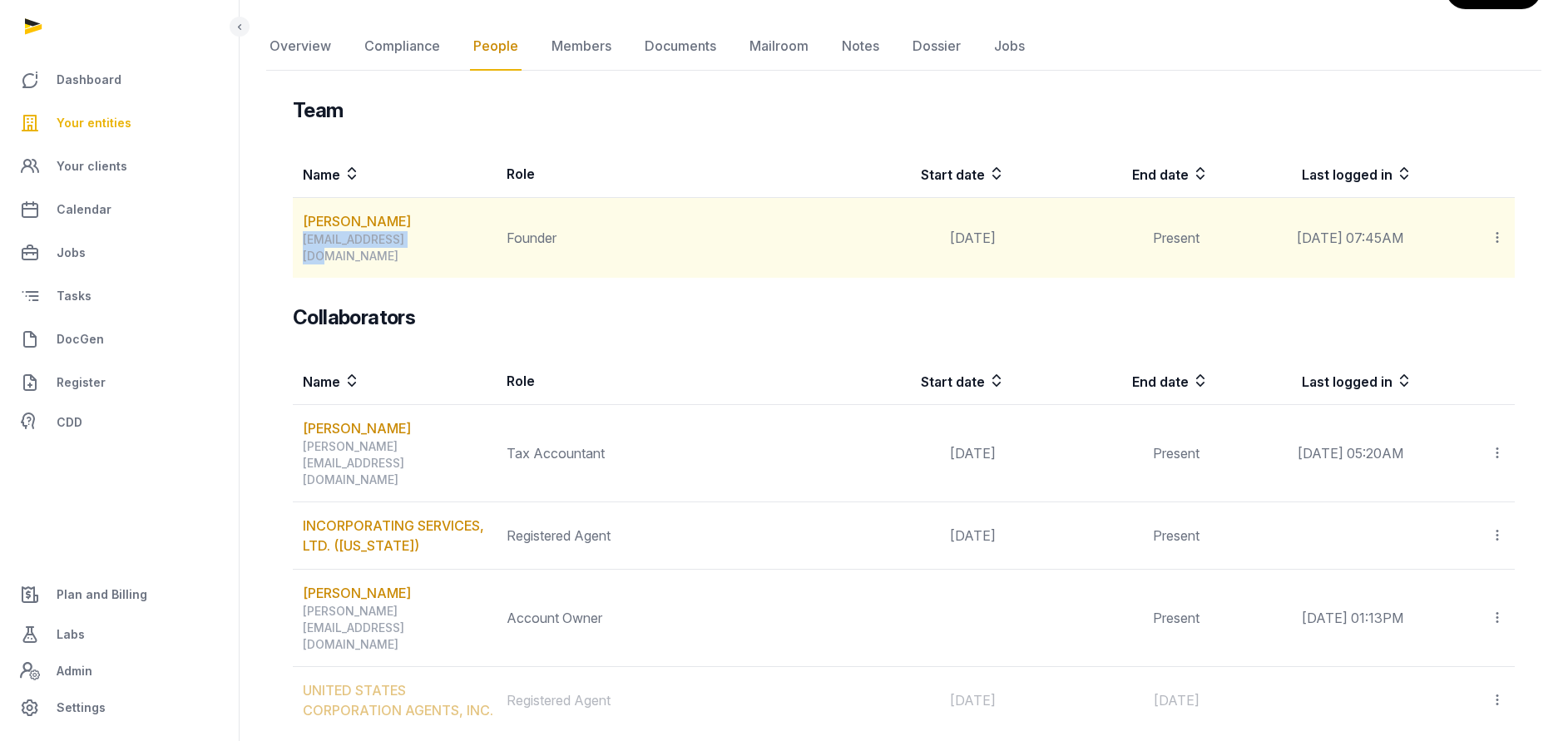
drag, startPoint x: 420, startPoint y: 240, endPoint x: 293, endPoint y: 249, distance: 127.3
click at [293, 249] on td "[PERSON_NAME] [PERSON_NAME][EMAIL_ADDRESS][DOMAIN_NAME]" at bounding box center [395, 238] width 203 height 81
copy div "[EMAIL_ADDRESS][DOMAIN_NAME]"
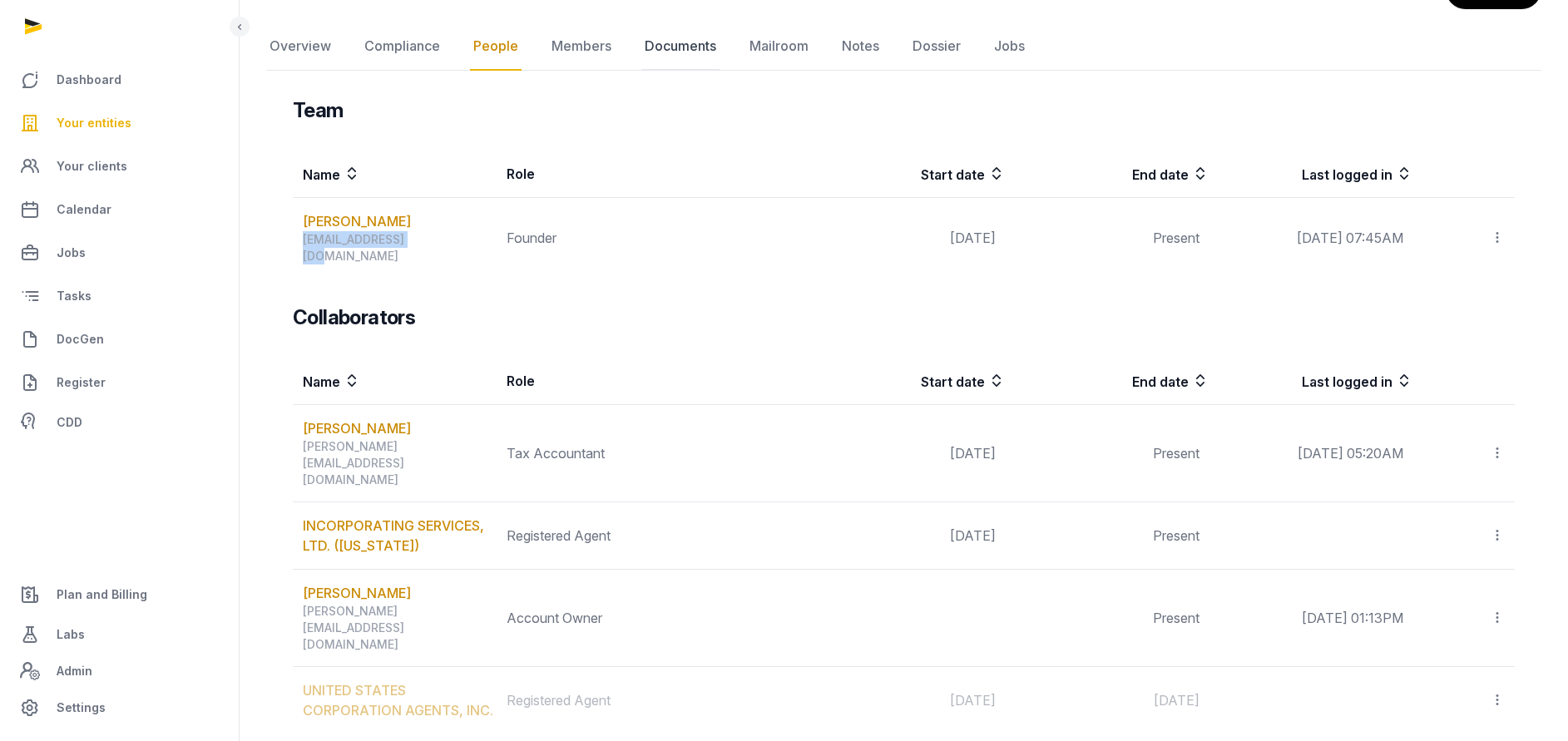
click at [686, 52] on link "Documents" at bounding box center [680, 47] width 78 height 48
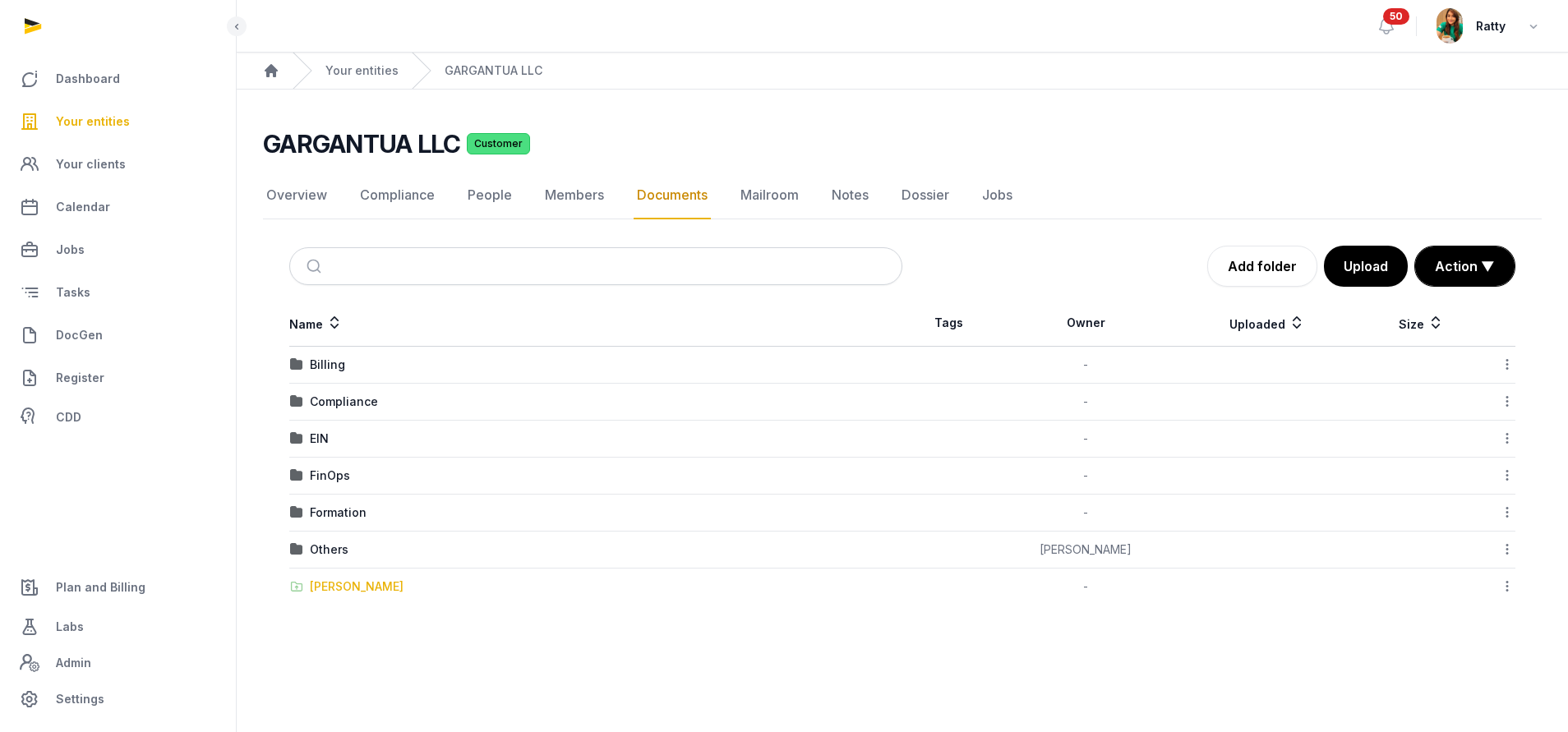
click at [336, 582] on div "[PERSON_NAME]" at bounding box center [357, 586] width 94 height 17
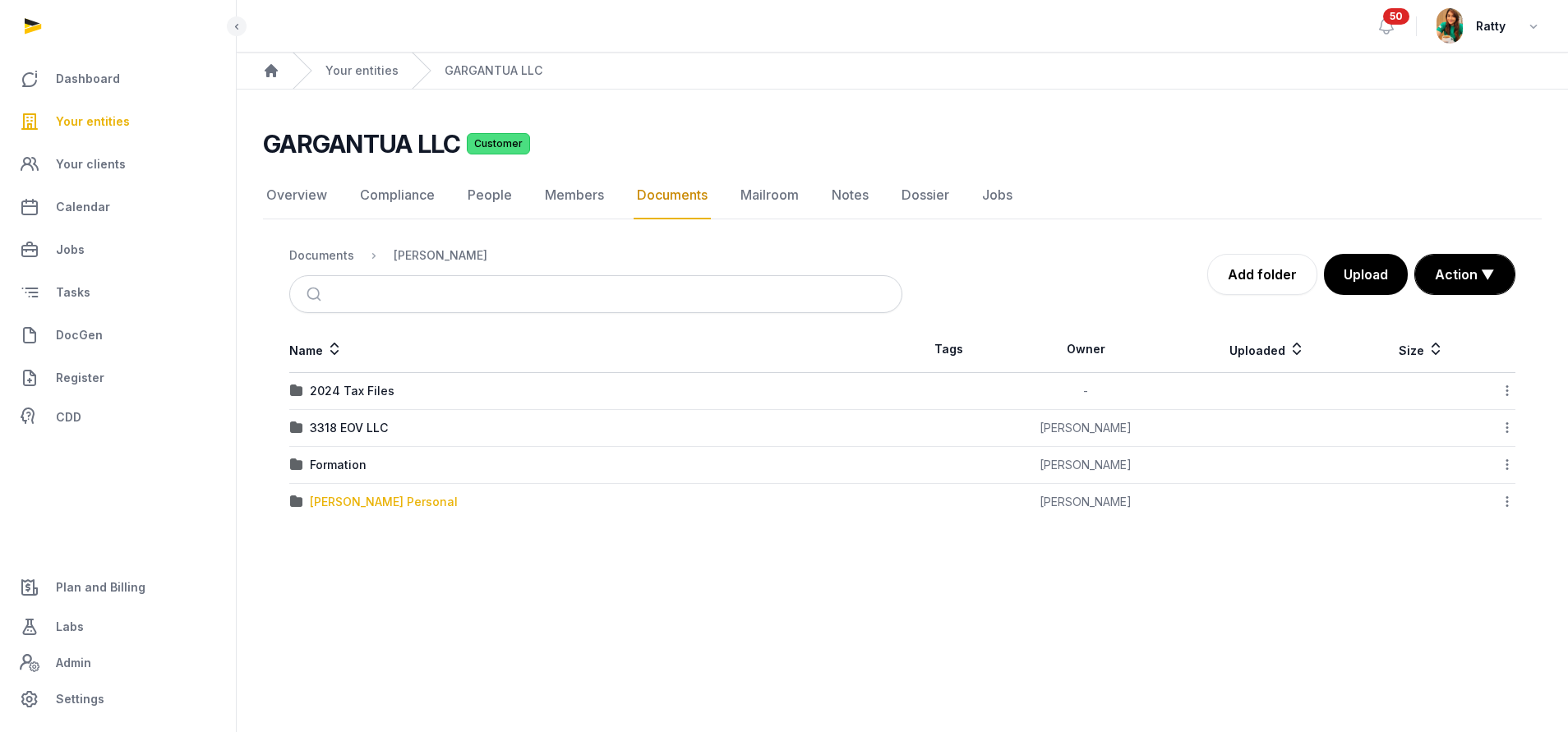
click at [359, 501] on div "[PERSON_NAME] Personal" at bounding box center [384, 501] width 148 height 17
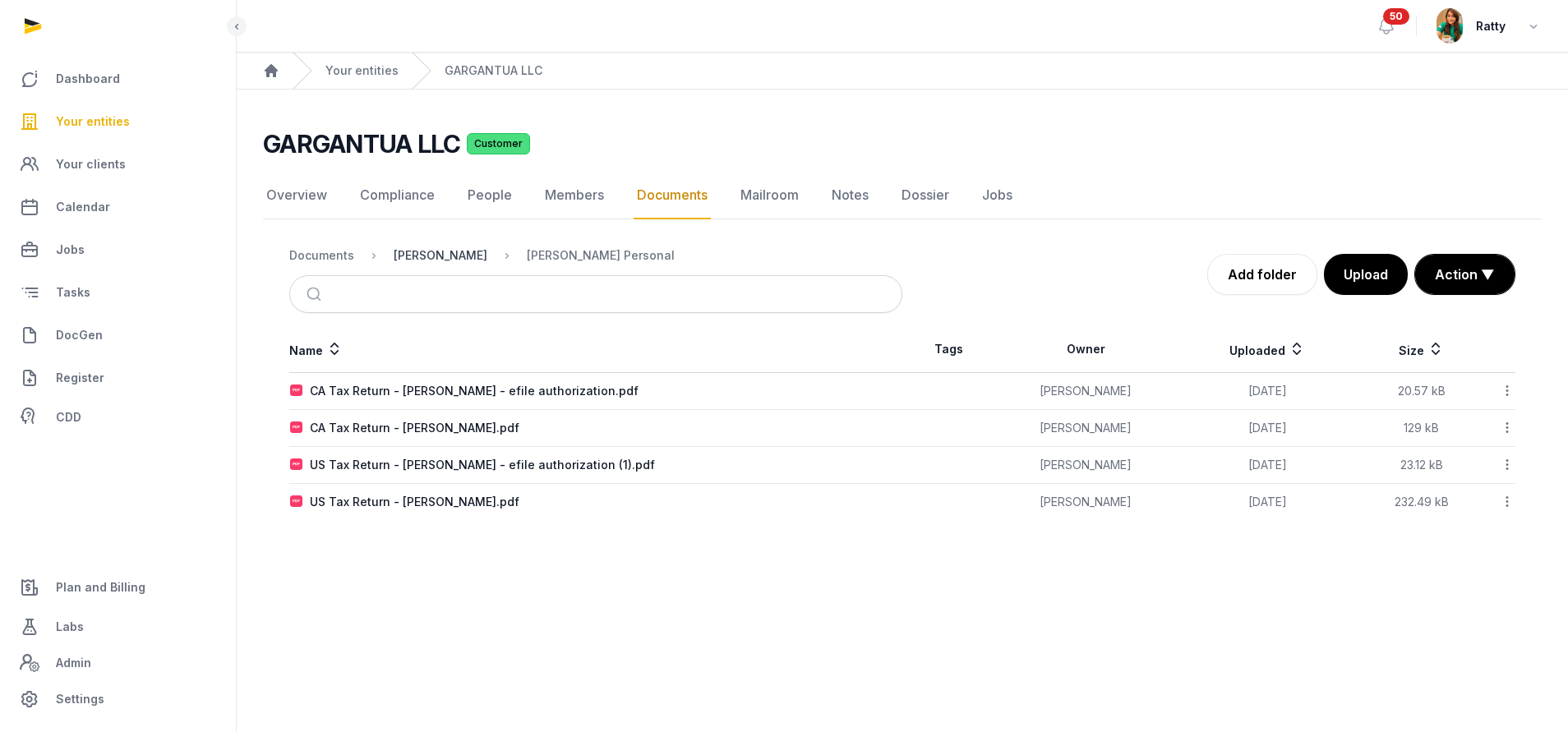
click at [434, 256] on div "[PERSON_NAME]" at bounding box center [440, 255] width 94 height 17
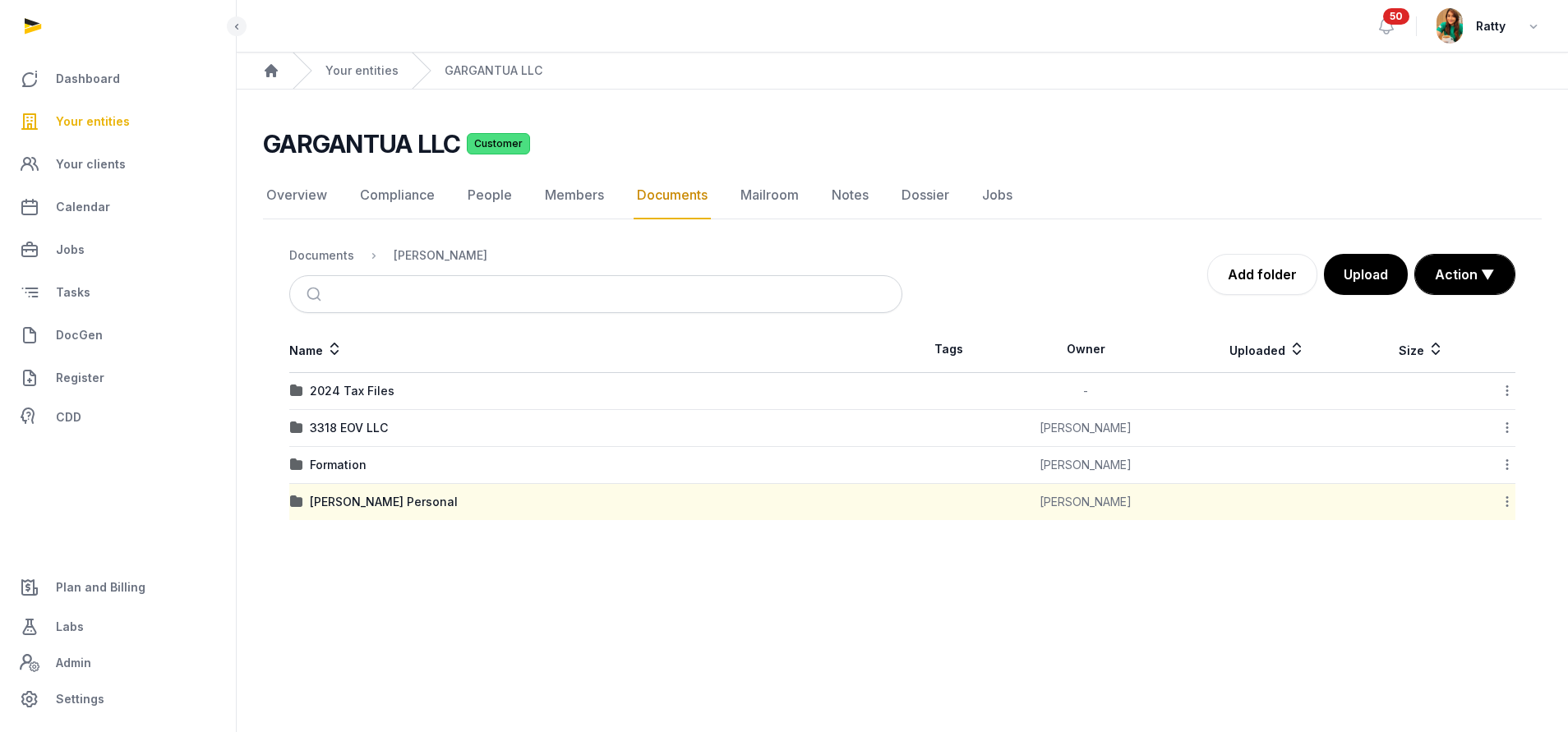
click at [1510, 502] on icon at bounding box center [1507, 502] width 15 height 18
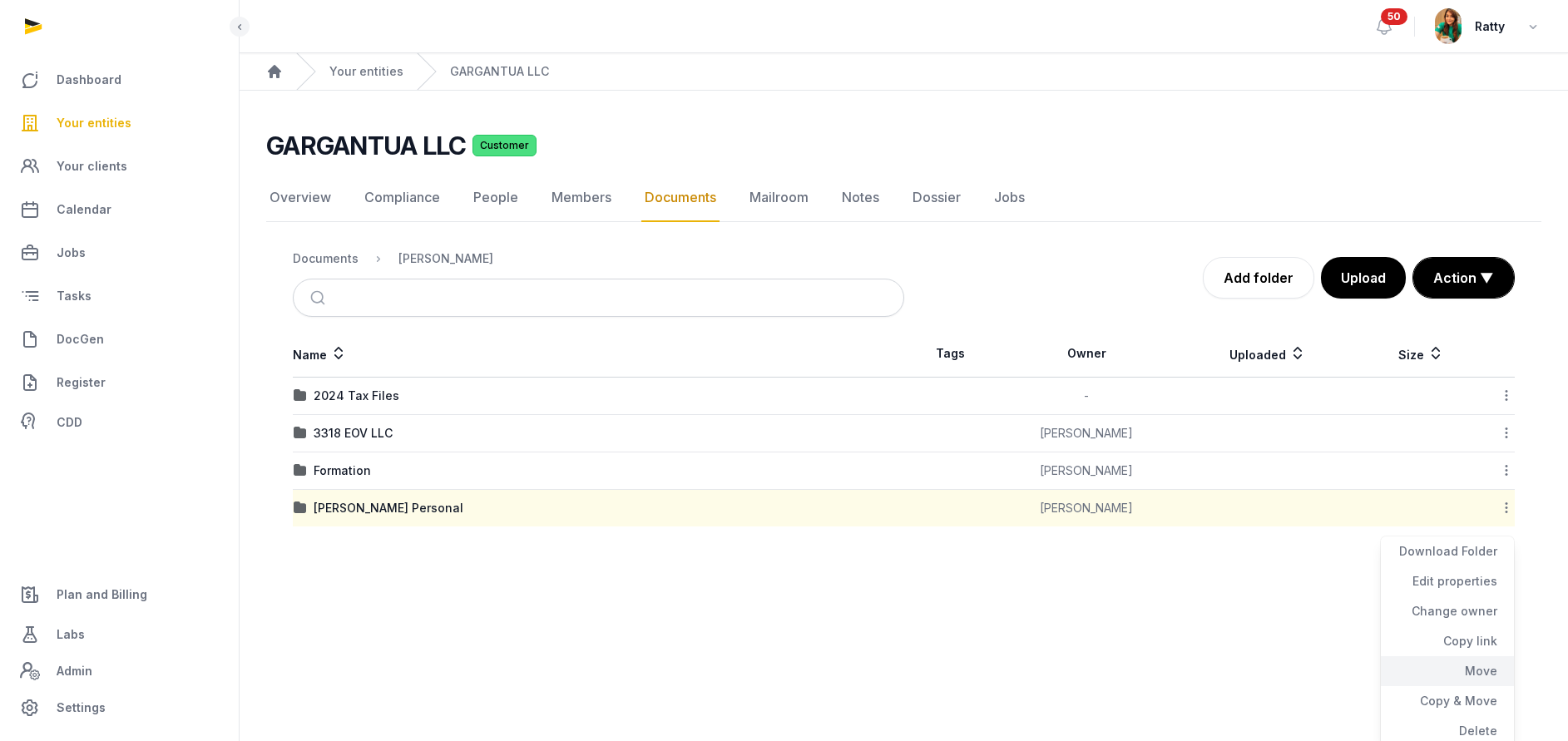
click at [1493, 676] on div "Move" at bounding box center [1447, 671] width 134 height 30
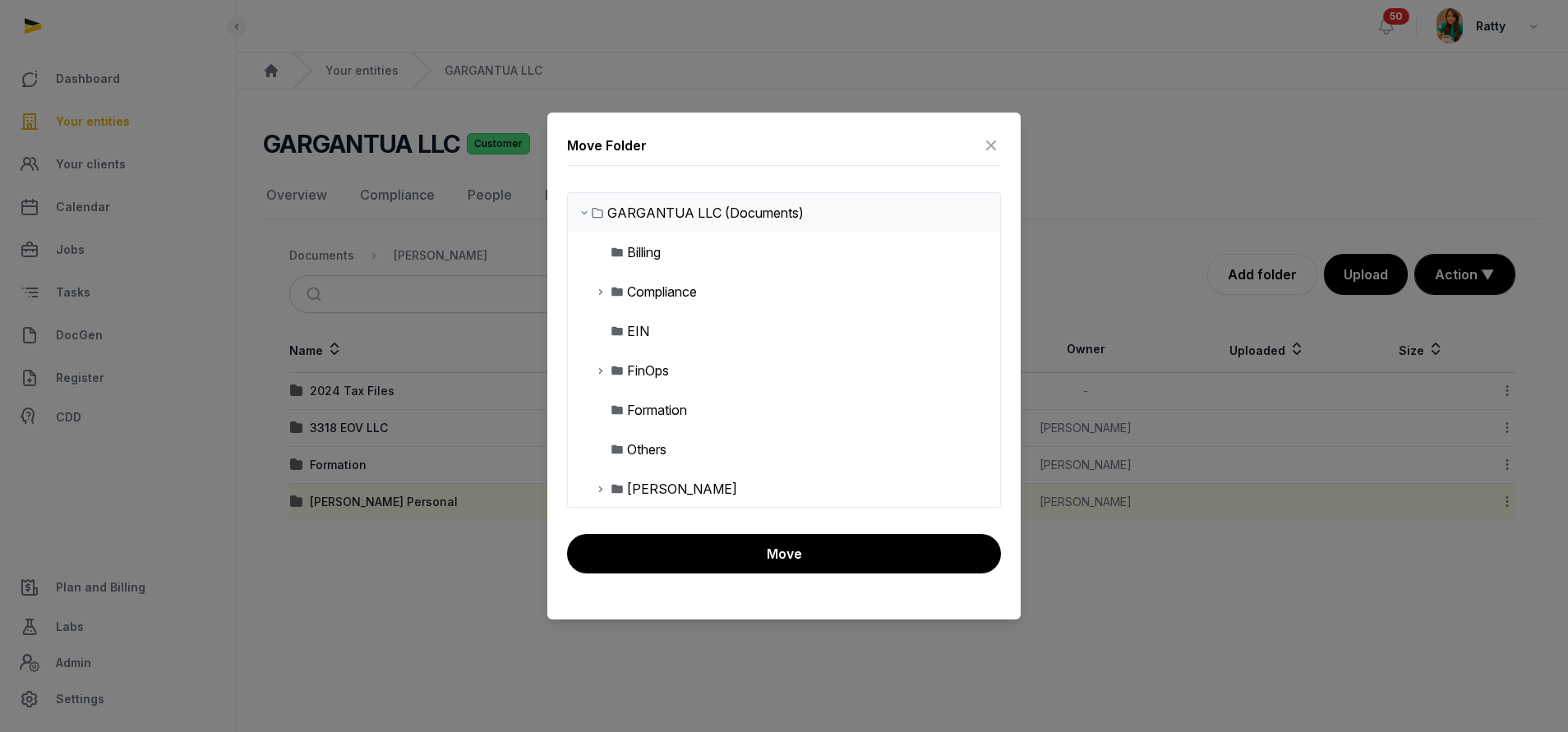
click at [600, 375] on icon at bounding box center [600, 370] width 13 height 20
click at [613, 412] on icon at bounding box center [614, 410] width 13 height 20
click at [660, 411] on div "Taxes" at bounding box center [659, 410] width 37 height 20
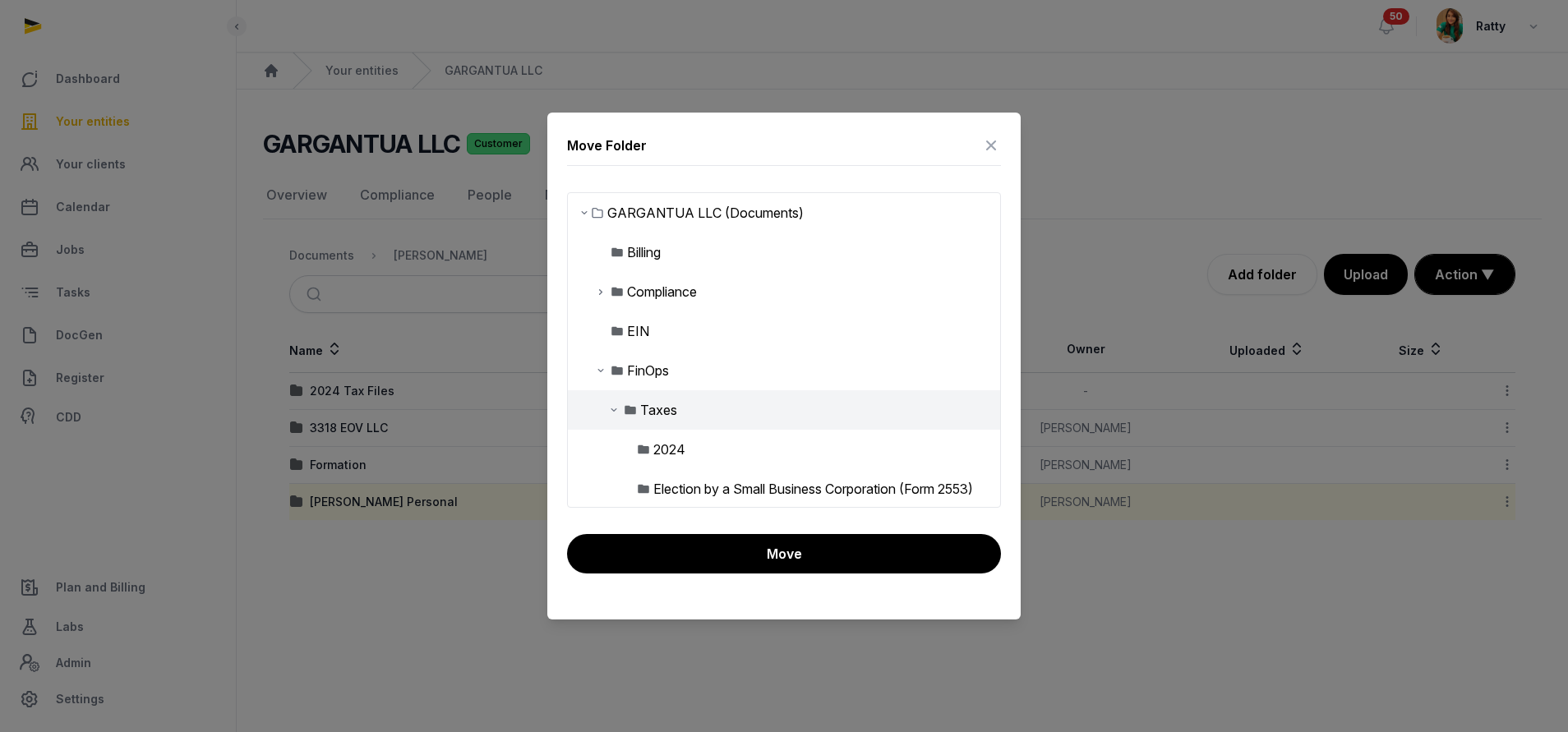
scroll to position [123, 0]
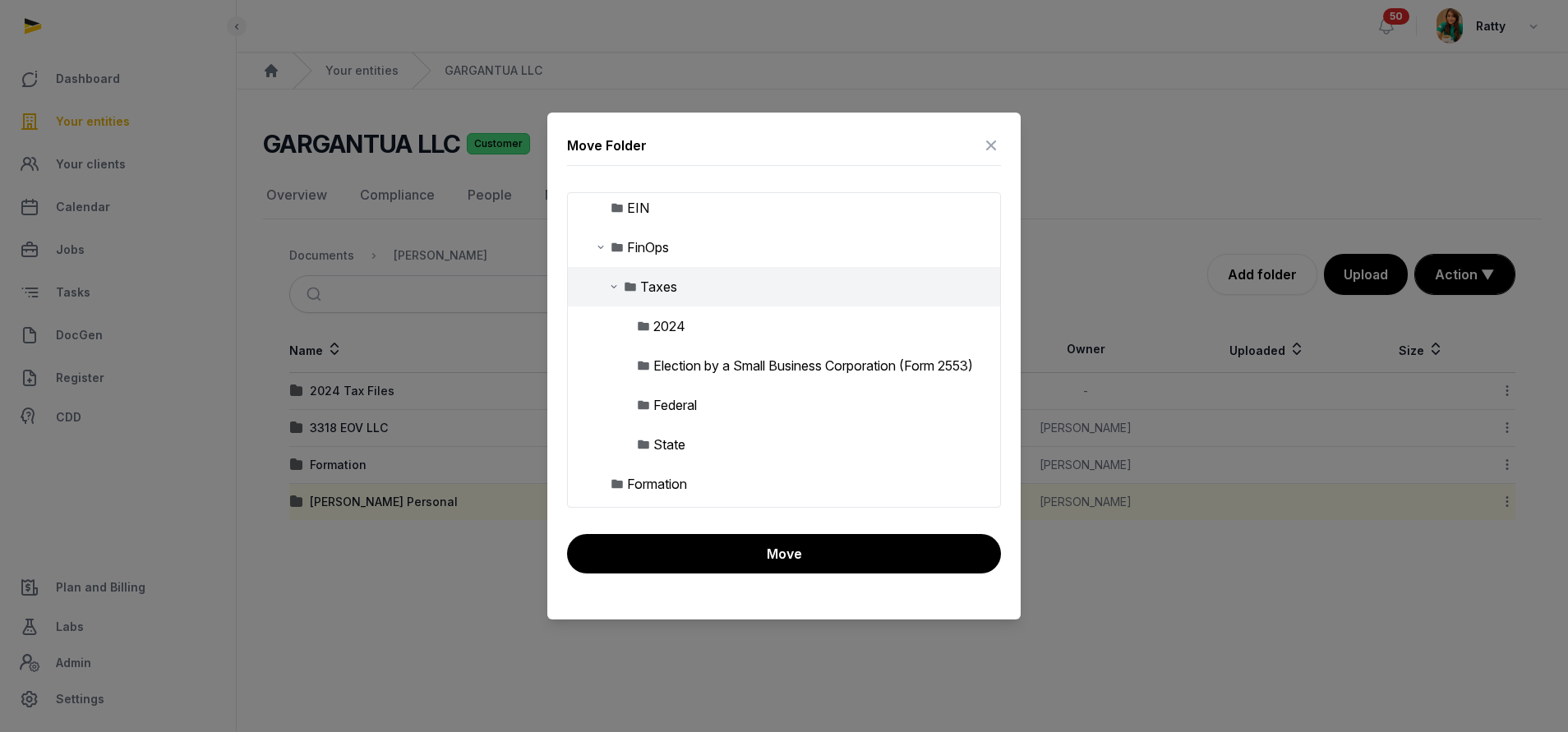
click at [661, 330] on div "2024" at bounding box center [669, 326] width 33 height 20
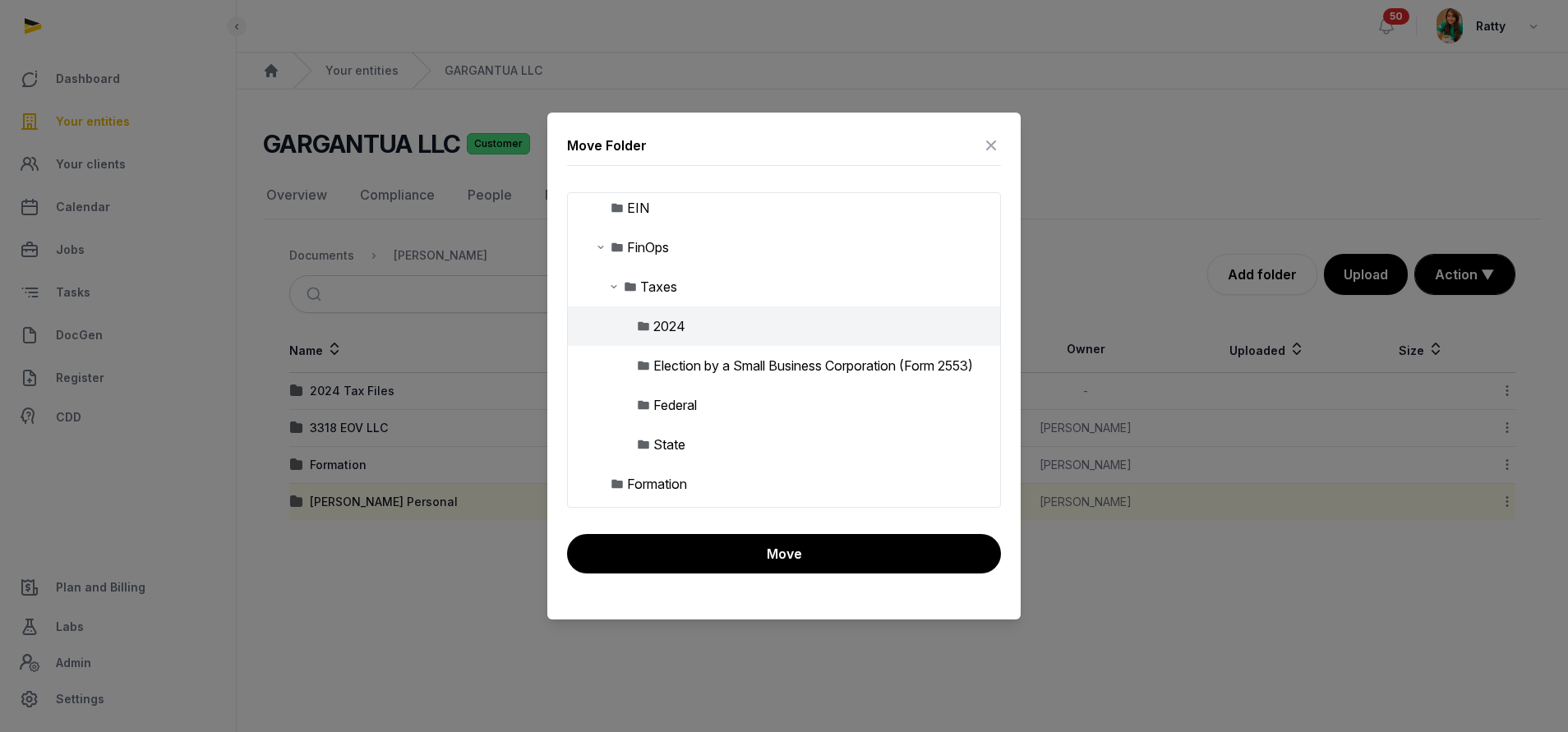
click at [695, 328] on div "2024" at bounding box center [784, 326] width 432 height 39
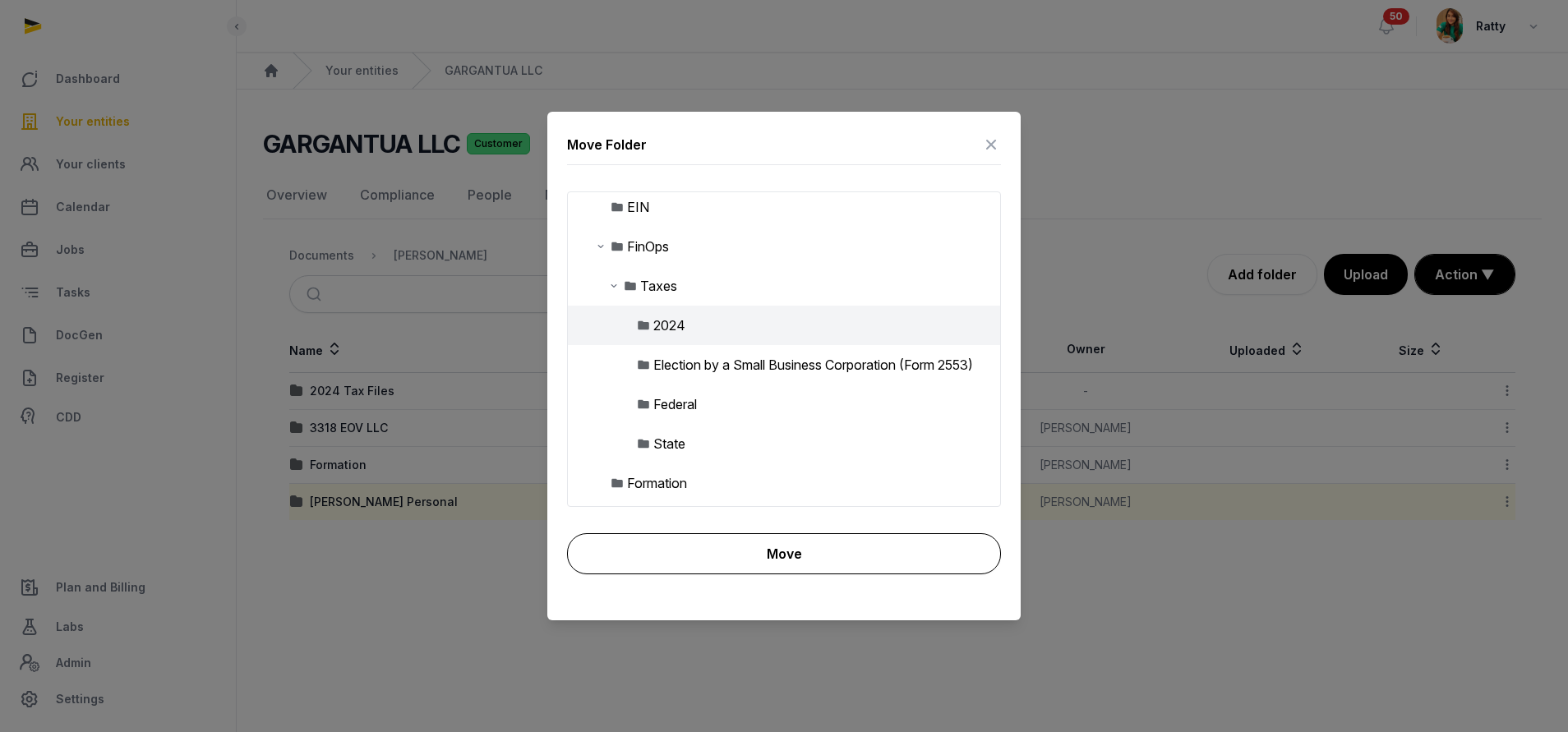
click at [744, 563] on button "Move" at bounding box center [784, 555] width 434 height 41
